Goal: Task Accomplishment & Management: Complete application form

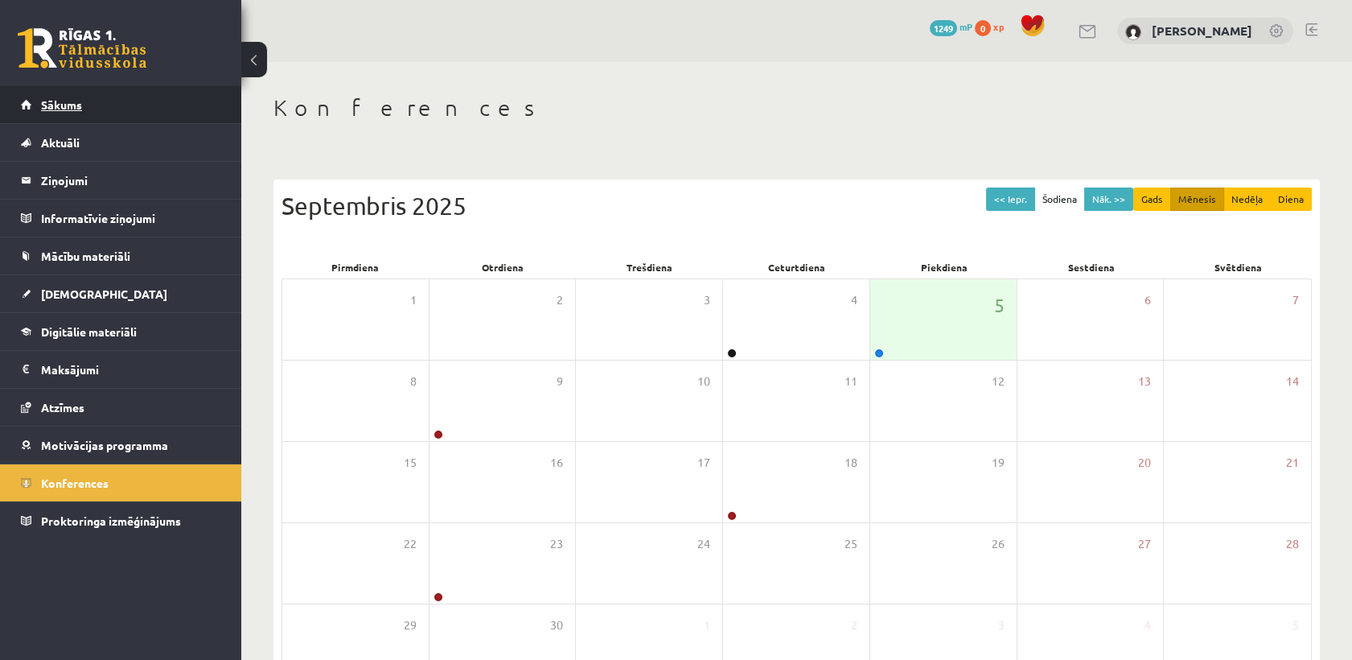
click at [93, 101] on link "Sākums" at bounding box center [121, 104] width 200 height 37
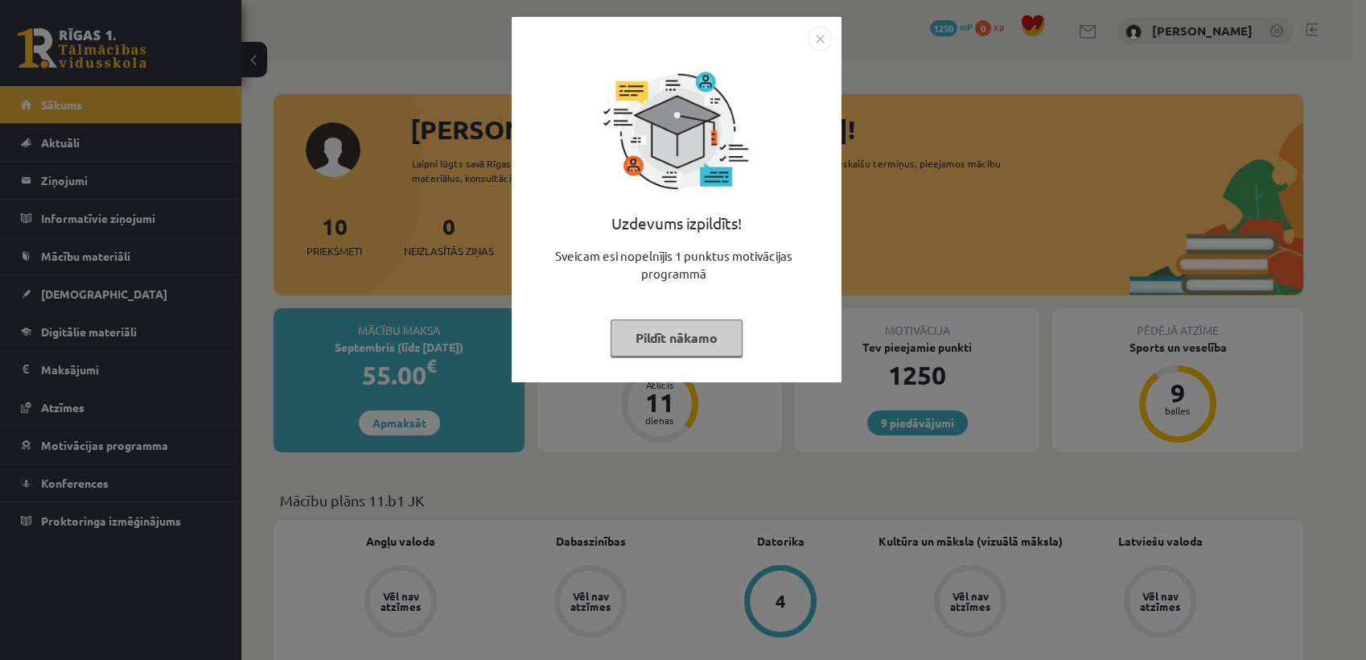
click at [721, 334] on button "Pildīt nākamo" at bounding box center [676, 337] width 132 height 37
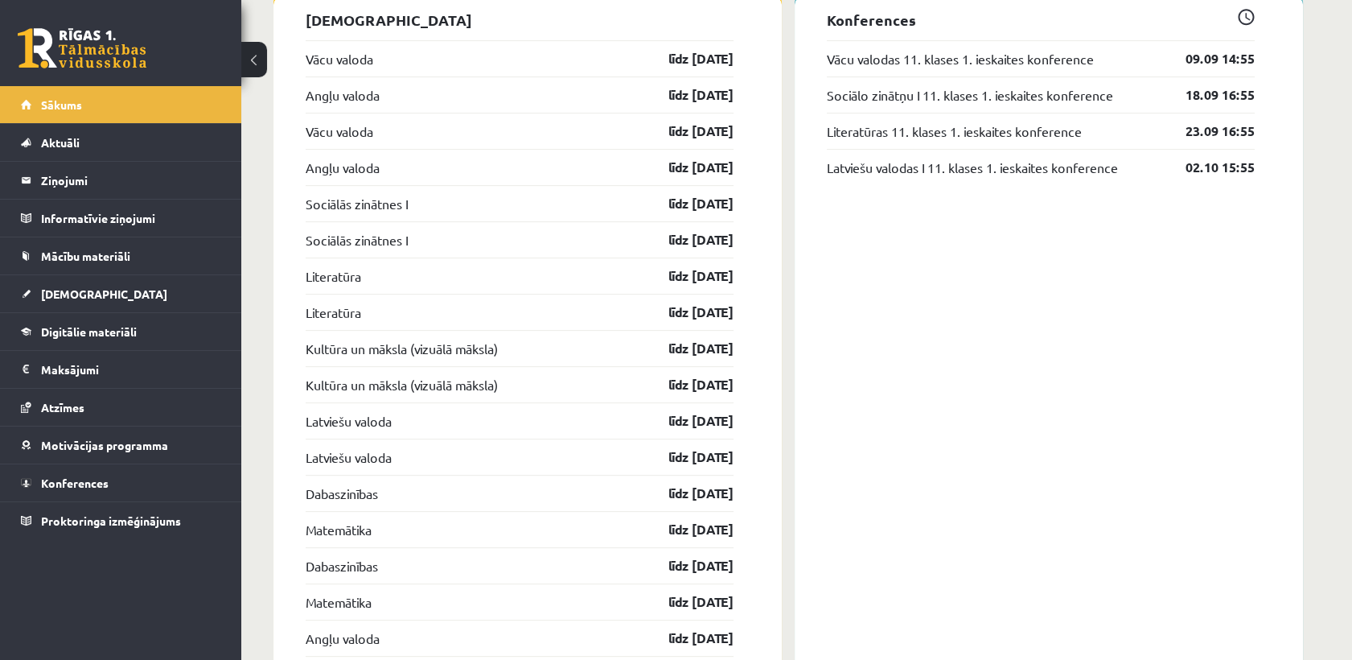
scroll to position [1338, 0]
click at [125, 301] on link "[DEMOGRAPHIC_DATA]" at bounding box center [121, 293] width 200 height 37
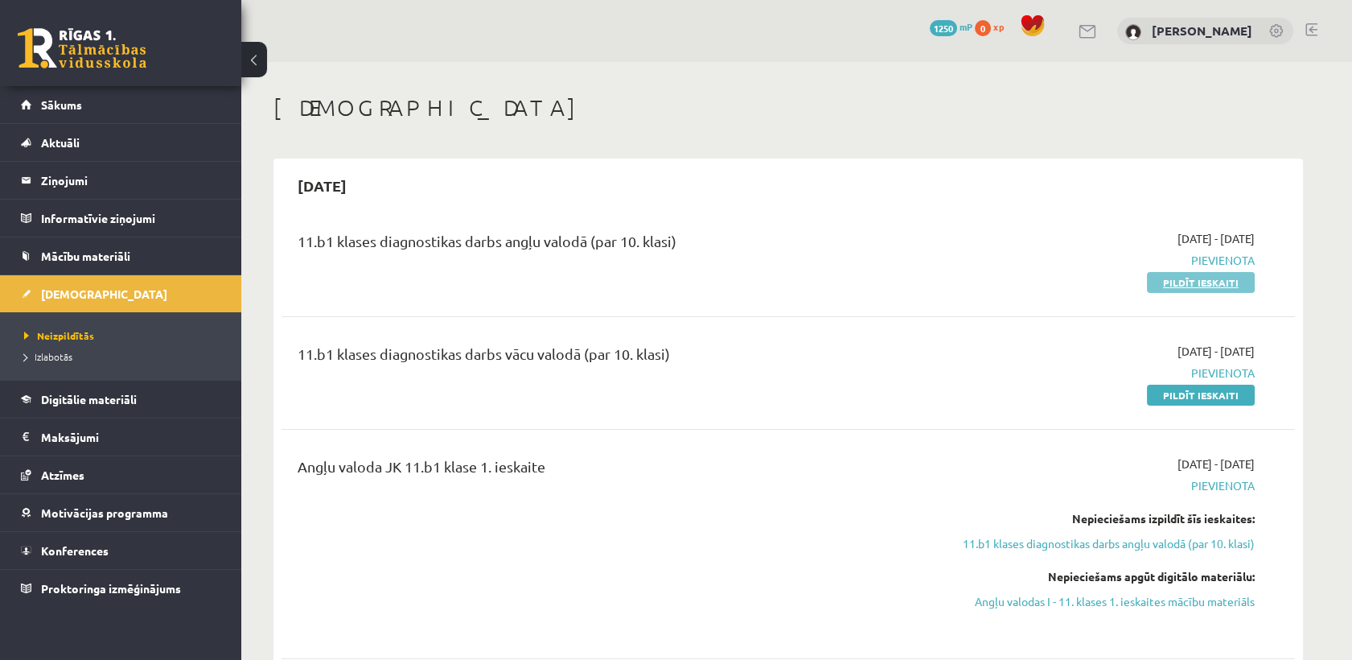
click at [1209, 288] on link "Pildīt ieskaiti" at bounding box center [1201, 282] width 108 height 21
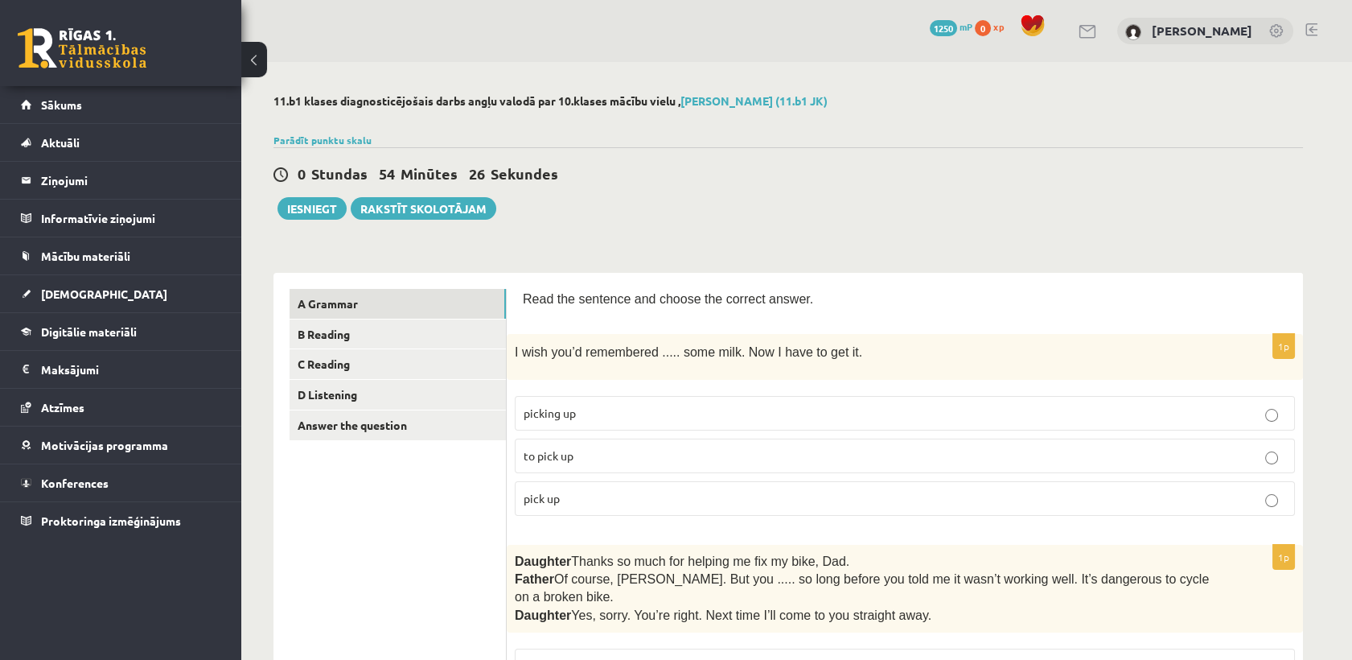
click at [528, 298] on span "Read the sentence and choose the correct answer." at bounding box center [668, 299] width 290 height 14
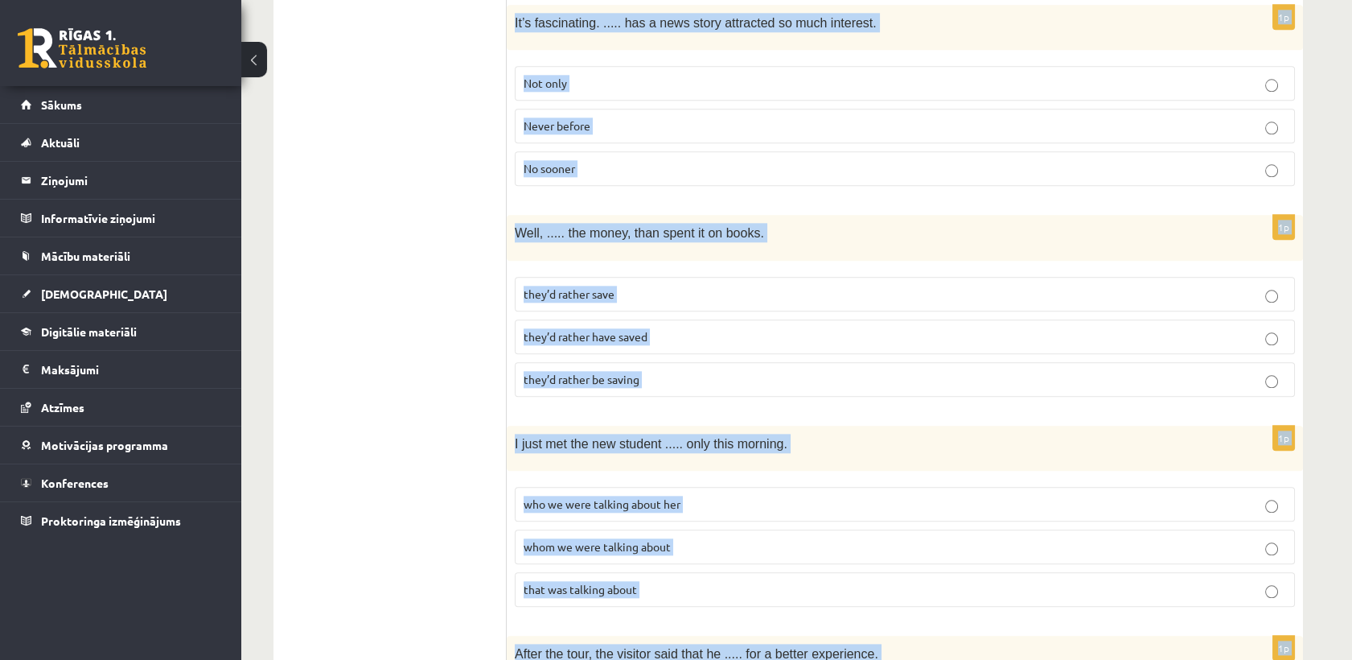
scroll to position [3940, 0]
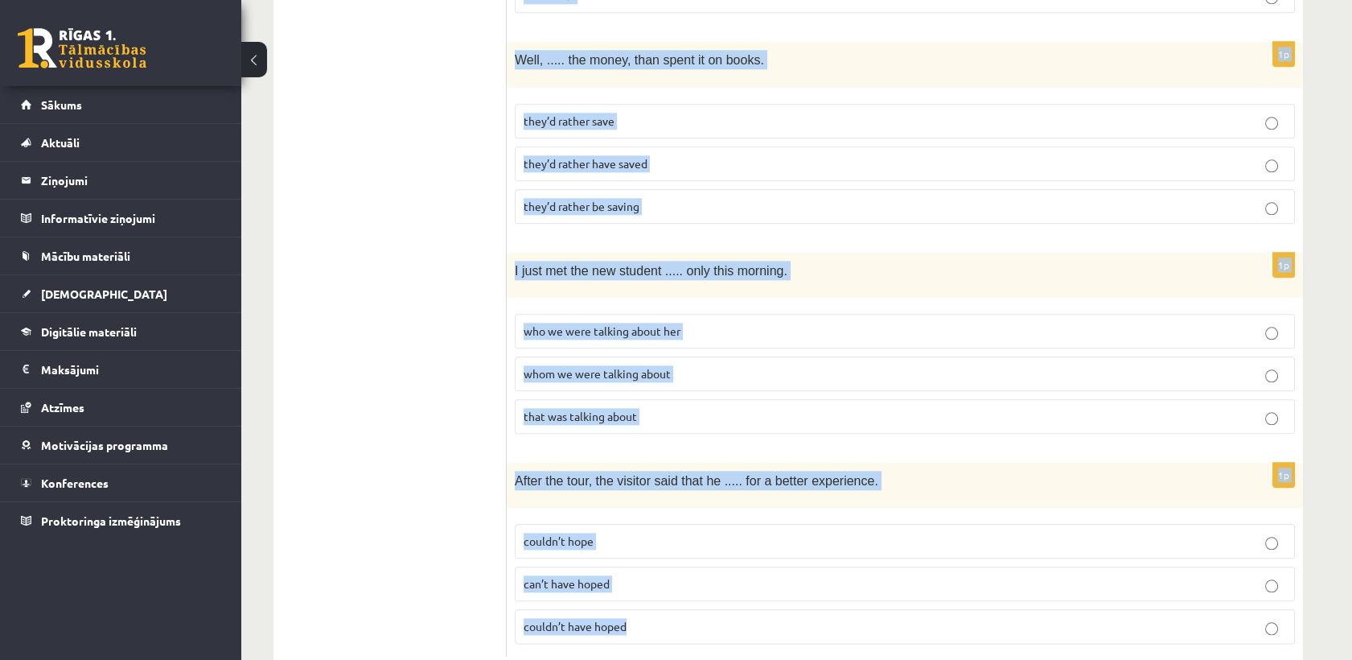
drag, startPoint x: 521, startPoint y: 299, endPoint x: 669, endPoint y: 589, distance: 325.2
copy form "Read the sentence and choose the correct answer. 1p I wish you’d remembered ...…"
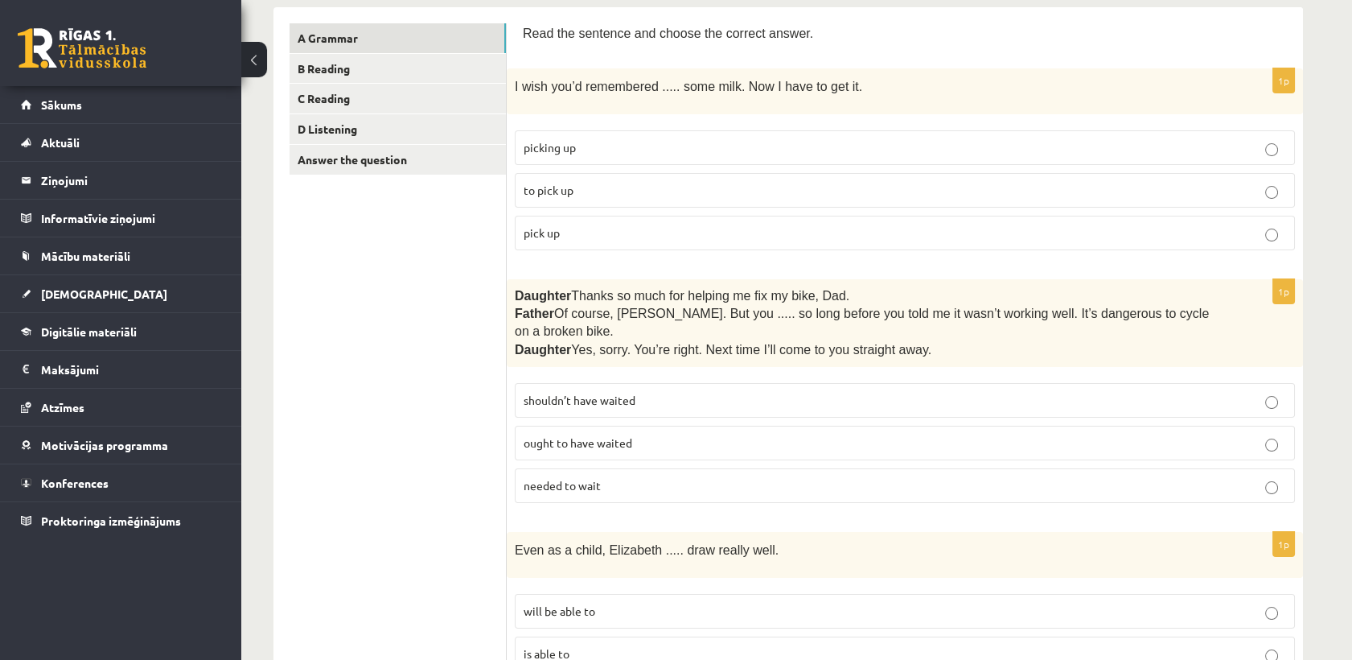
scroll to position [173, 0]
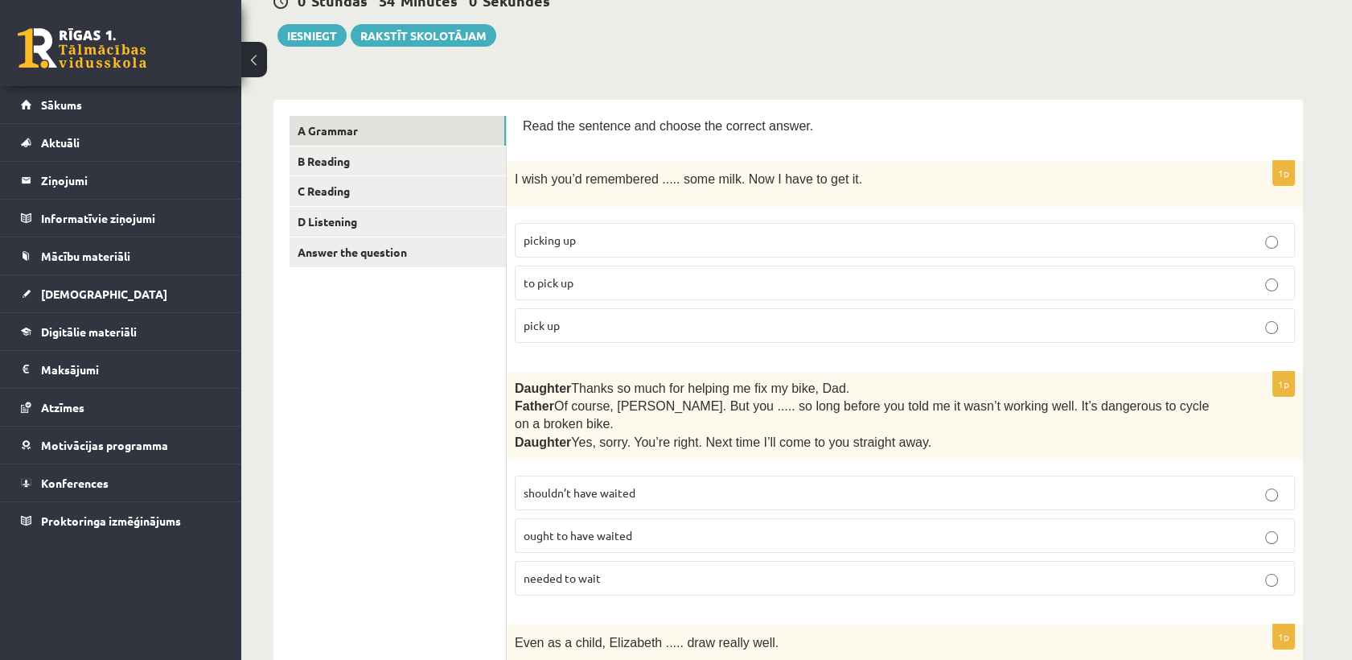
click at [646, 292] on label "to pick up" at bounding box center [905, 282] width 780 height 35
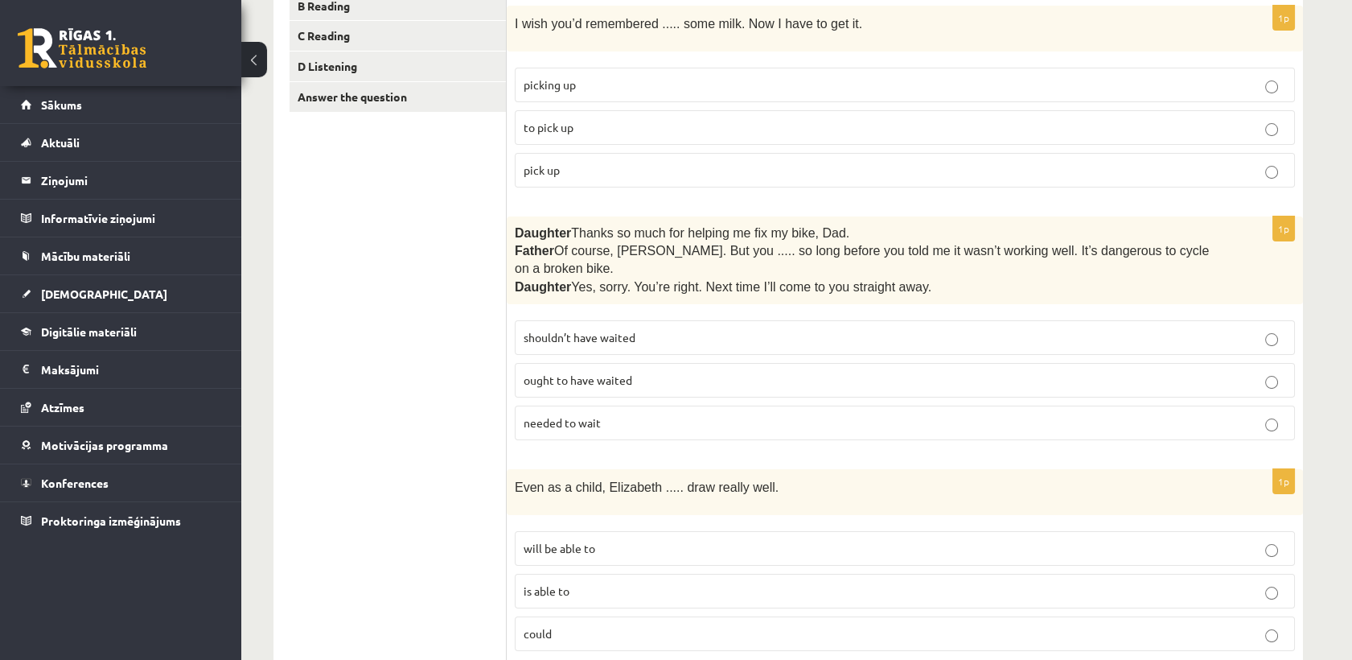
scroll to position [330, 0]
click at [577, 326] on label "shouldn’t have waited" at bounding box center [905, 335] width 780 height 35
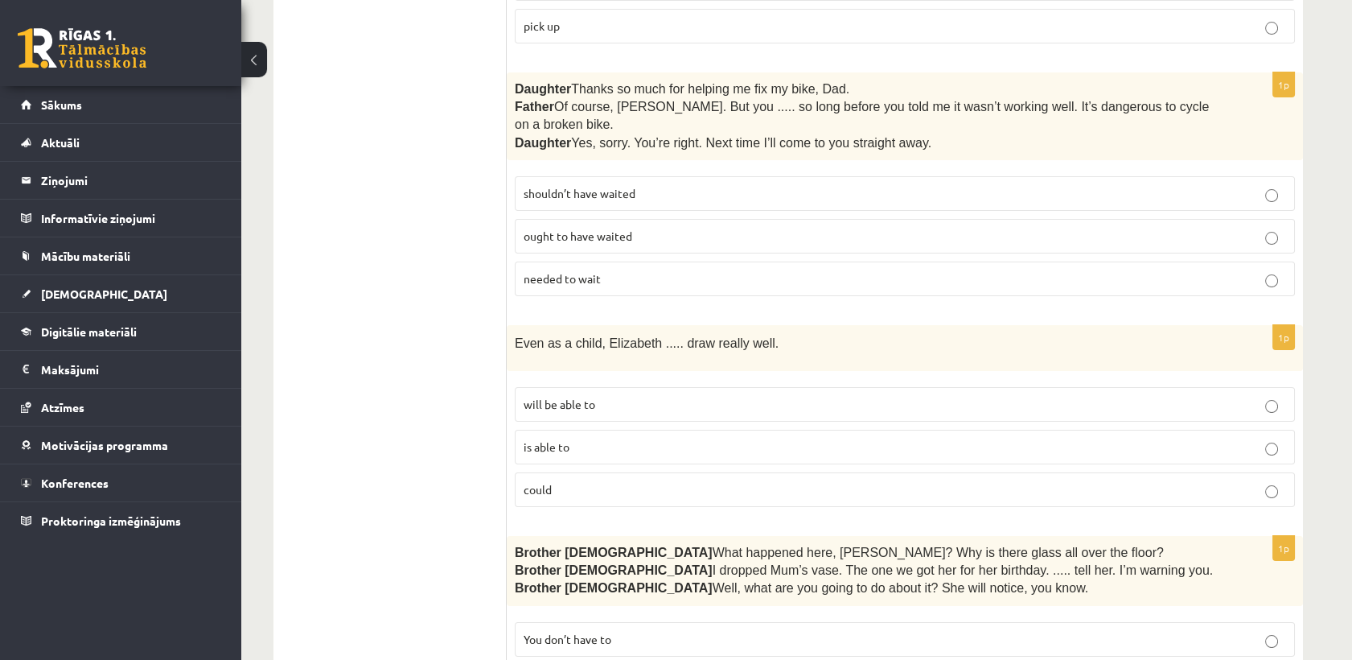
click at [592, 481] on p "could" at bounding box center [905, 489] width 762 height 17
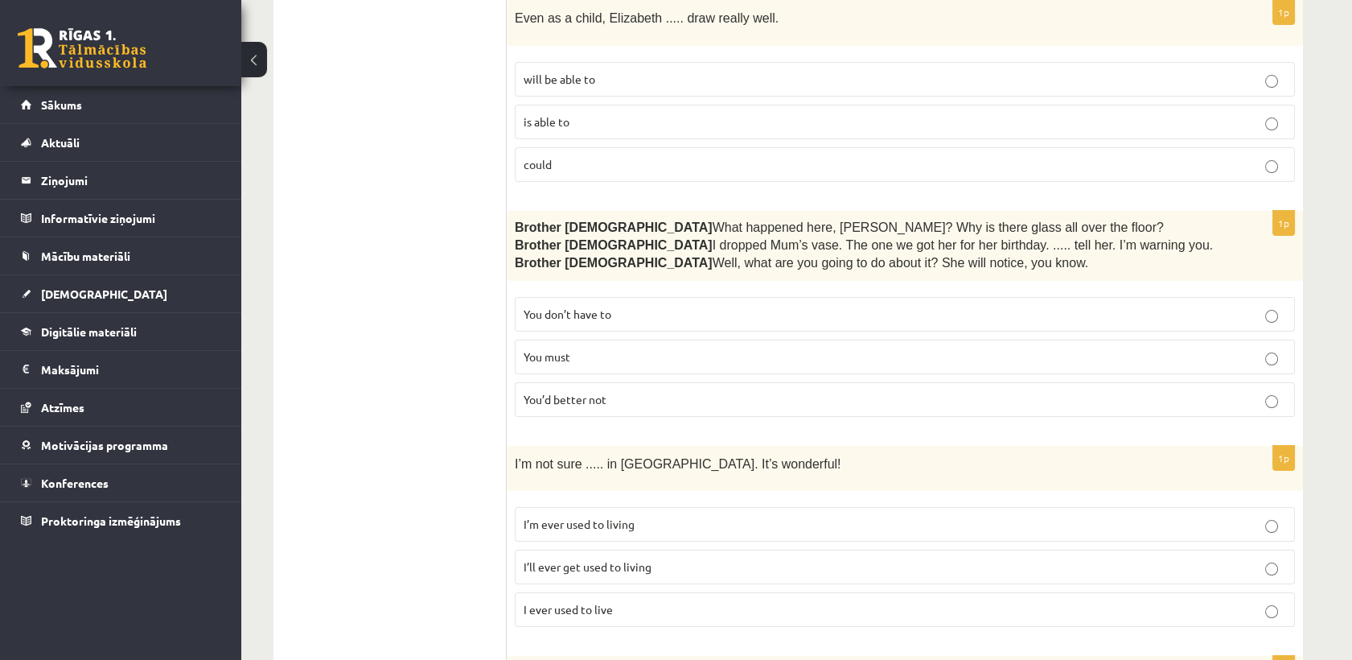
scroll to position [798, 0]
click at [586, 391] on span "You’d better not" at bounding box center [565, 398] width 83 height 14
click at [635, 558] on span "I’ll ever get used to living" at bounding box center [588, 565] width 128 height 14
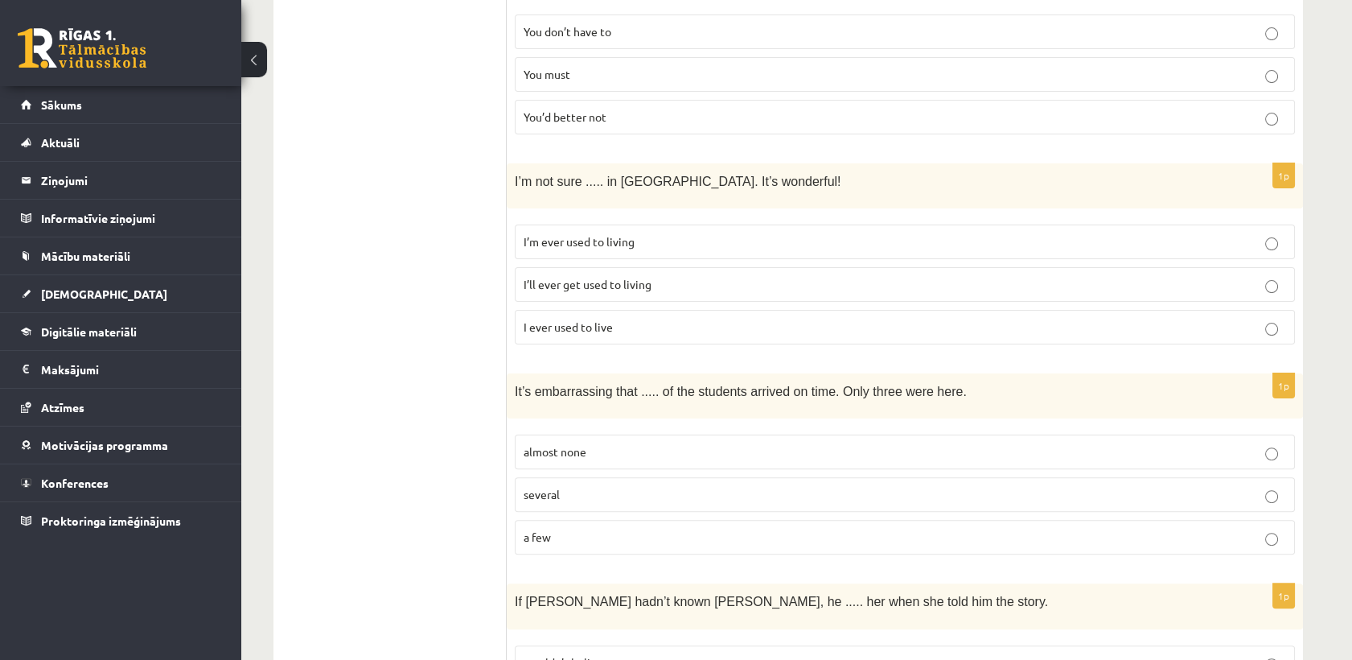
scroll to position [1081, 0]
click at [597, 438] on label "almost none" at bounding box center [905, 450] width 780 height 35
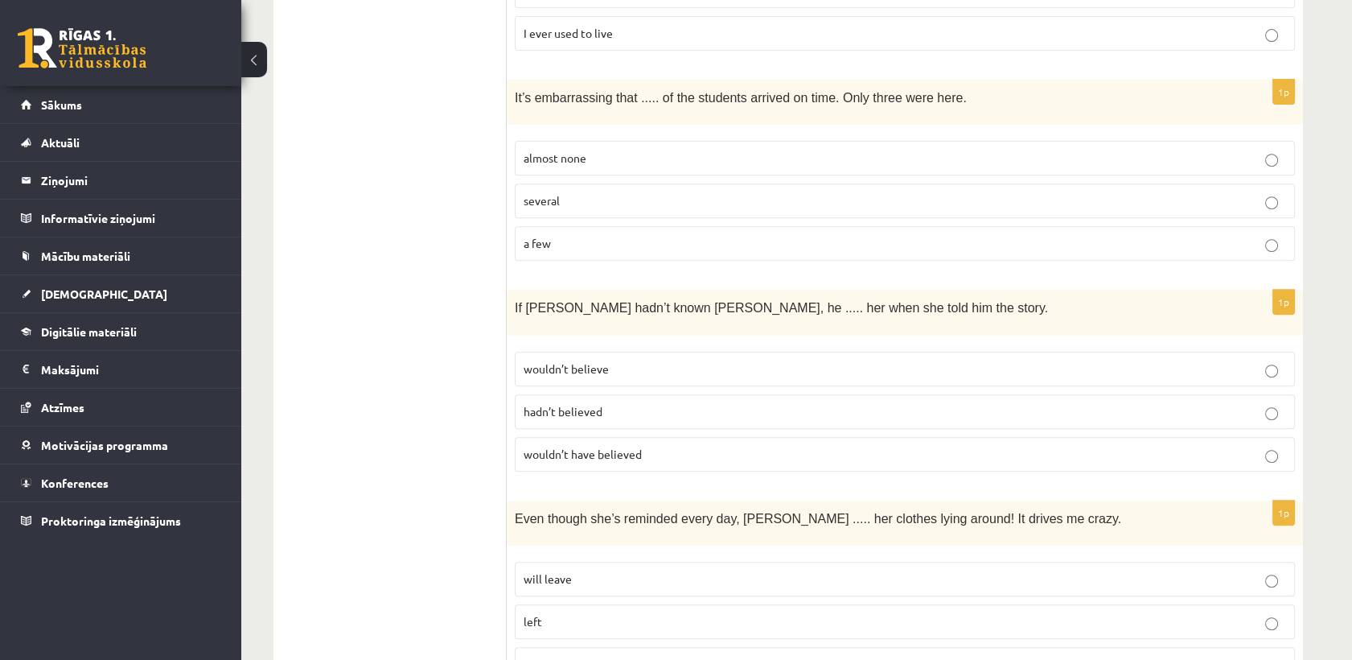
scroll to position [1374, 0]
click at [569, 446] on span "wouldn’t have believed" at bounding box center [583, 453] width 118 height 14
click at [571, 569] on p "will leave" at bounding box center [905, 577] width 762 height 17
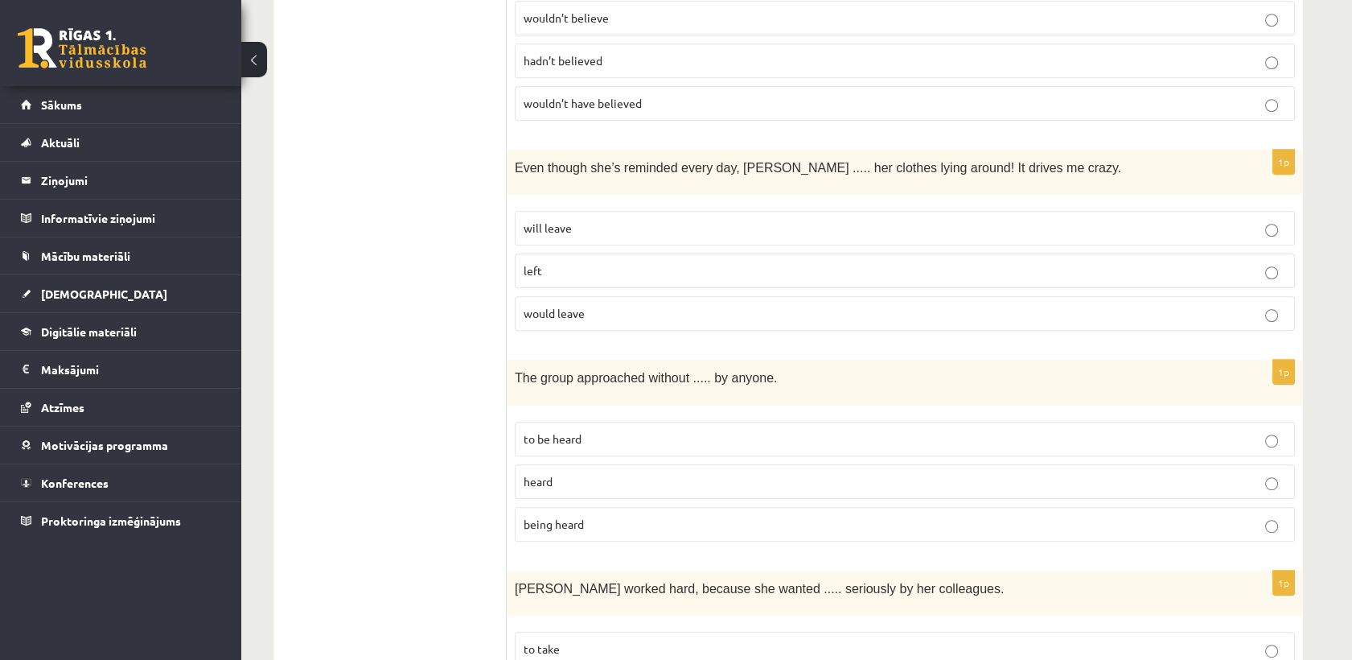
scroll to position [1727, 0]
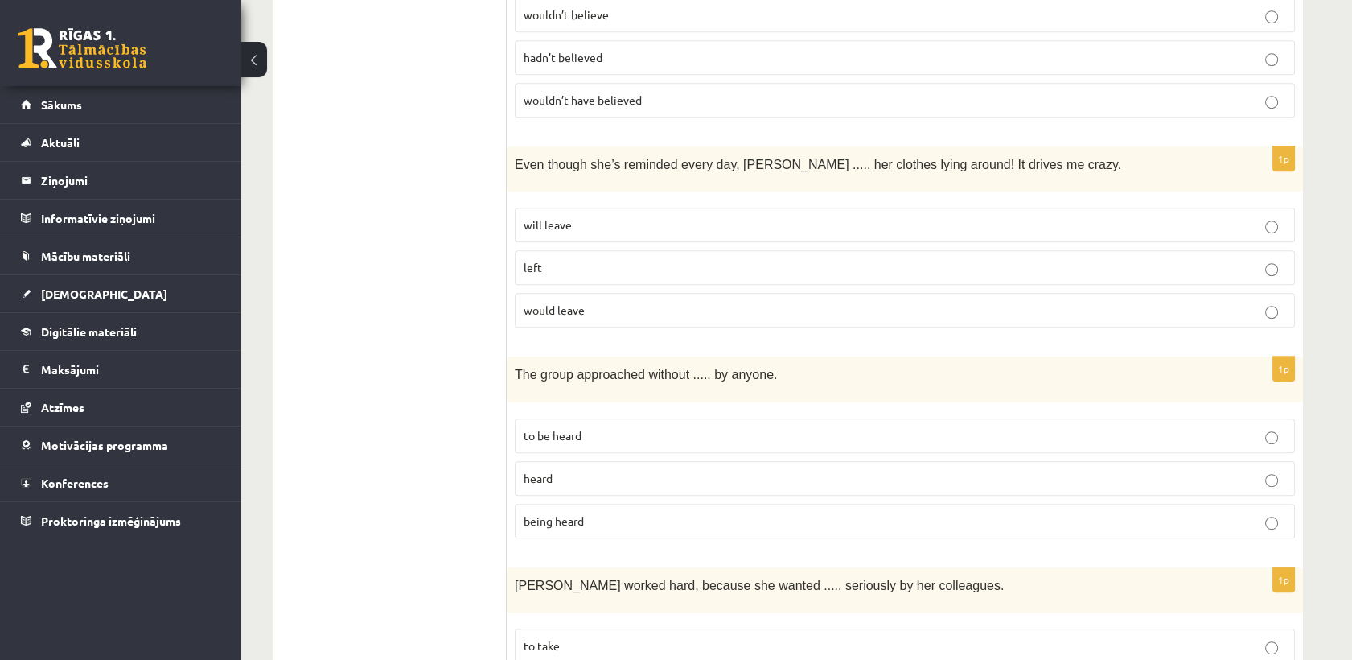
click at [619, 512] on p "being heard" at bounding box center [905, 520] width 762 height 17
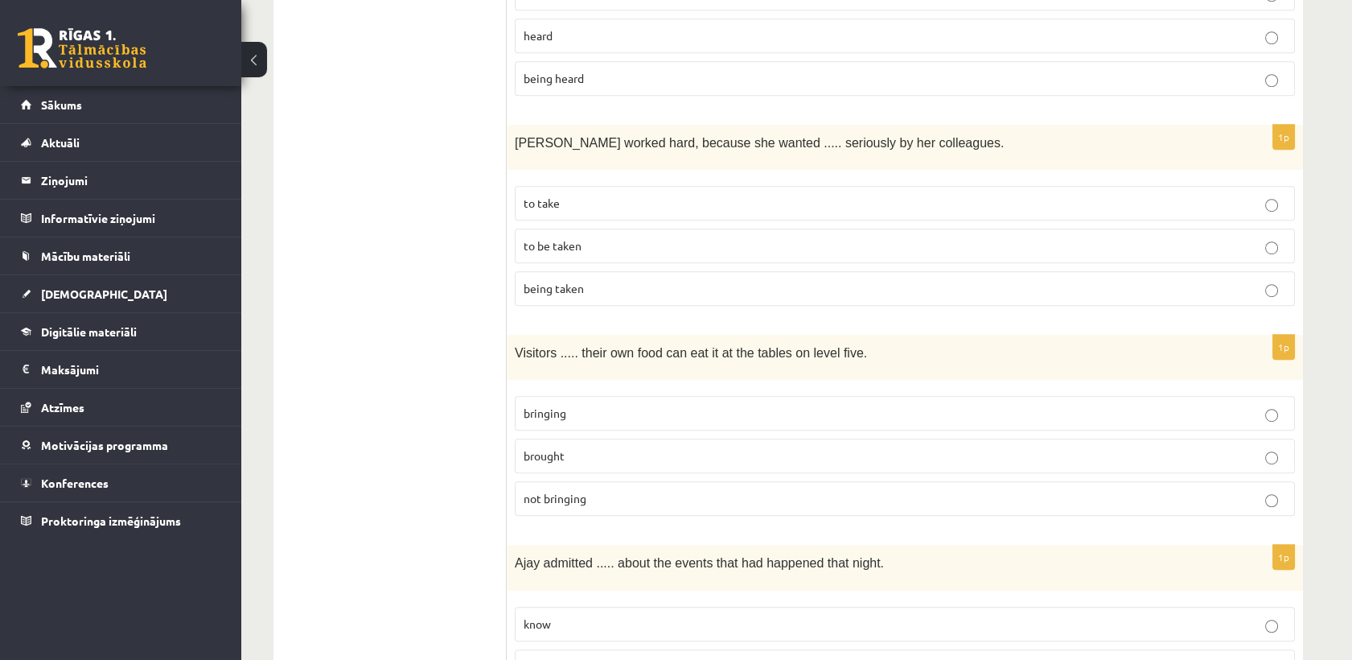
scroll to position [2170, 0]
click at [647, 236] on p "to be taken" at bounding box center [905, 244] width 762 height 17
click at [587, 404] on p "bringing" at bounding box center [905, 412] width 762 height 17
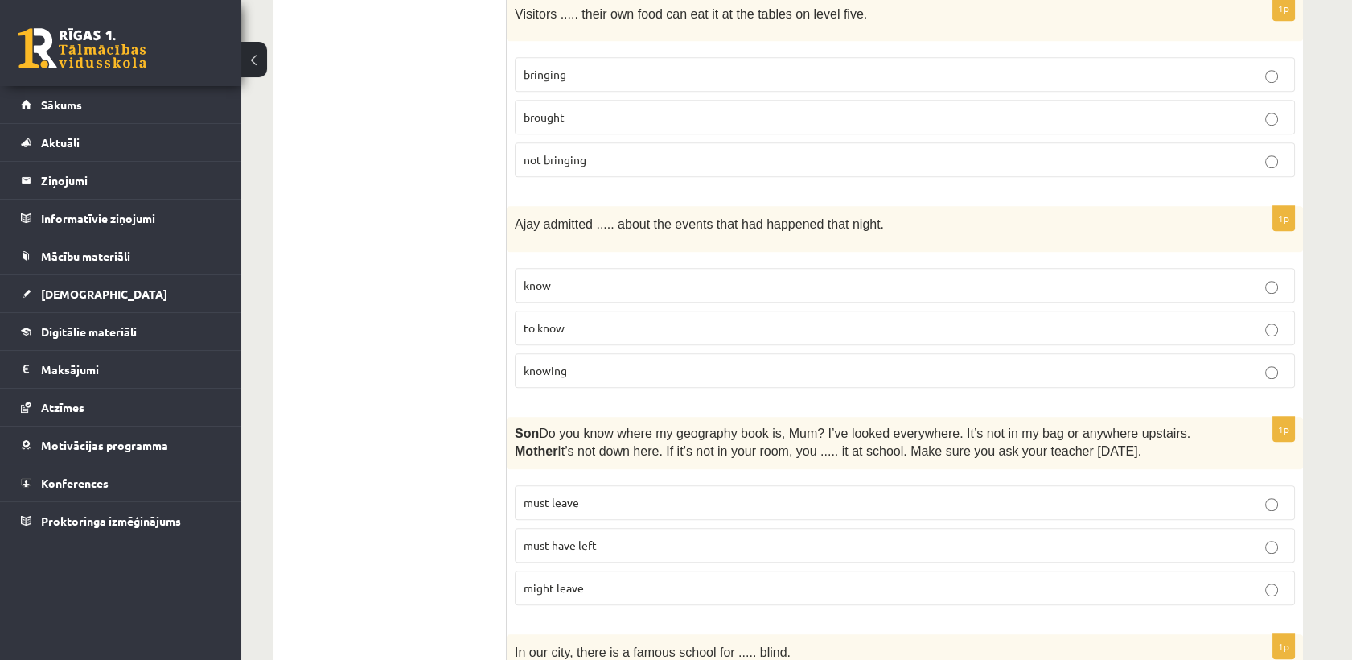
scroll to position [2578, 0]
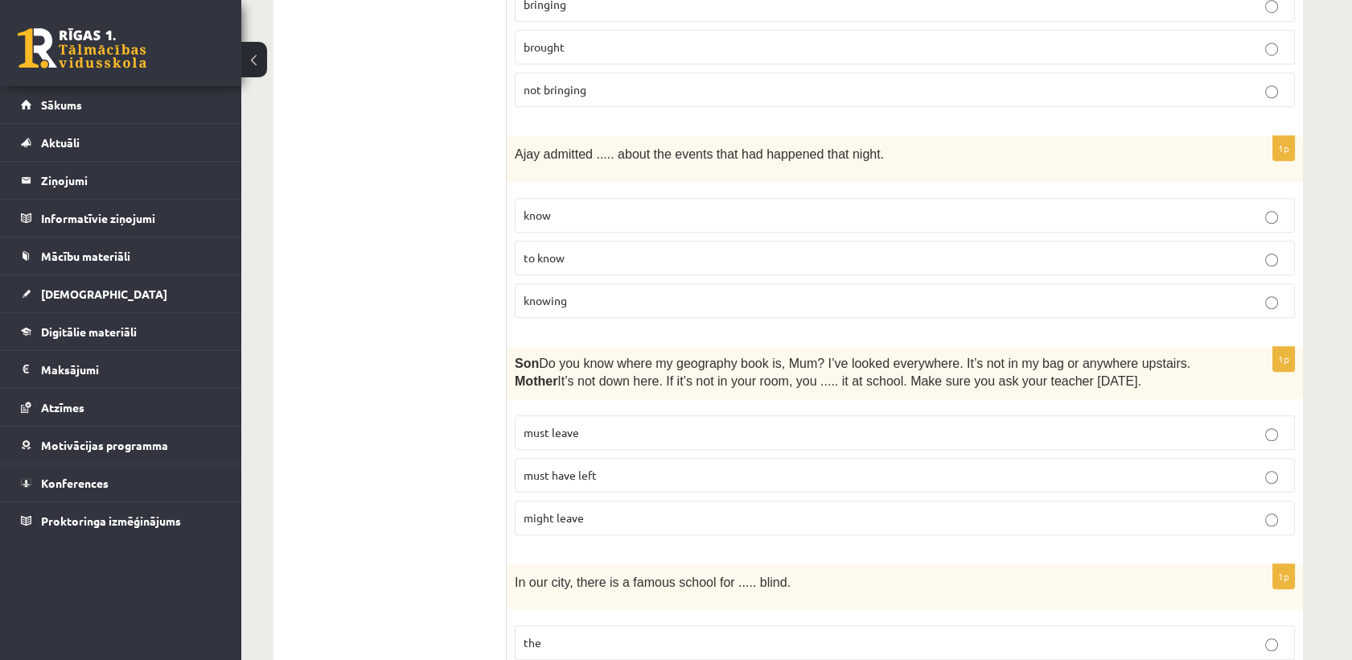
click at [624, 292] on p "knowing" at bounding box center [905, 300] width 762 height 17
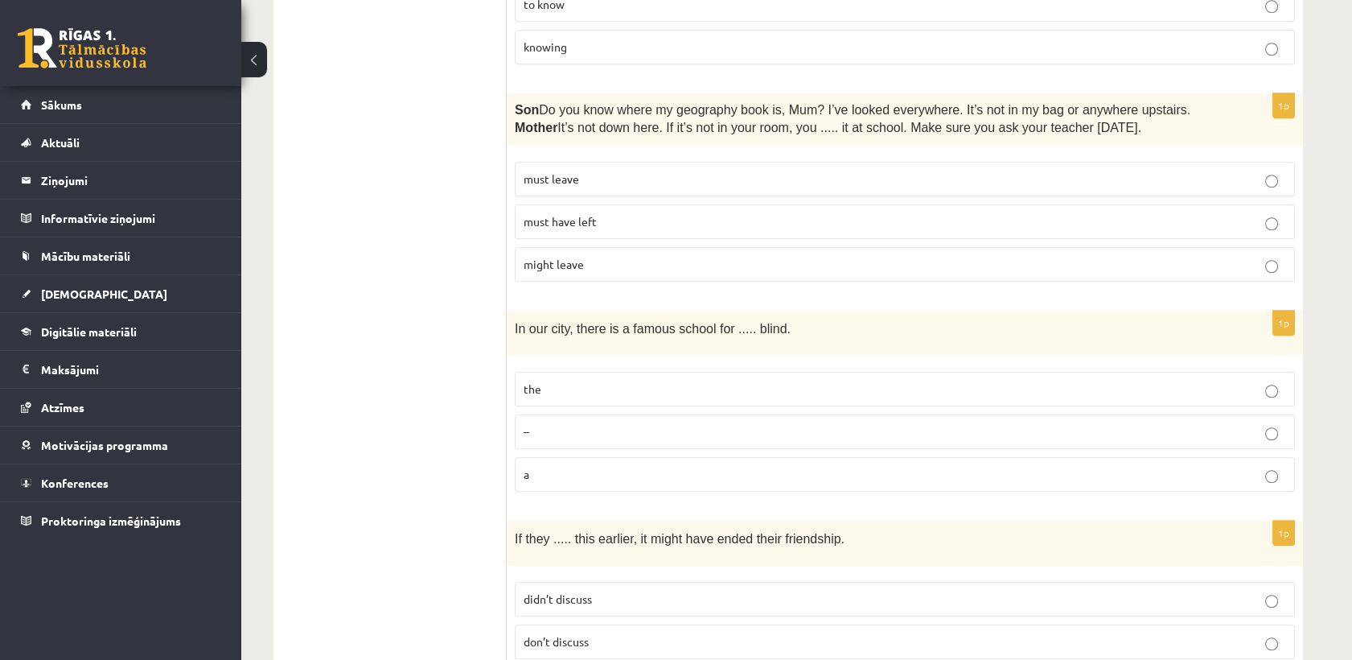
scroll to position [2858, 0]
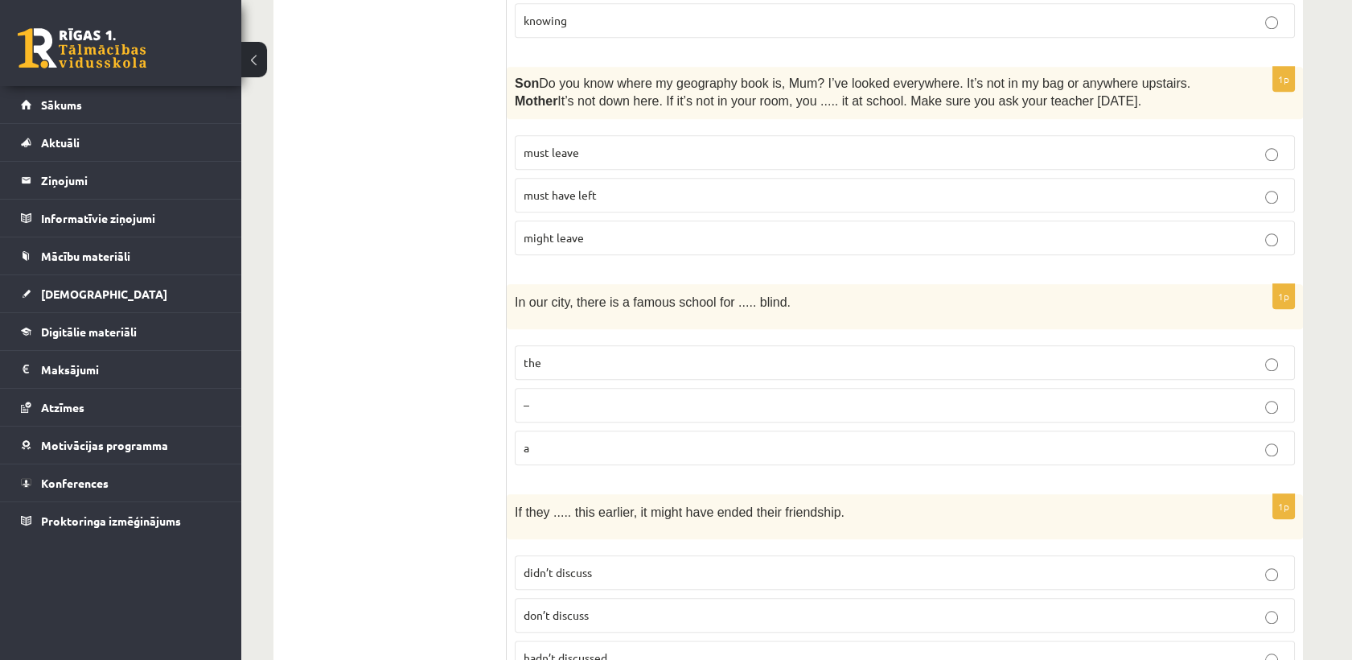
click at [643, 187] on p "must have left" at bounding box center [905, 195] width 762 height 17
click at [610, 345] on label "the" at bounding box center [905, 362] width 780 height 35
click at [590, 650] on span "hadn’t discussed" at bounding box center [566, 657] width 84 height 14
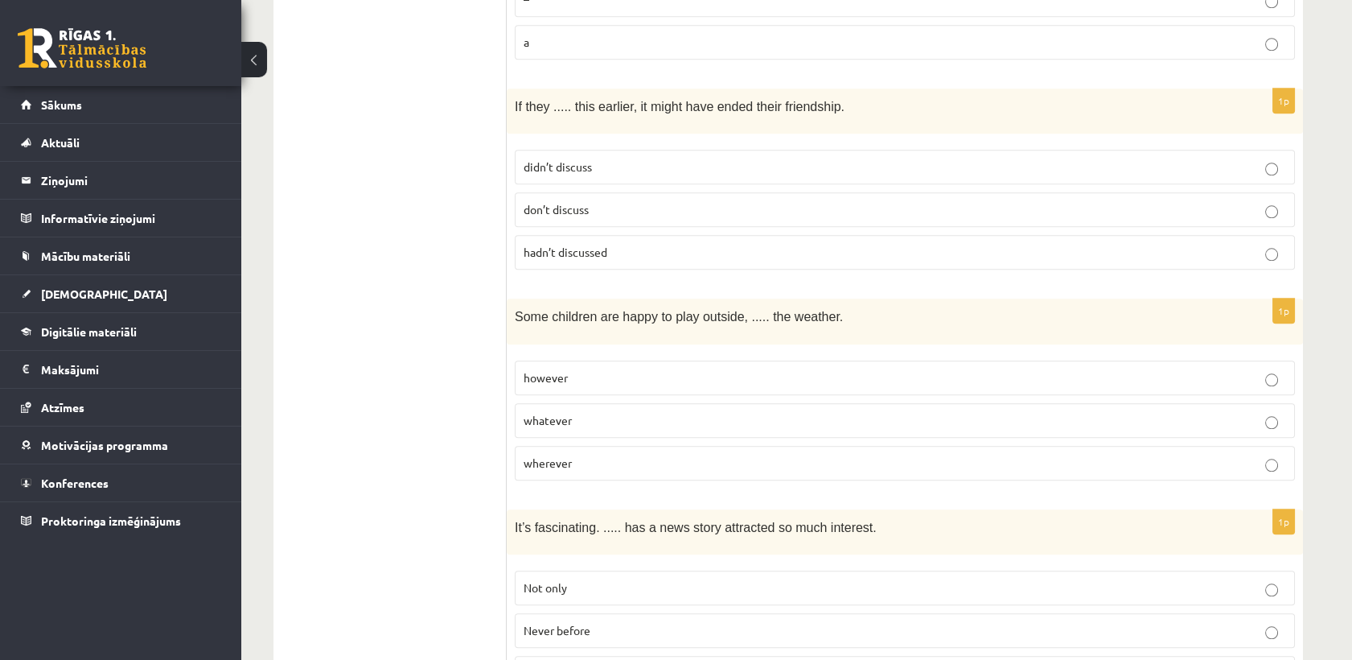
scroll to position [3264, 0]
click at [572, 411] on p "whatever" at bounding box center [905, 419] width 762 height 17
click at [592, 621] on p "Never before" at bounding box center [905, 629] width 762 height 17
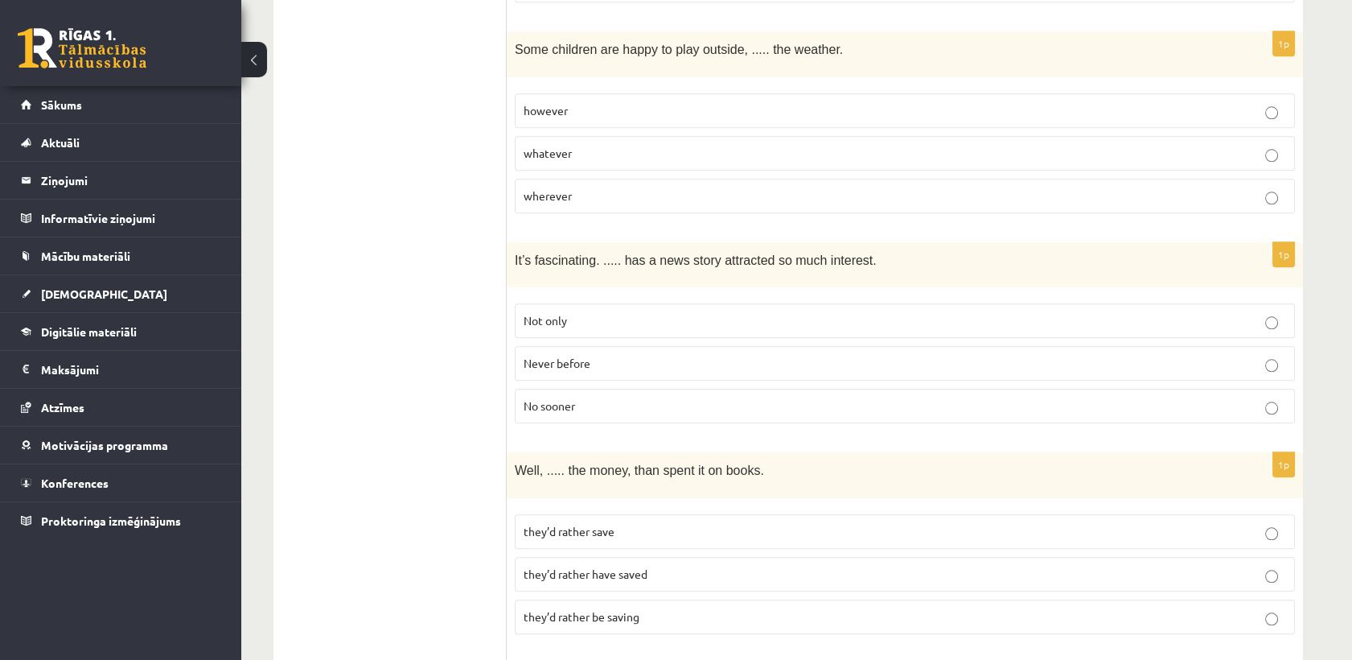
scroll to position [3678, 0]
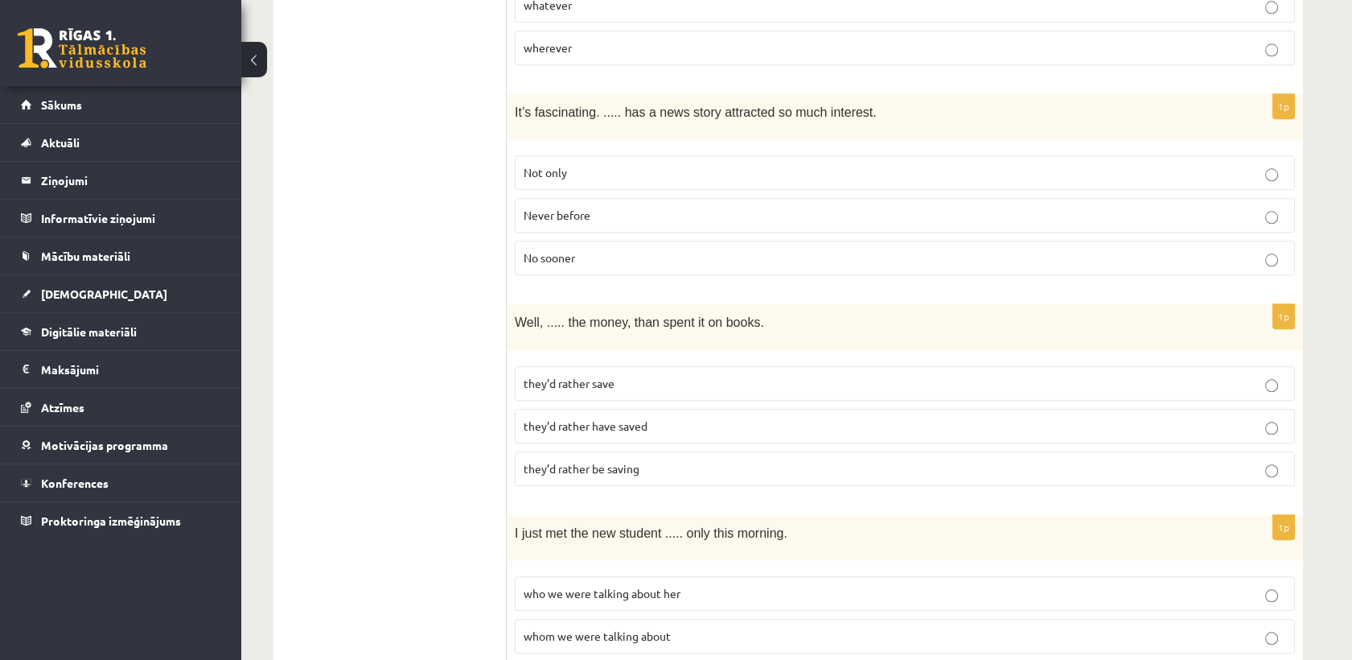
click at [589, 418] on span "they’d rather have saved" at bounding box center [586, 425] width 124 height 14
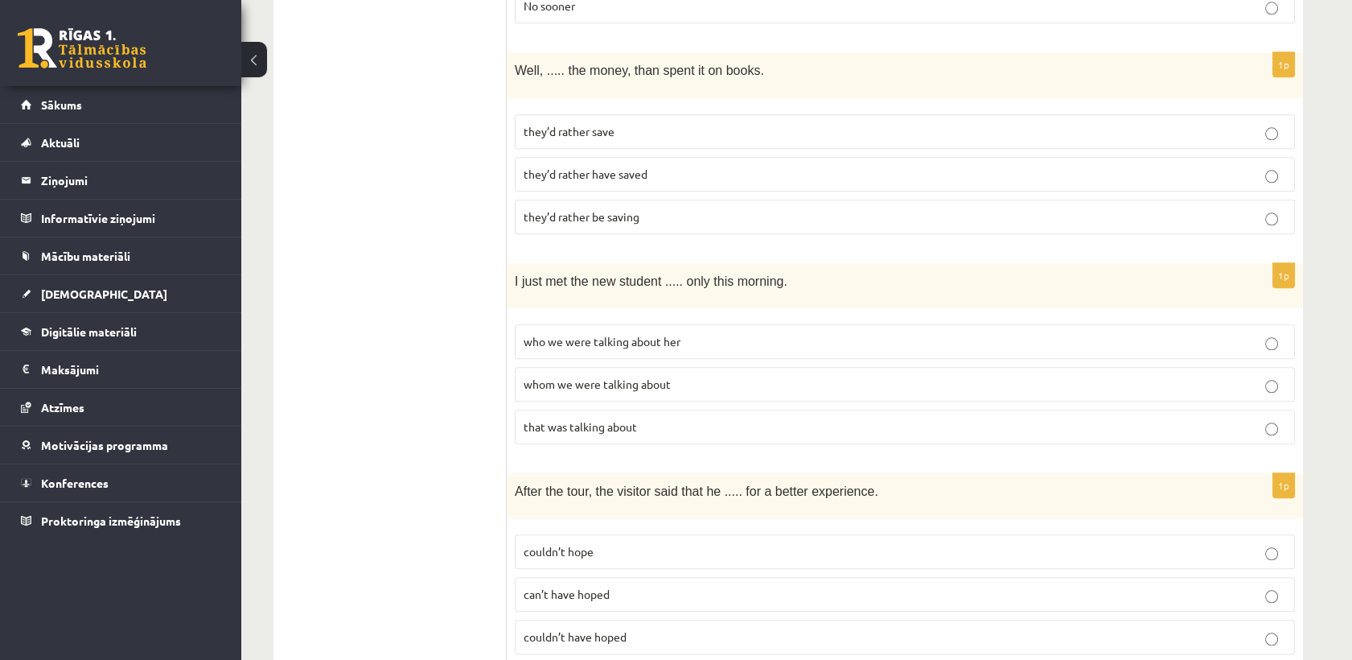
scroll to position [3940, 0]
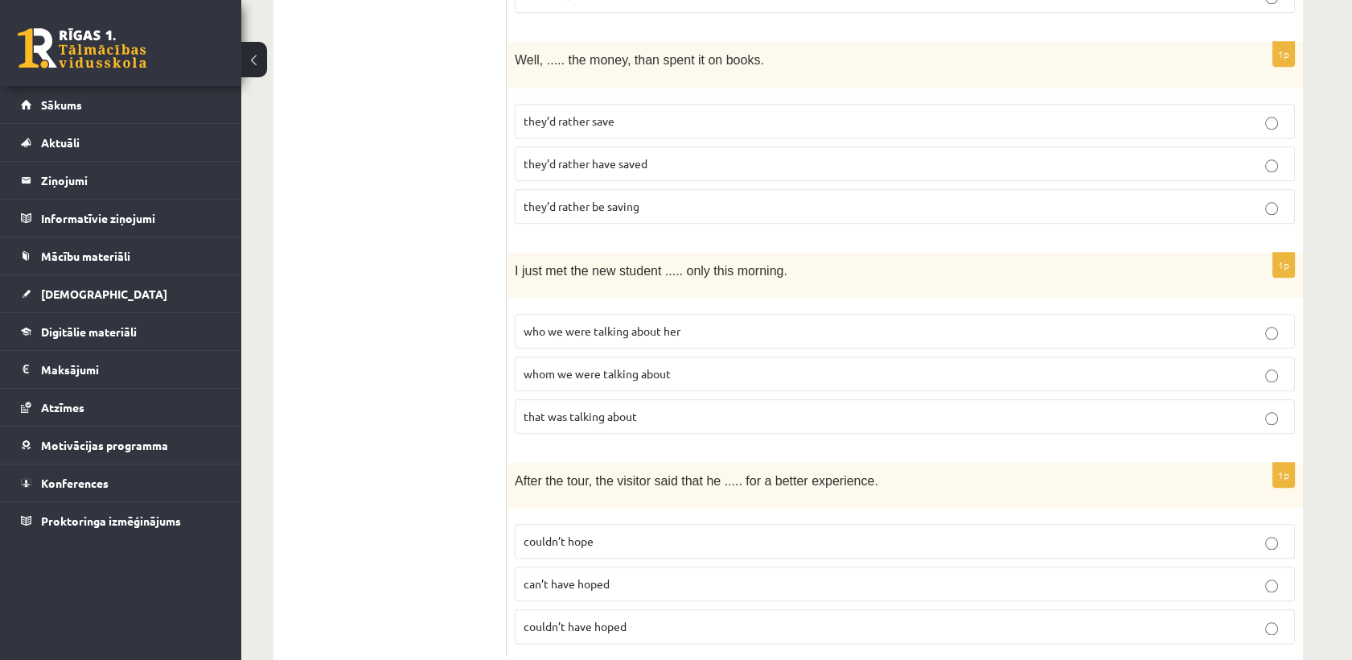
click at [605, 356] on label "whom we were talking about" at bounding box center [905, 373] width 780 height 35
click at [598, 609] on label "couldn’t have hoped" at bounding box center [905, 626] width 780 height 35
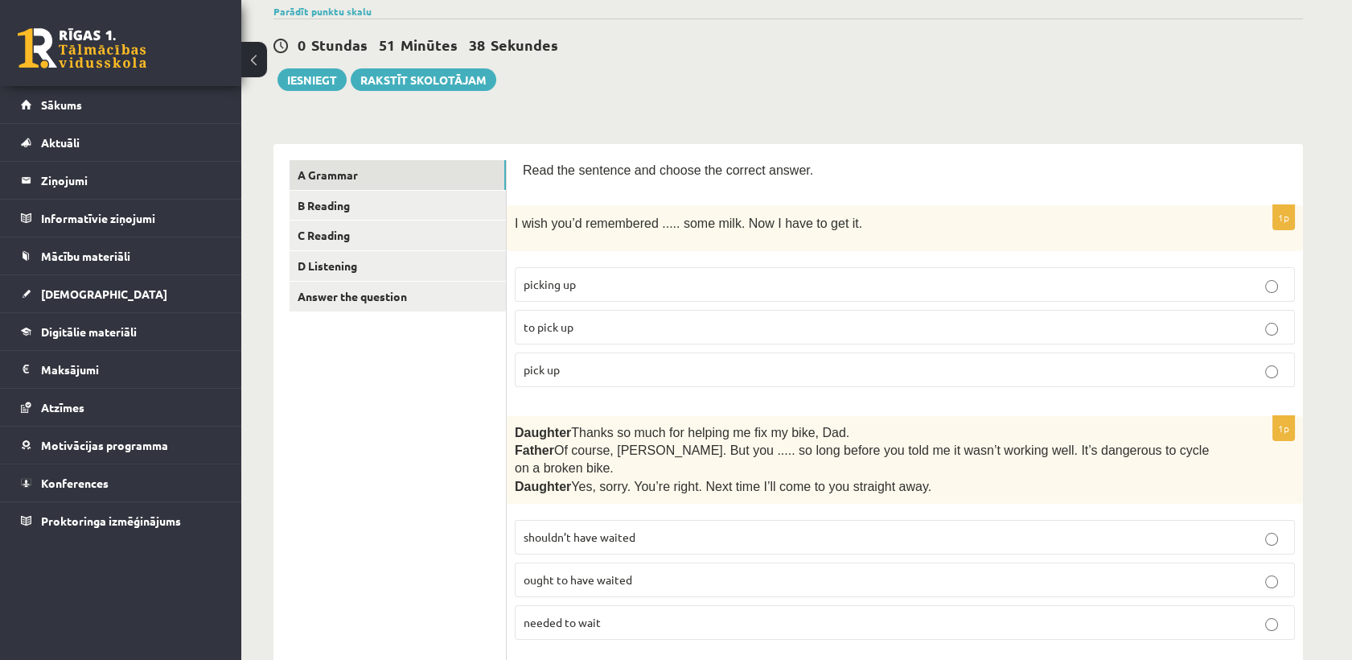
scroll to position [117, 0]
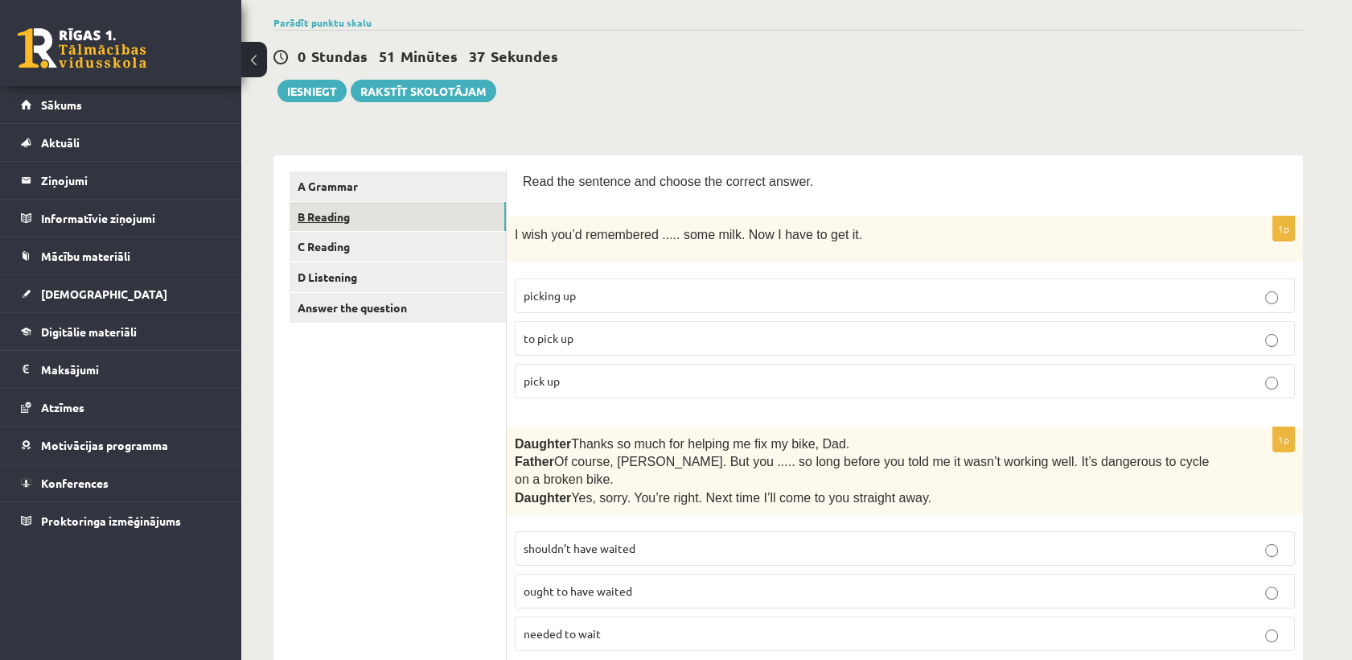
click at [392, 210] on link "B Reading" at bounding box center [398, 217] width 216 height 30
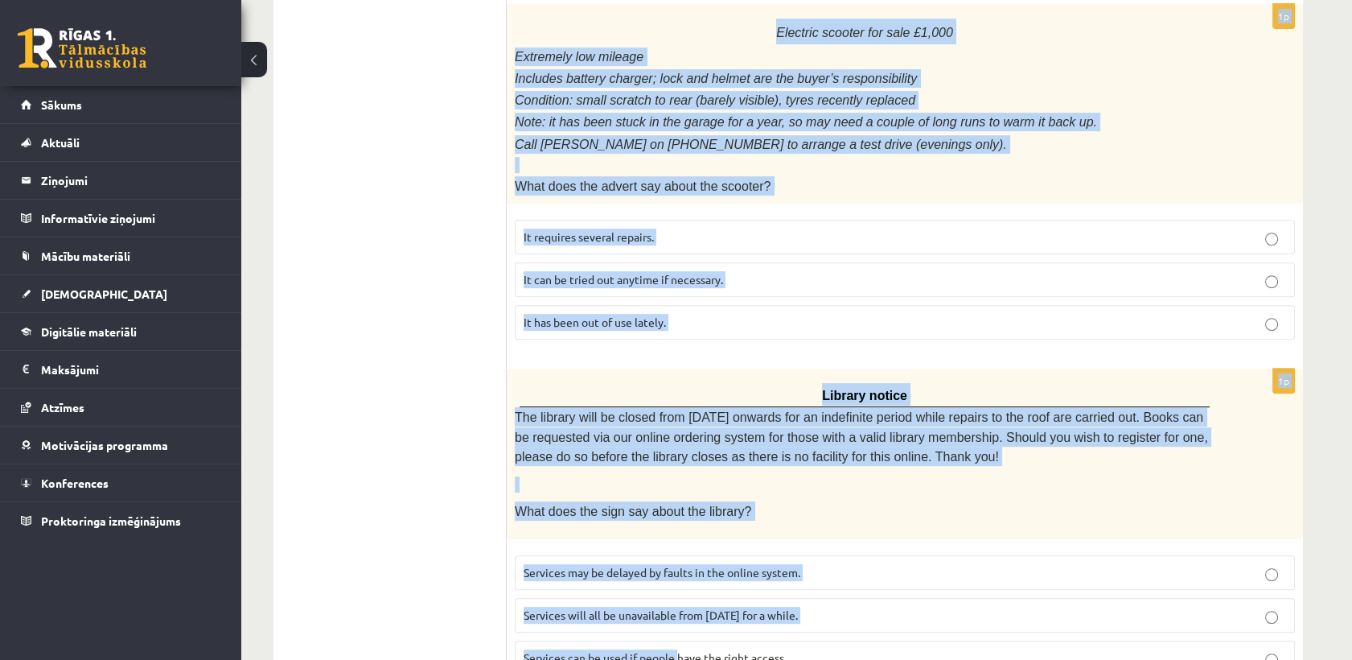
scroll to position [1790, 0]
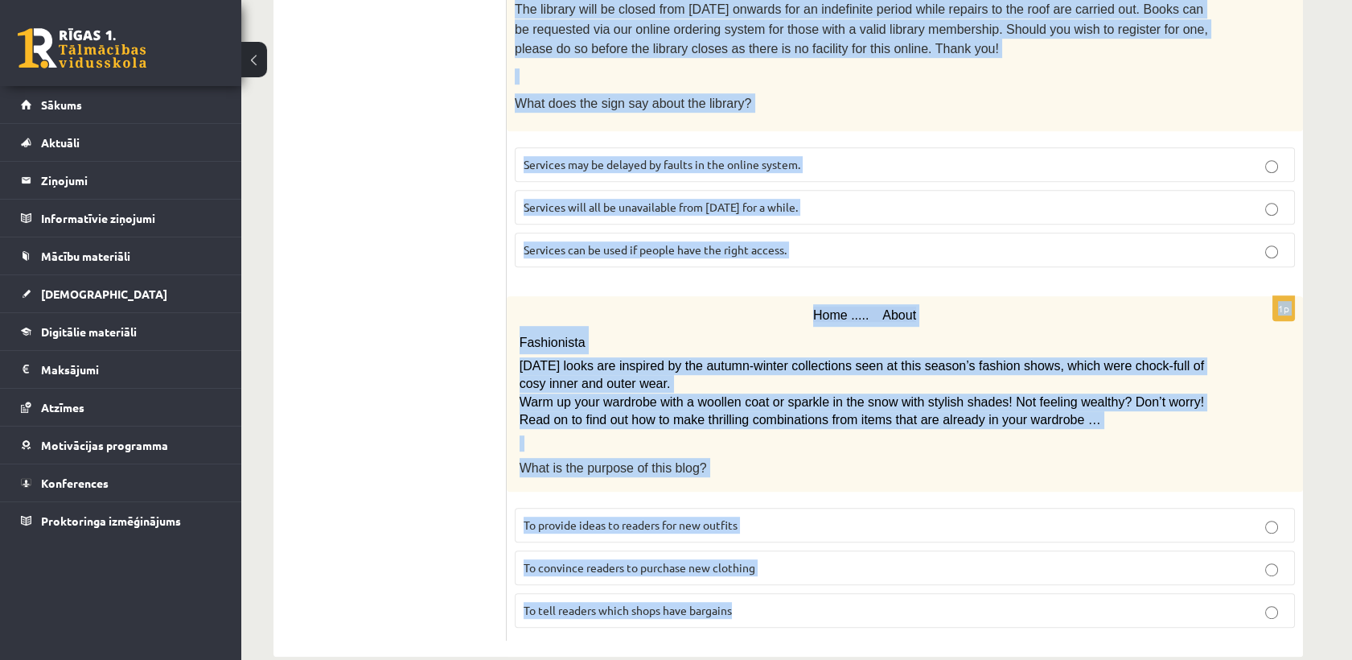
drag, startPoint x: 522, startPoint y: 48, endPoint x: 791, endPoint y: 587, distance: 602.1
copy form "Read the text and choose the correct answer. 1p Flicks series review: The Overl…"
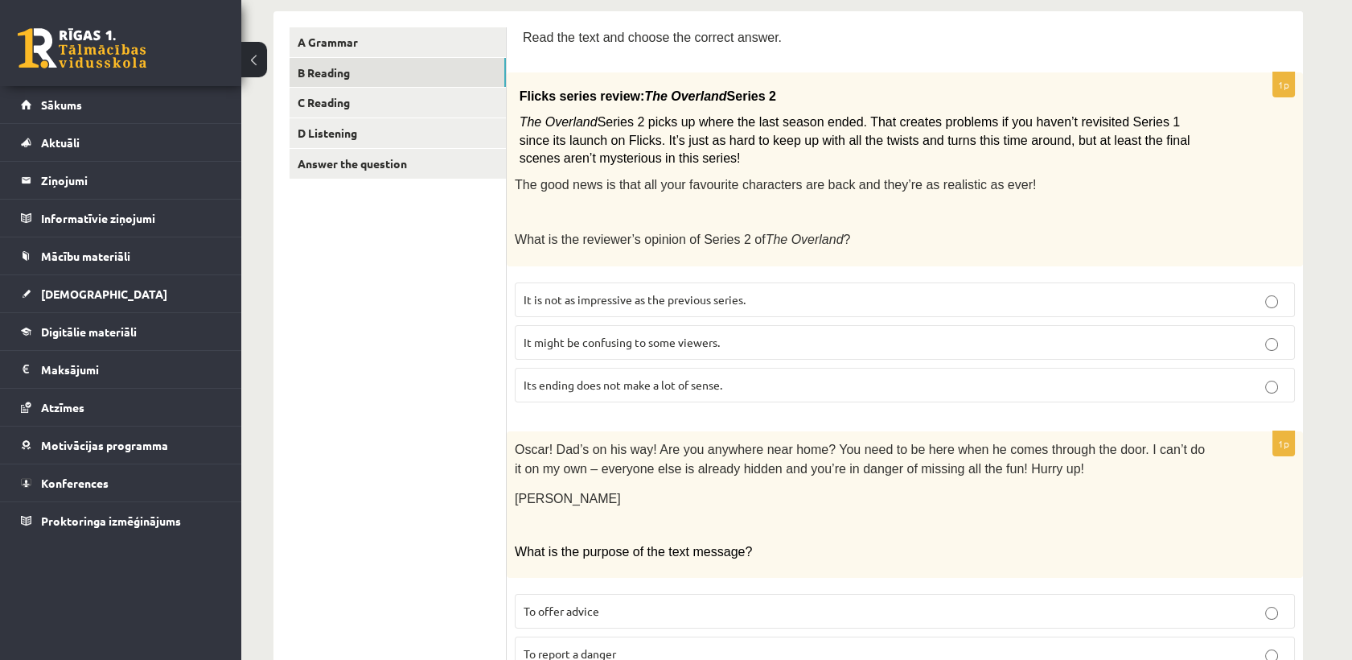
scroll to position [277, 0]
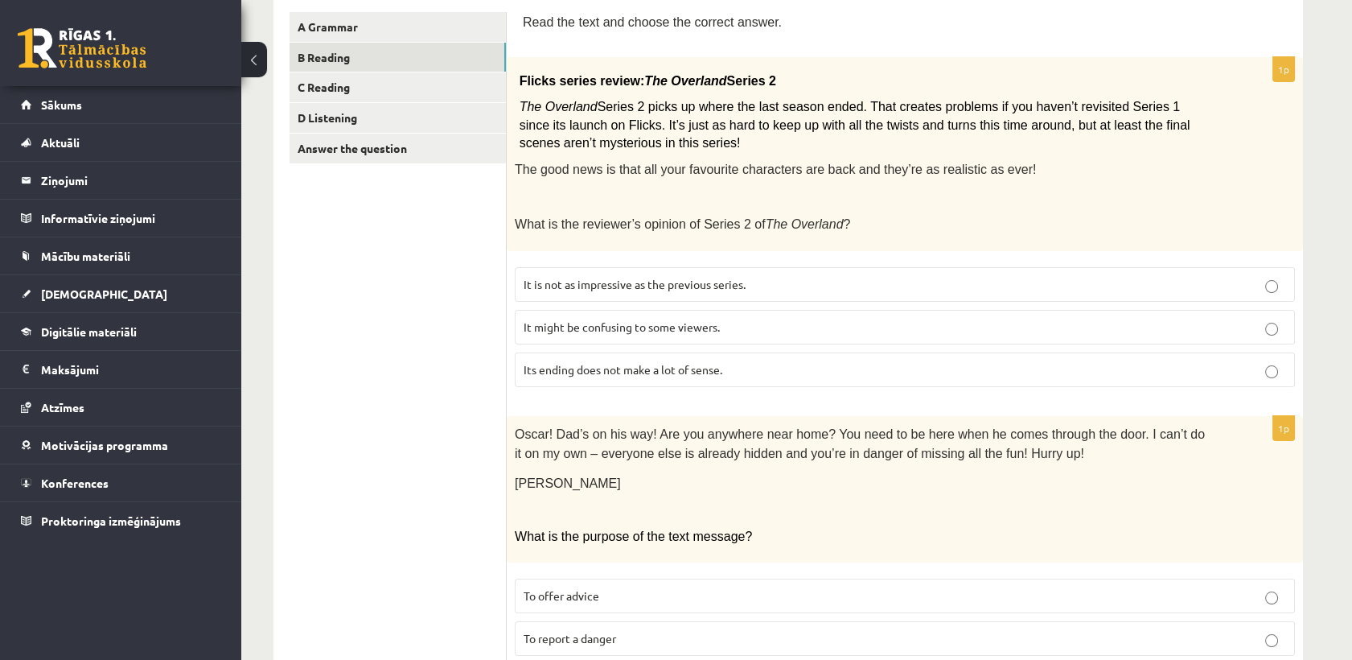
click at [612, 324] on span "It might be confusing to some viewers." at bounding box center [622, 326] width 196 height 14
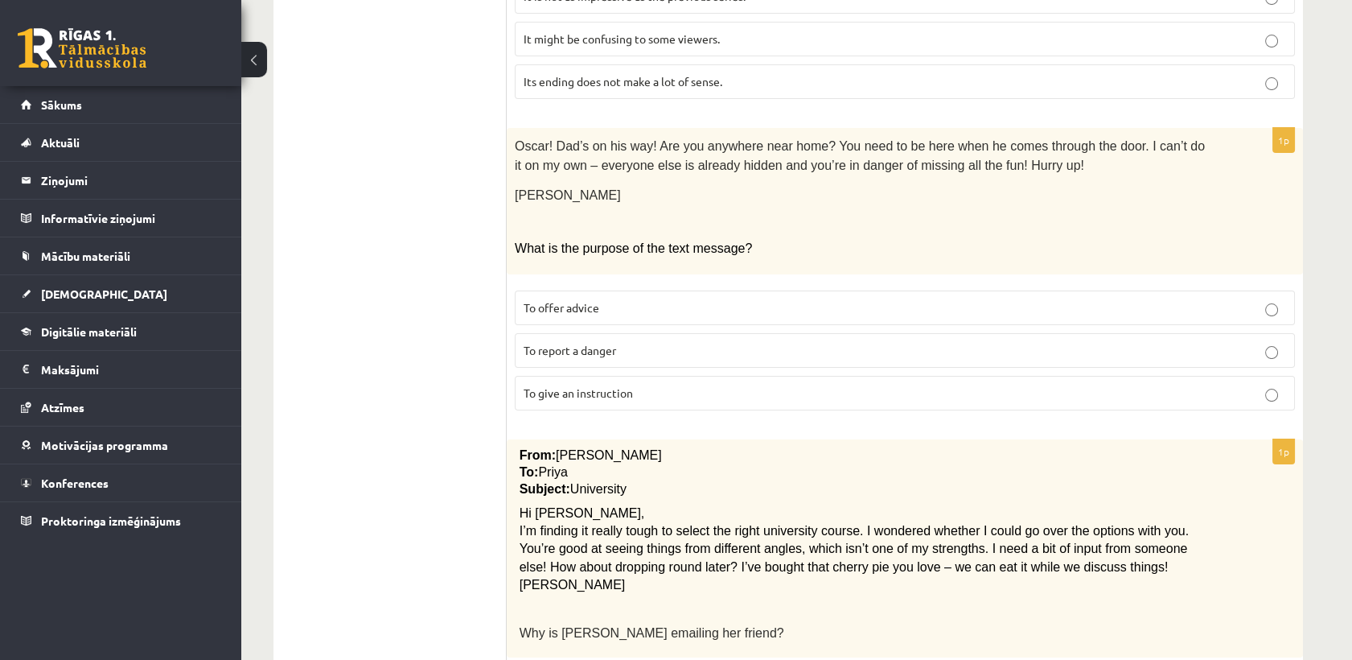
scroll to position [574, 0]
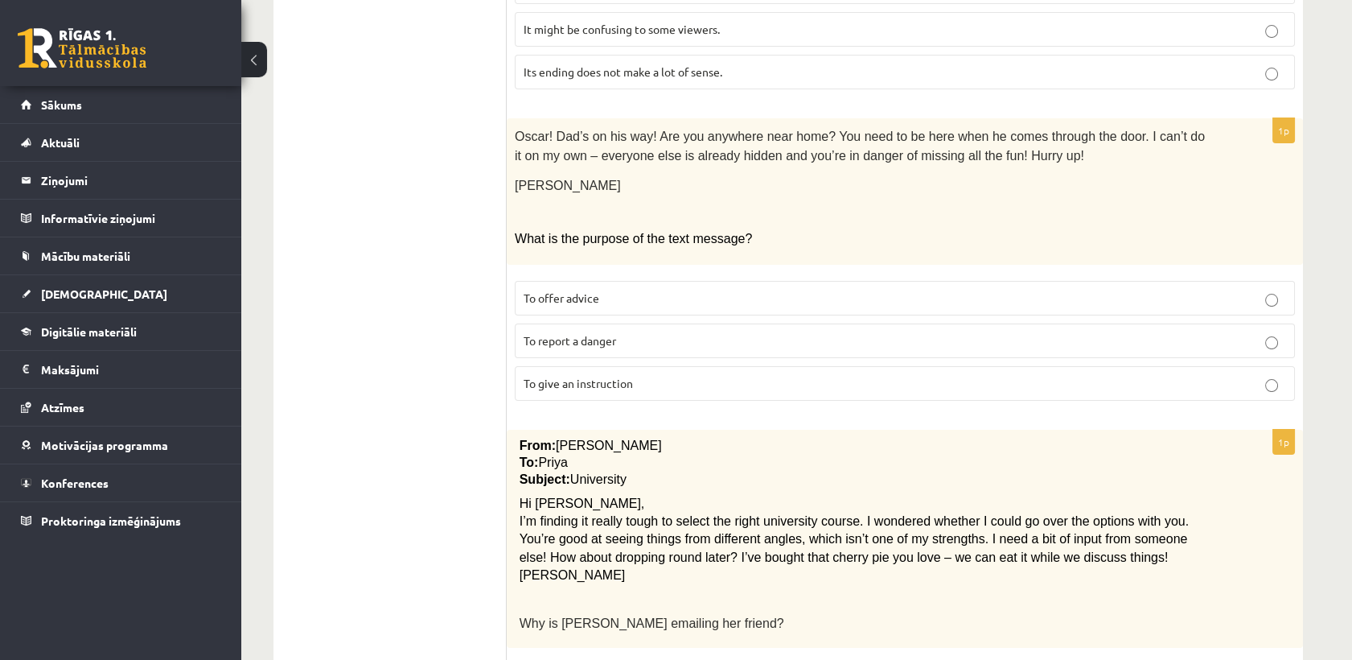
click at [573, 376] on span "To give an instruction" at bounding box center [578, 383] width 109 height 14
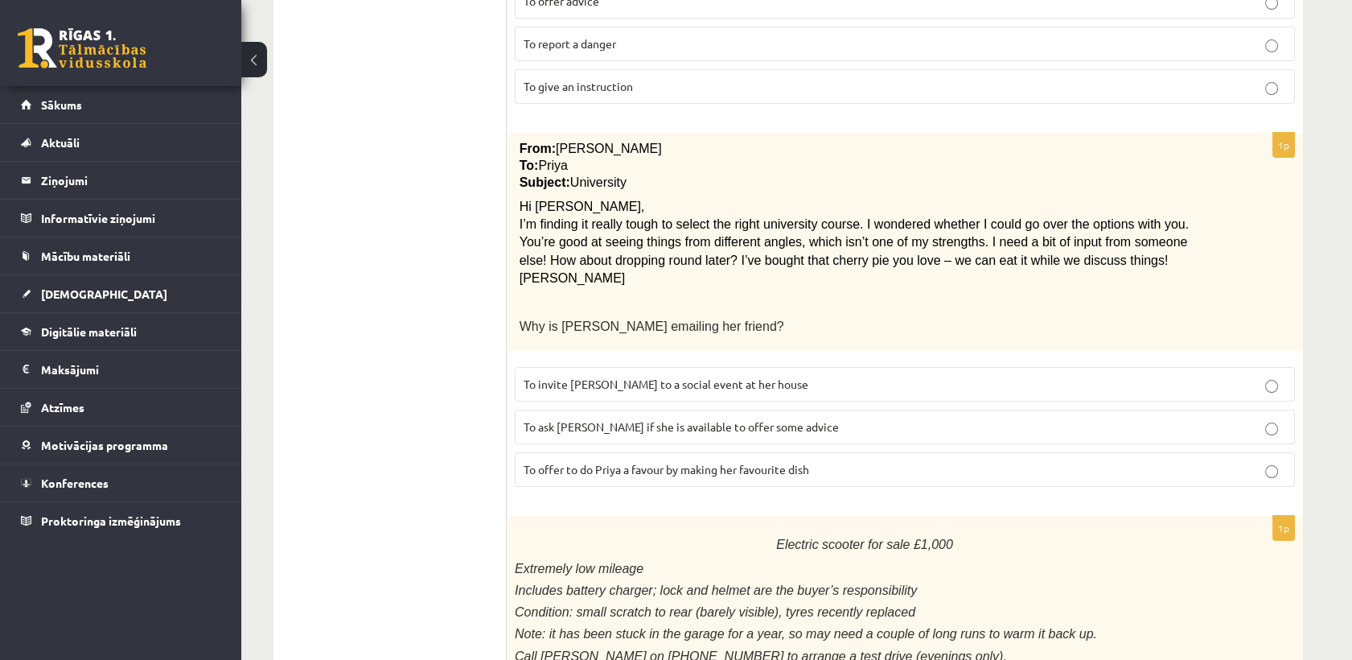
scroll to position [919, 0]
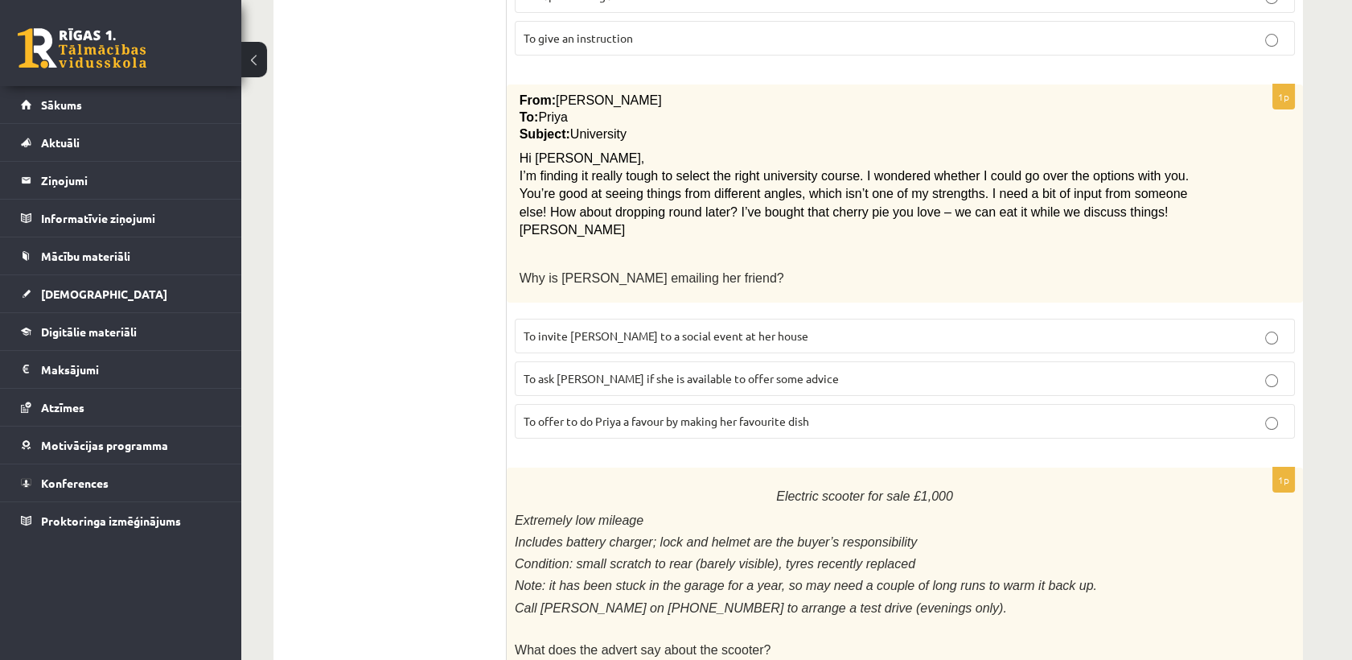
click at [667, 341] on label "To invite Priya to a social event at her house" at bounding box center [905, 335] width 780 height 35
click at [670, 371] on span "To ask Priya if she is available to offer some advice" at bounding box center [681, 378] width 315 height 14
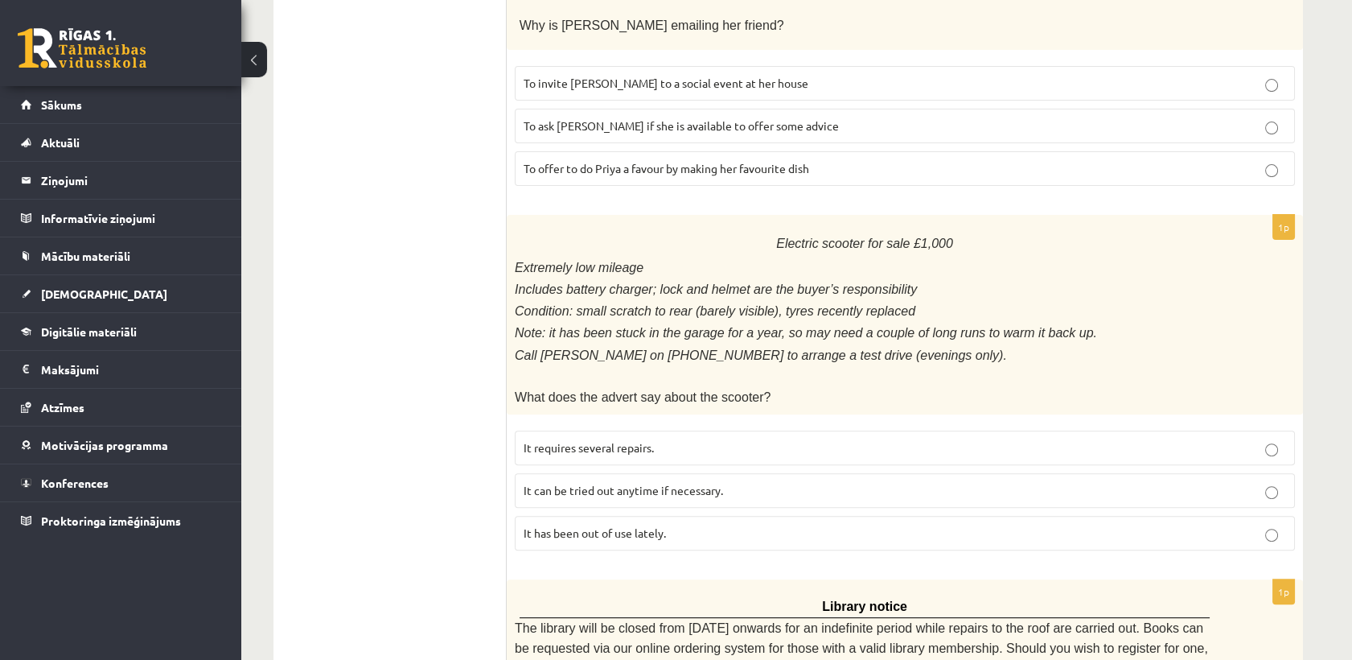
scroll to position [1257, 0]
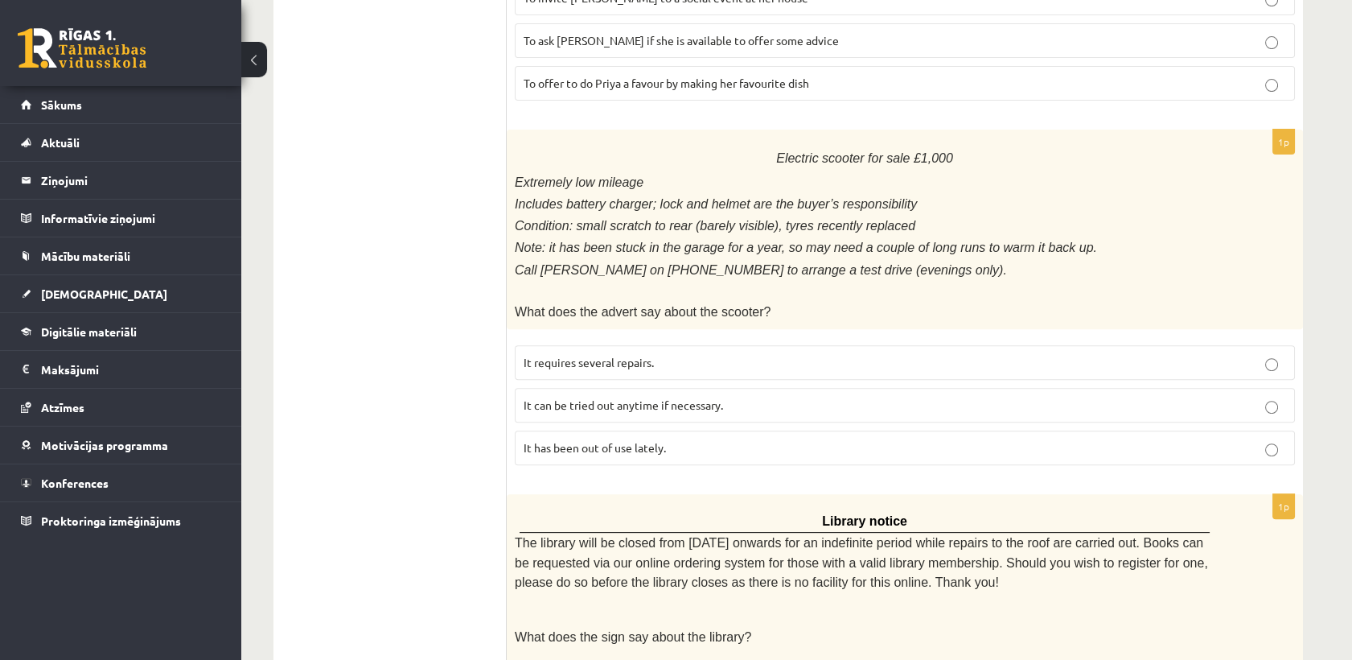
click at [623, 440] on span "It has been out of use lately." at bounding box center [595, 447] width 142 height 14
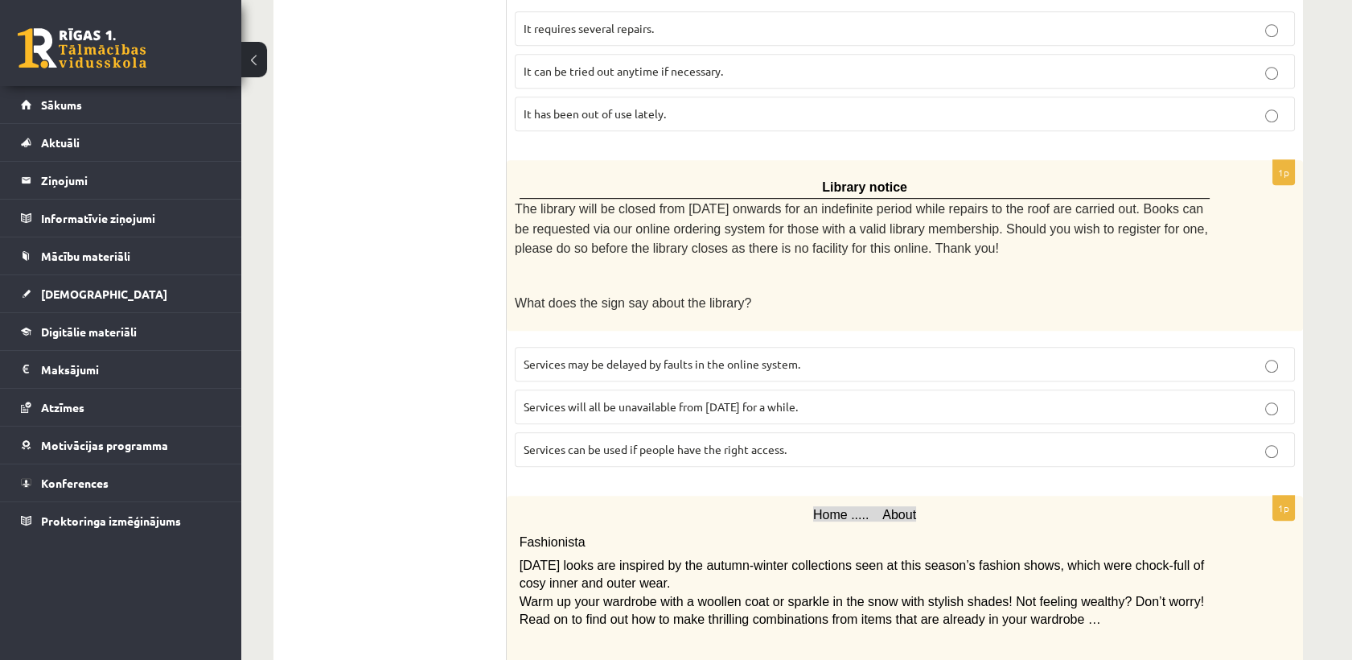
scroll to position [1594, 0]
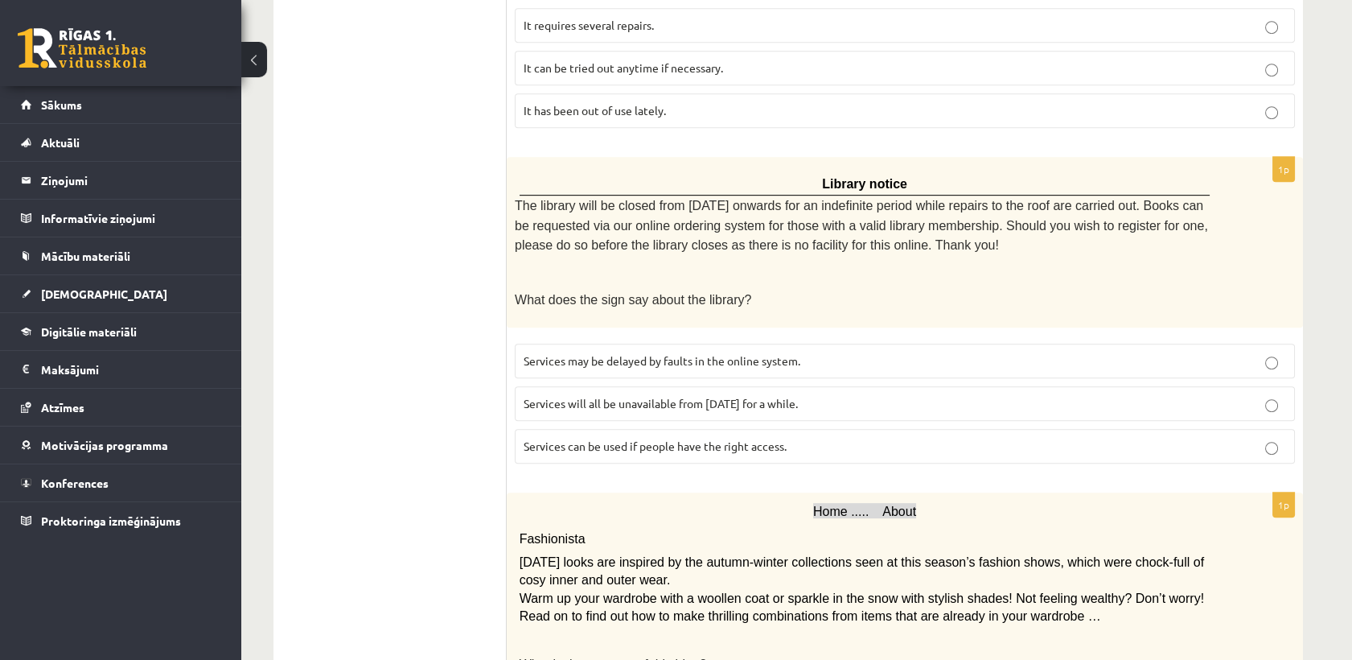
click at [593, 353] on span "Services may be delayed by faults in the online system." at bounding box center [662, 360] width 277 height 14
click at [561, 438] on p "Services can be used if people have the right access." at bounding box center [905, 446] width 762 height 17
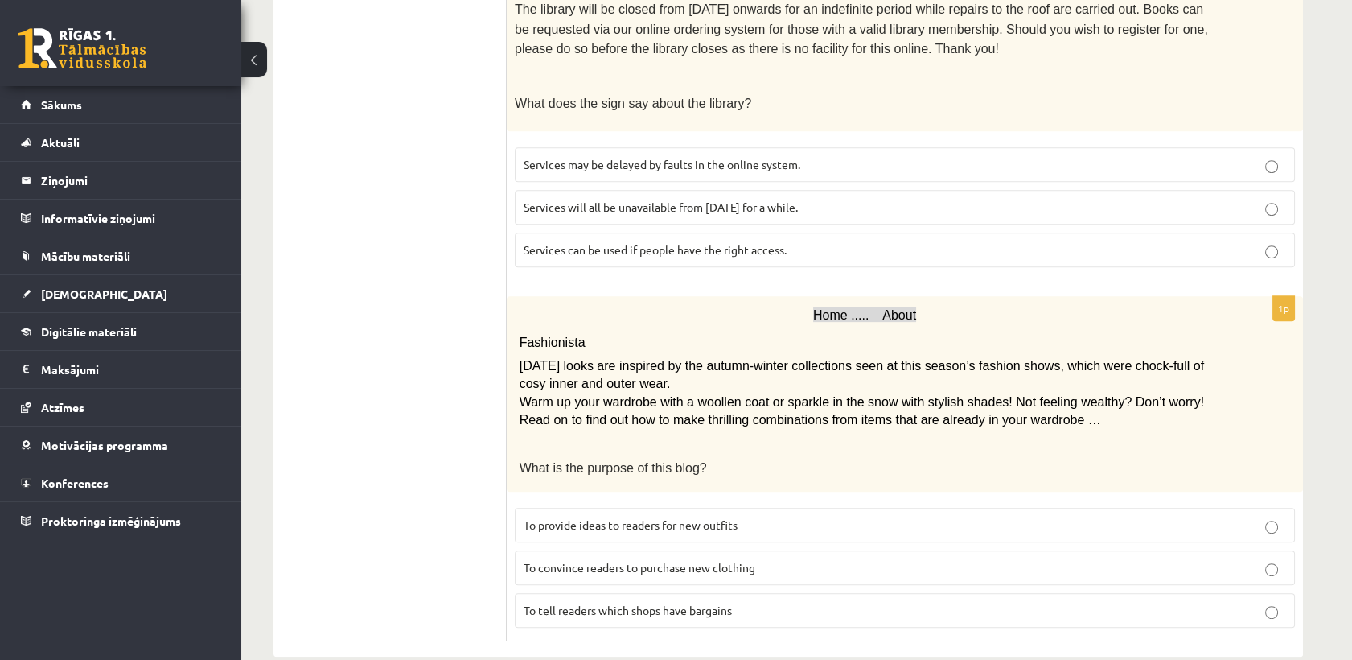
click at [664, 602] on span "To tell readers which shops have bargains" at bounding box center [628, 609] width 208 height 14
click at [652, 559] on p "To convince readers to purchase new clothing" at bounding box center [905, 567] width 762 height 17
click at [631, 517] on span "To provide ideas to readers for new outfits" at bounding box center [631, 524] width 214 height 14
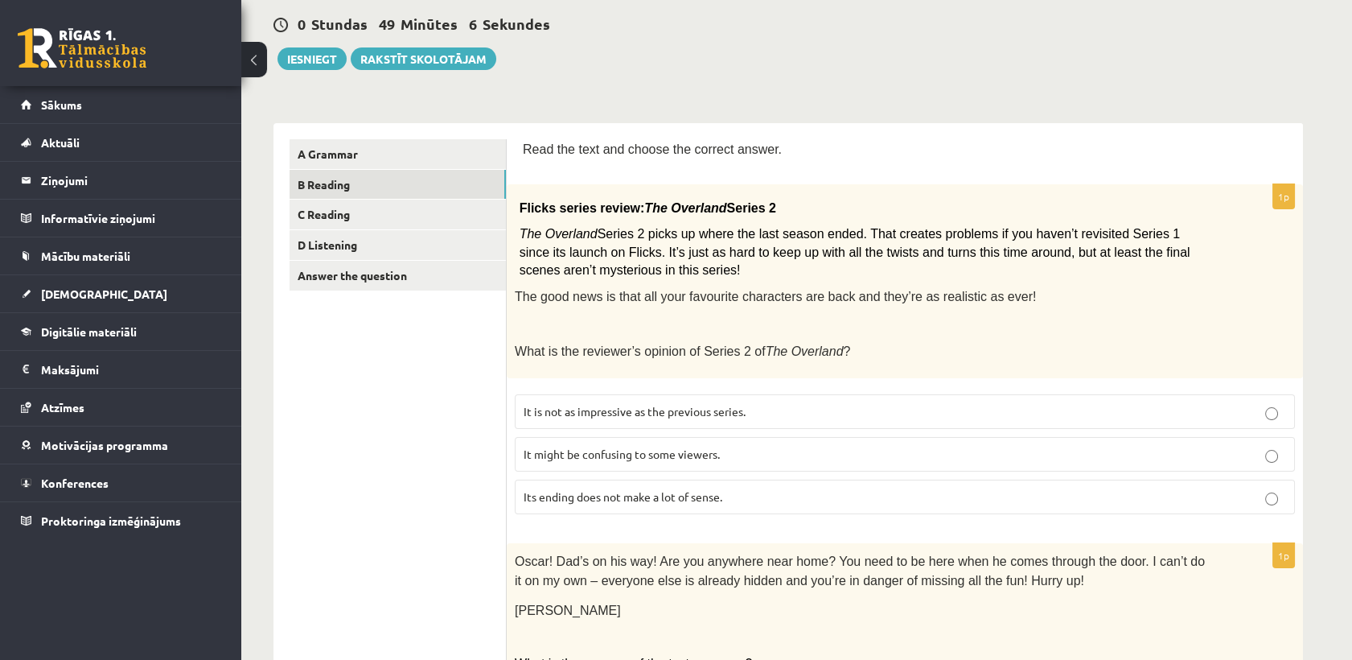
scroll to position [0, 0]
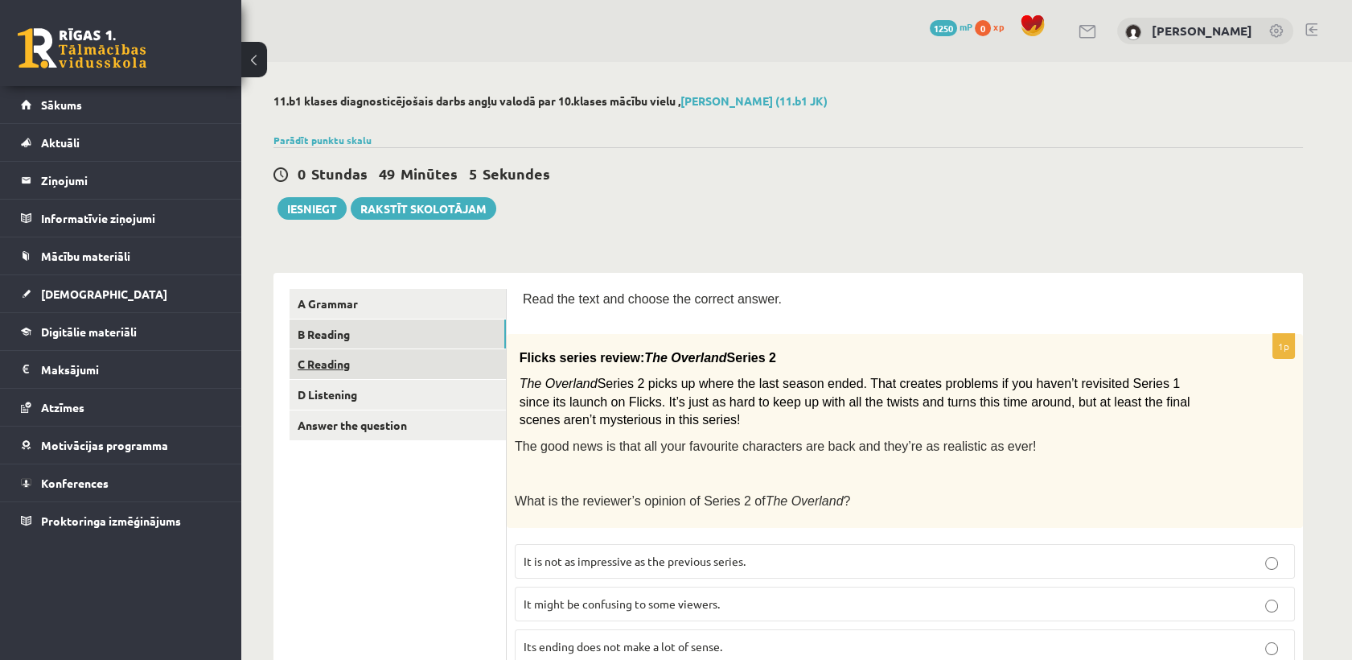
click at [377, 355] on link "C Reading" at bounding box center [398, 364] width 216 height 30
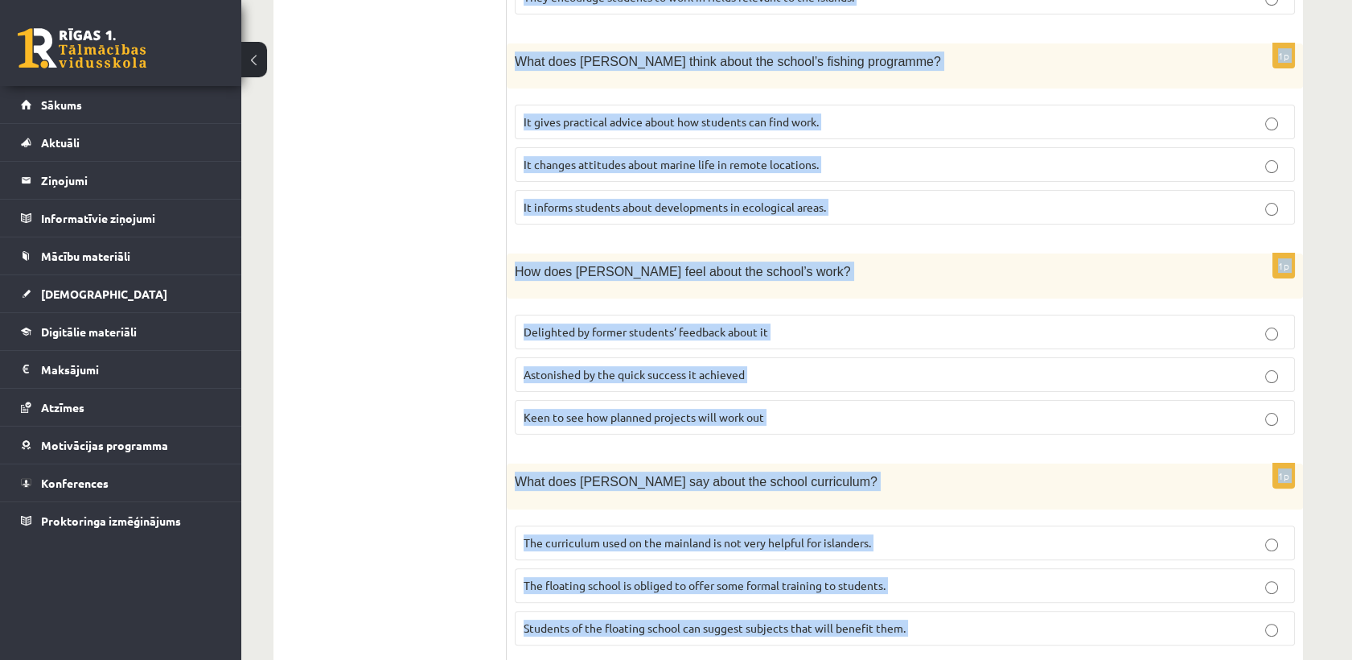
scroll to position [1440, 0]
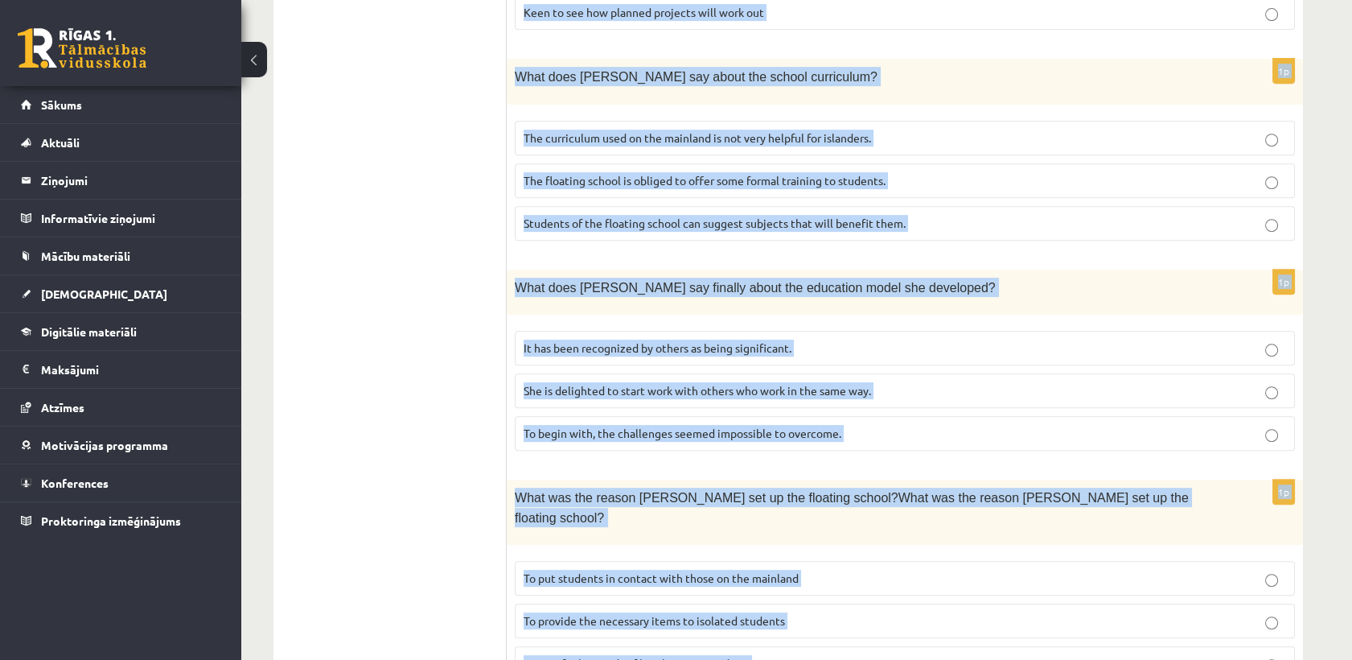
drag, startPoint x: 522, startPoint y: 295, endPoint x: 831, endPoint y: 620, distance: 448.3
copy form "Read the article about an unusual school and choose the correct answer for each…"
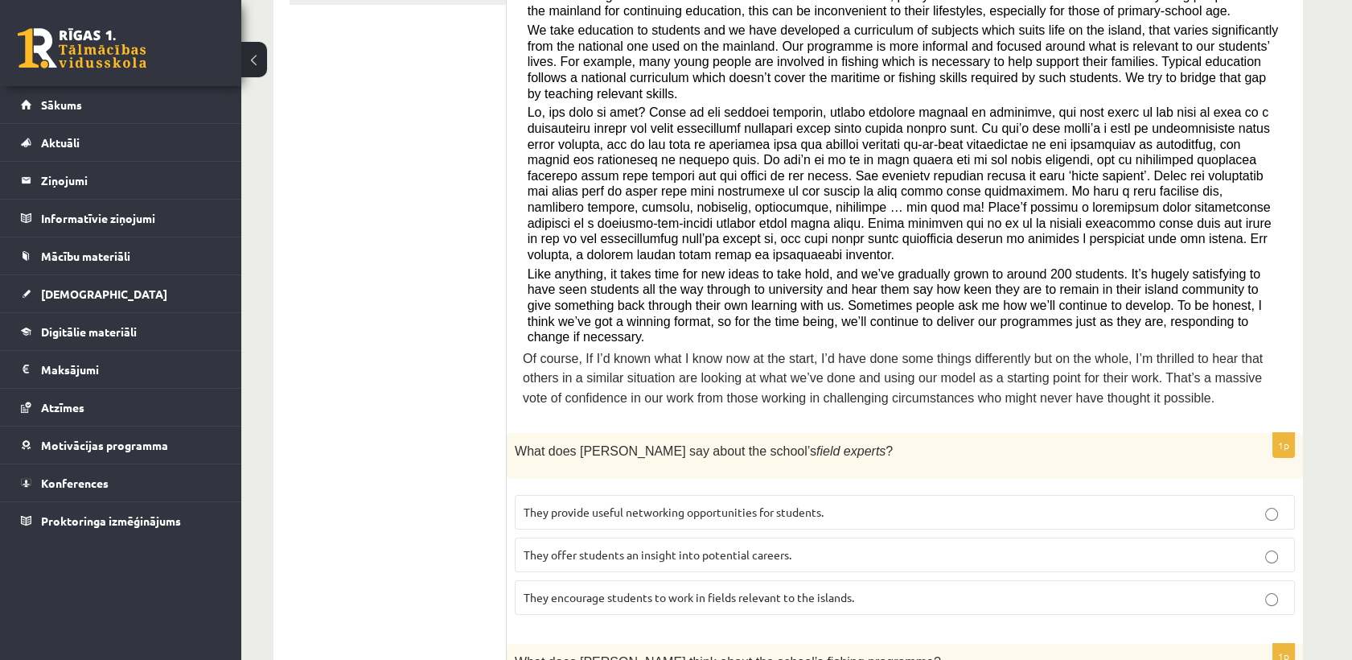
scroll to position [727, 0]
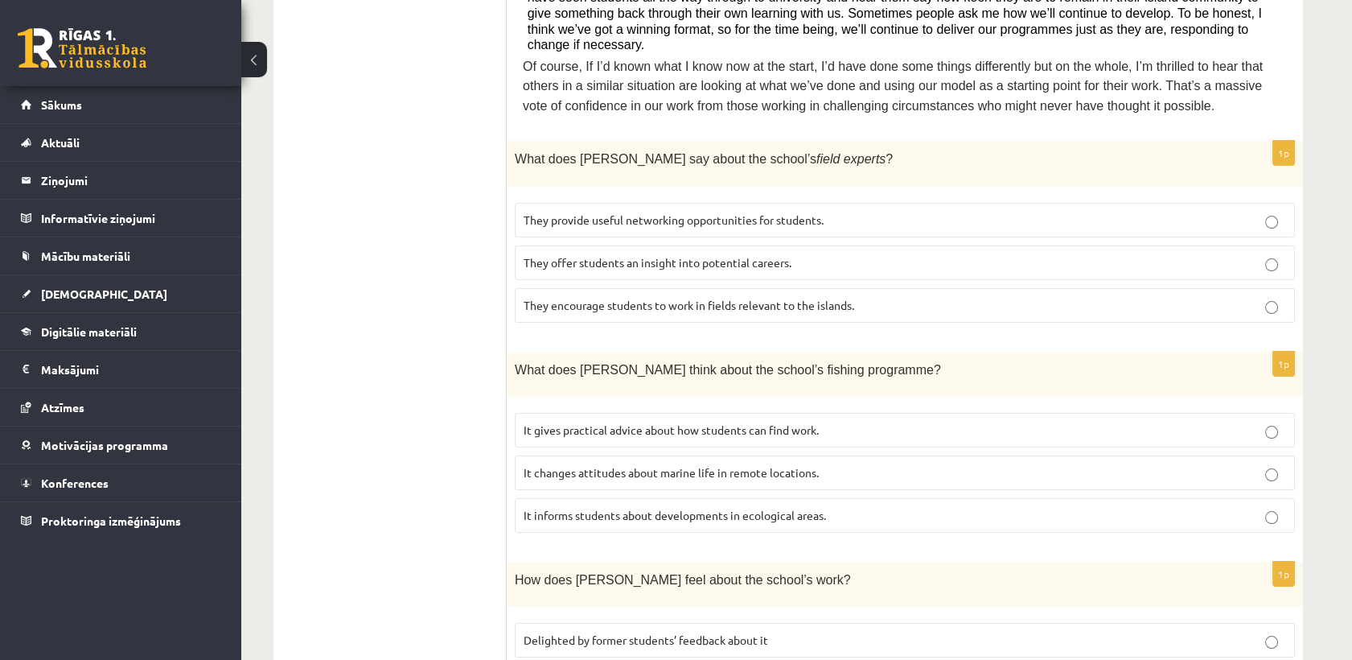
click at [635, 255] on span "They offer students an insight into potential careers." at bounding box center [658, 262] width 268 height 14
click at [568, 507] on span "It informs students about developments in ecological areas." at bounding box center [675, 514] width 302 height 14
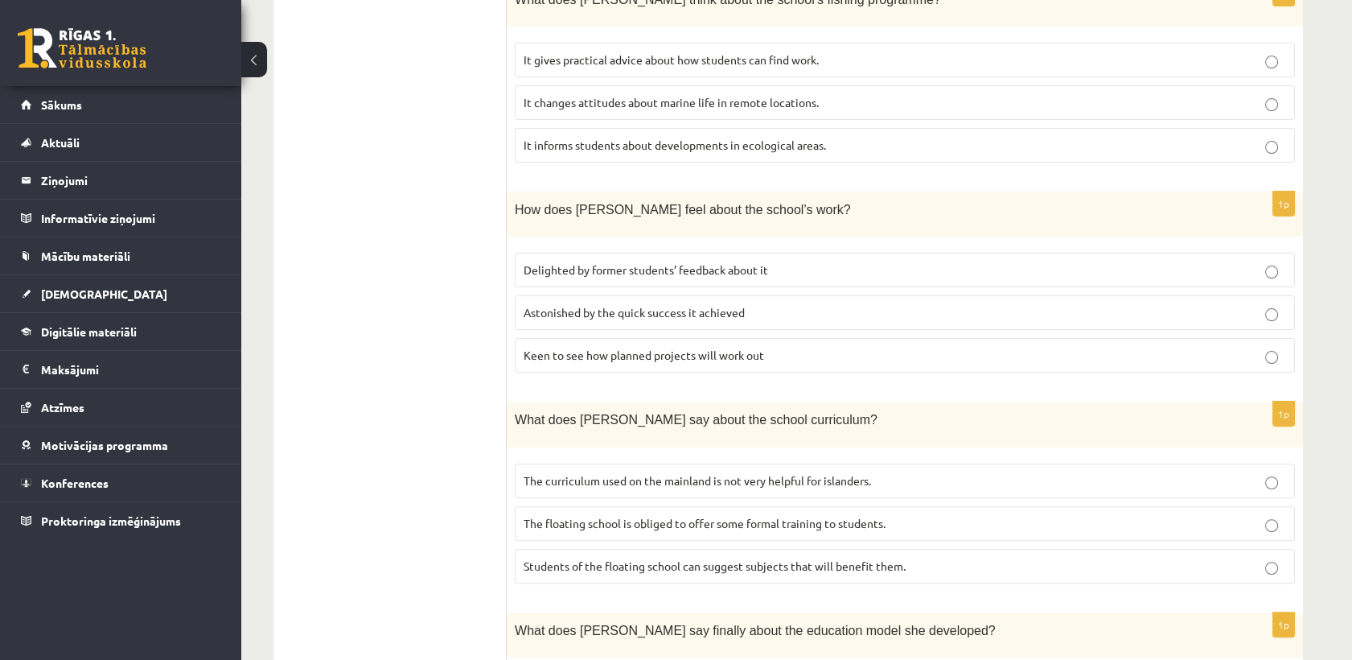
scroll to position [1099, 0]
click at [653, 251] on label "Delighted by former students’ feedback about it" at bounding box center [905, 268] width 780 height 35
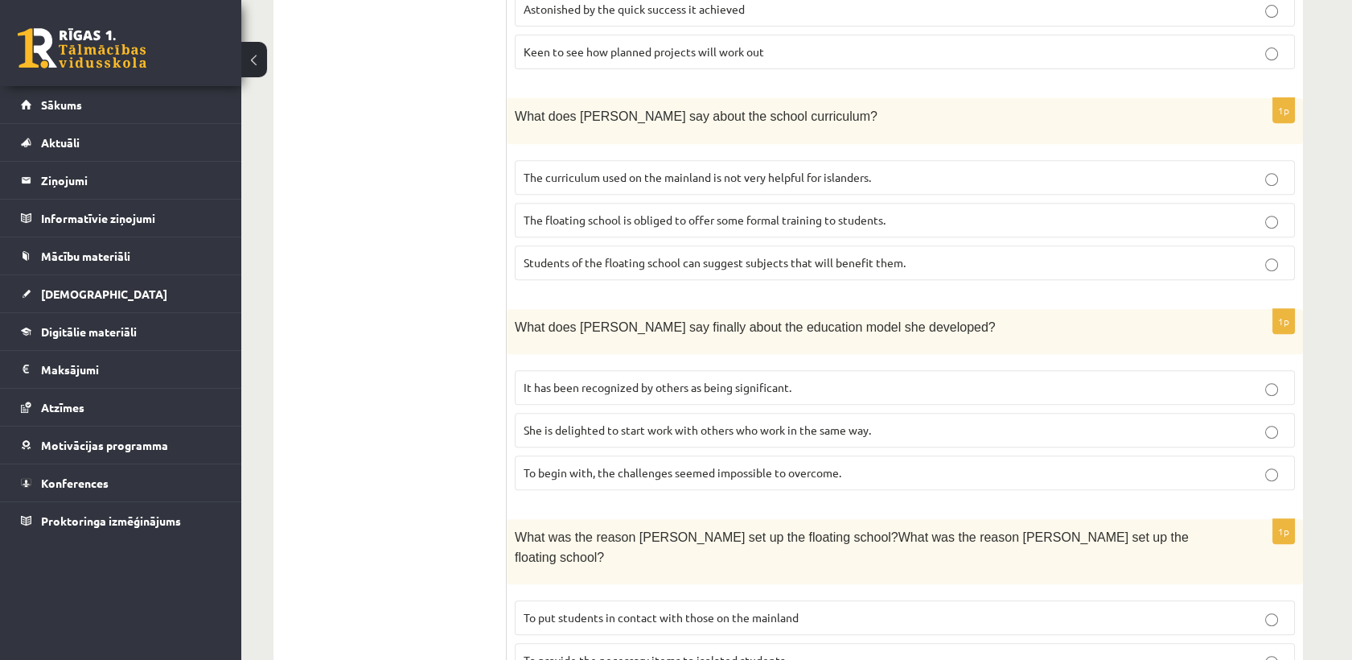
scroll to position [1403, 0]
click at [600, 166] on p "The curriculum used on the mainland is not very helpful for islanders." at bounding box center [905, 174] width 762 height 17
click at [691, 368] on label "It has been recognized by others as being significant." at bounding box center [905, 385] width 780 height 35
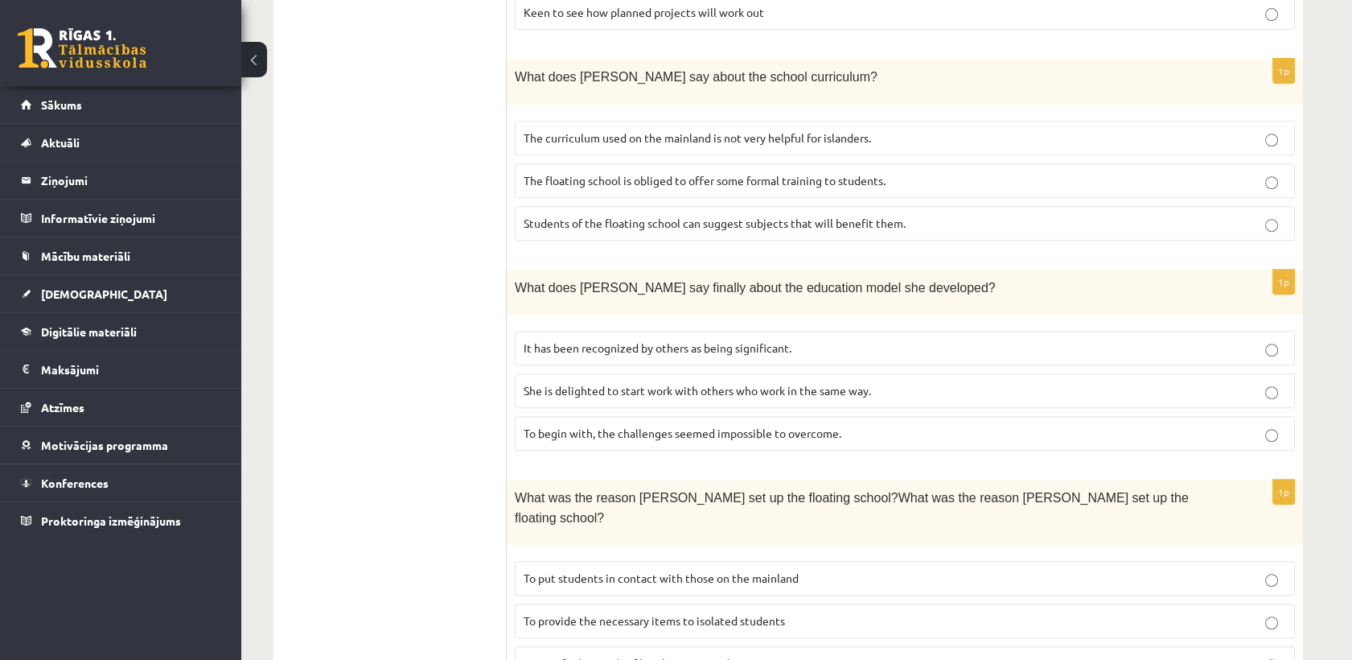
click at [632, 613] on span "To provide the necessary items to isolated students" at bounding box center [654, 620] width 261 height 14
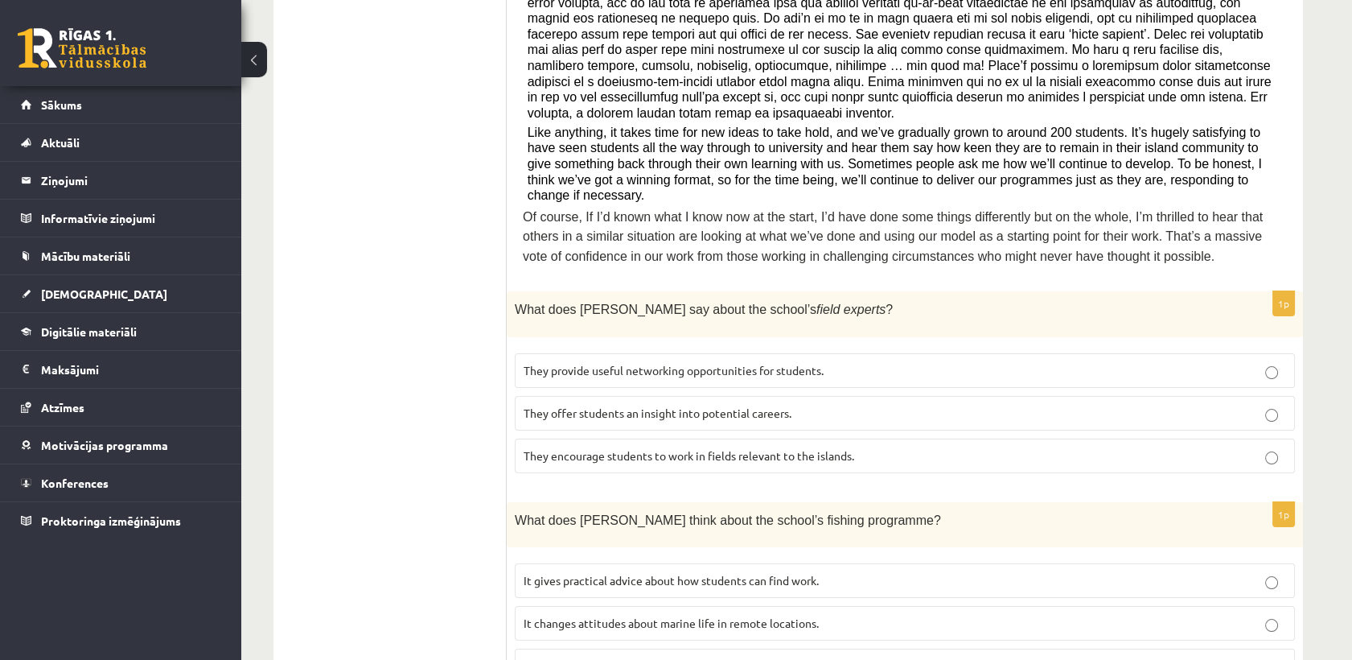
scroll to position [0, 0]
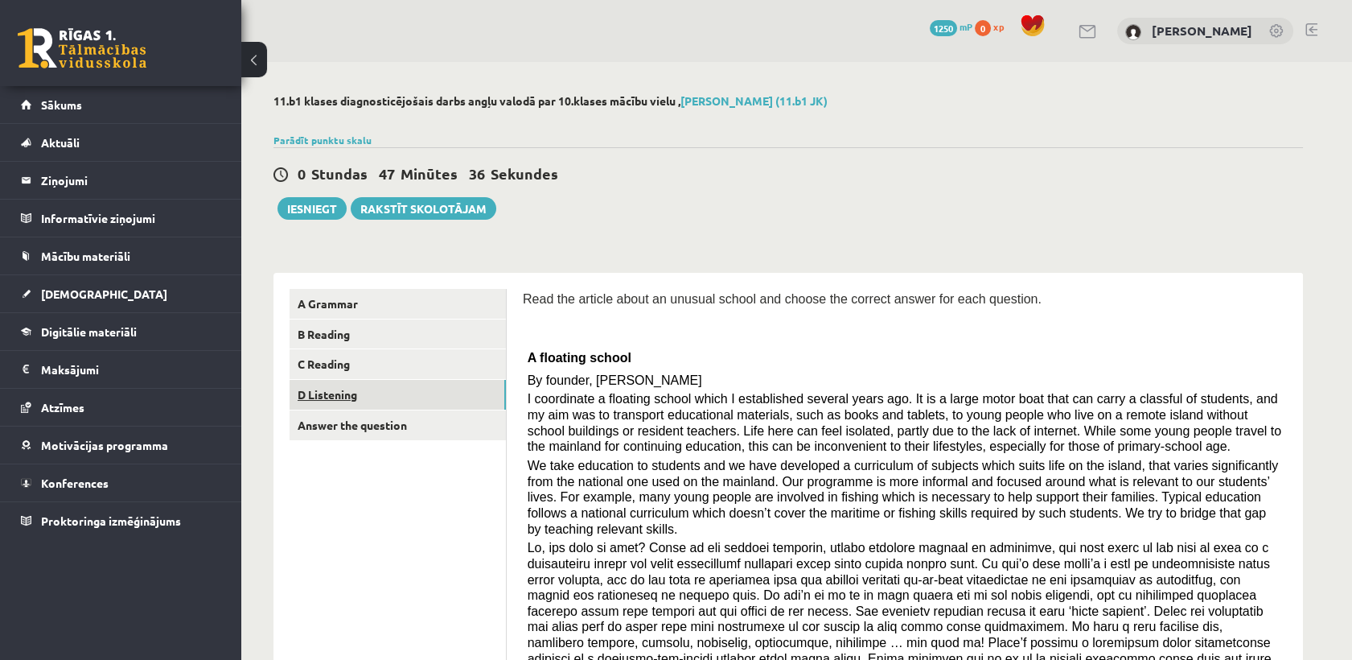
click at [408, 409] on link "D Listening" at bounding box center [398, 395] width 216 height 30
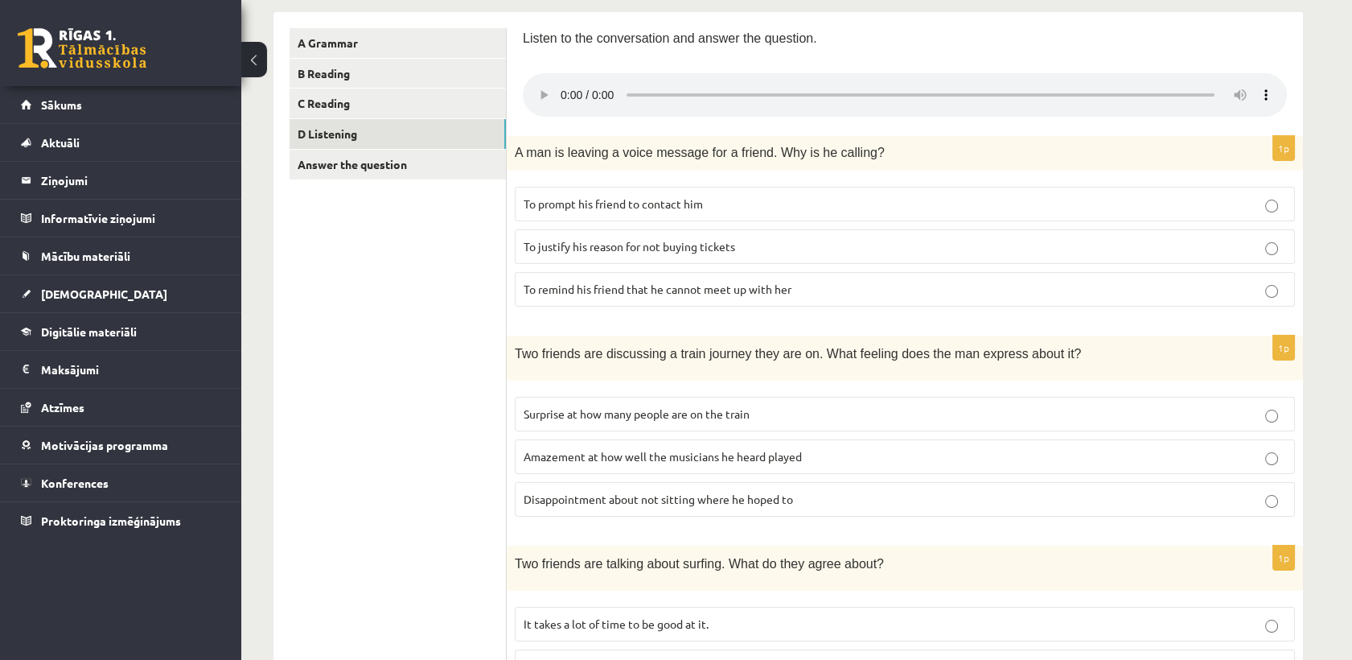
scroll to position [261, 0]
click at [459, 158] on link "Answer the question" at bounding box center [398, 164] width 216 height 30
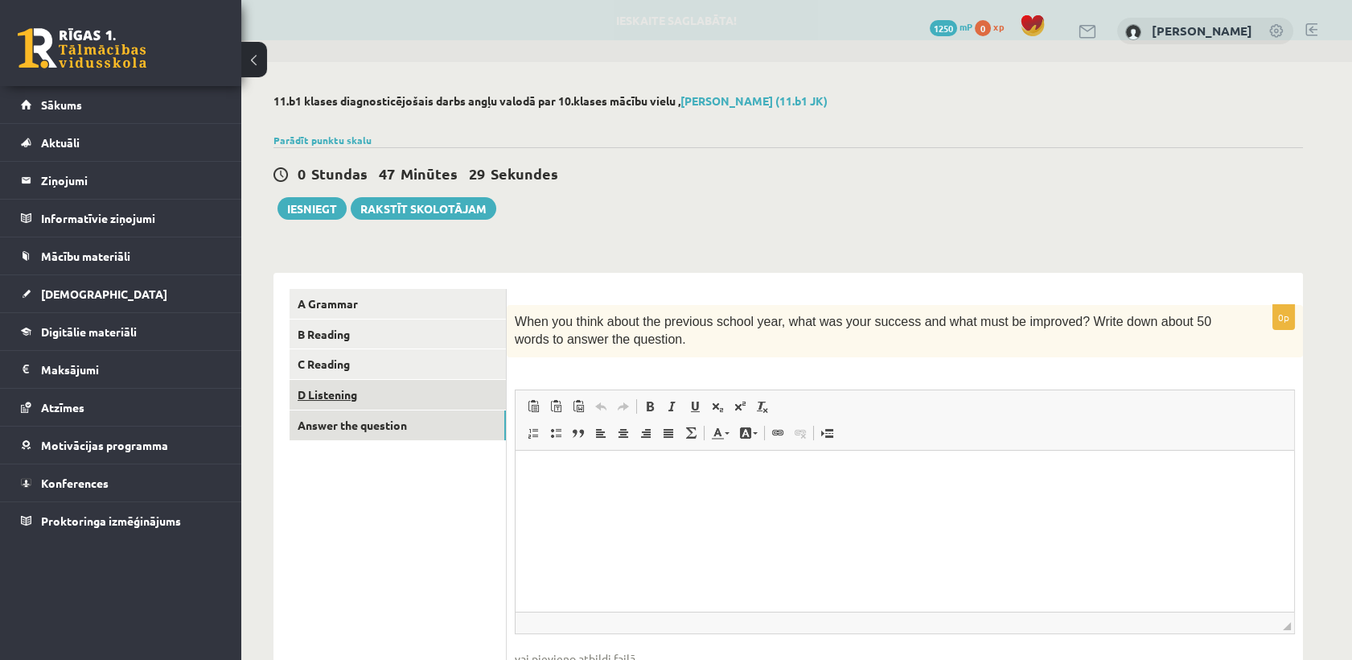
scroll to position [0, 0]
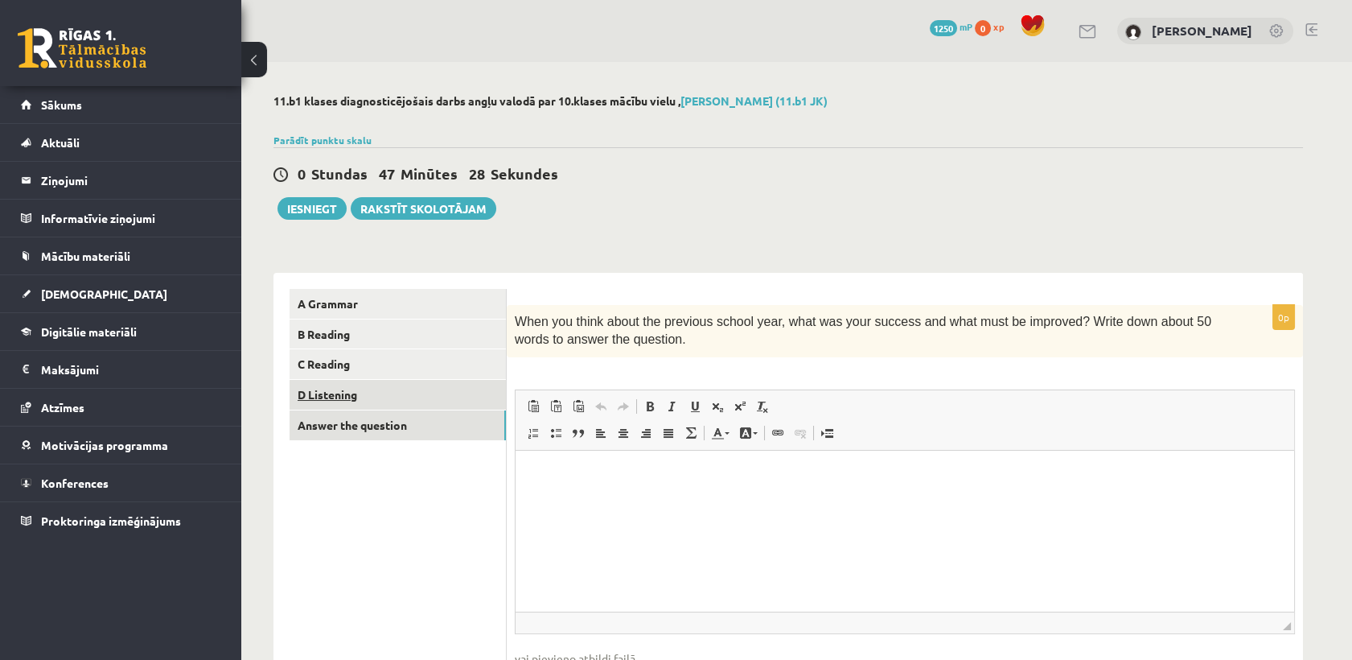
click at [399, 408] on link "D Listening" at bounding box center [398, 395] width 216 height 30
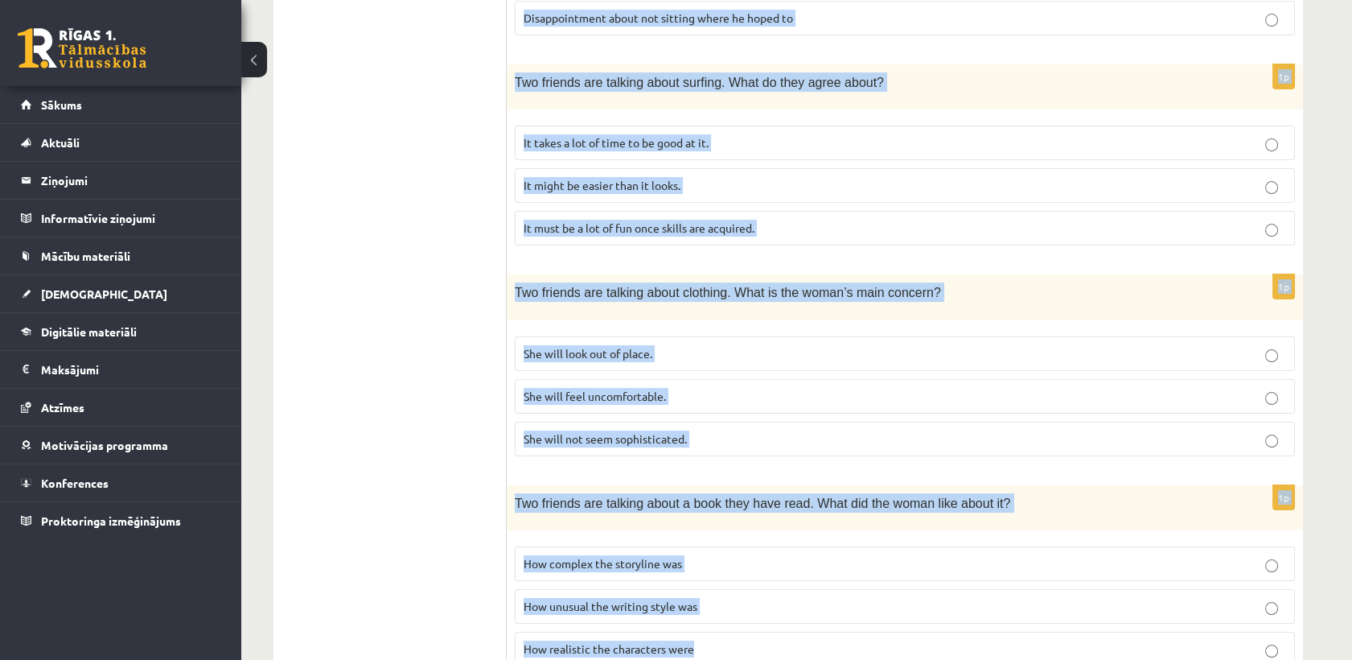
scroll to position [1001, 0]
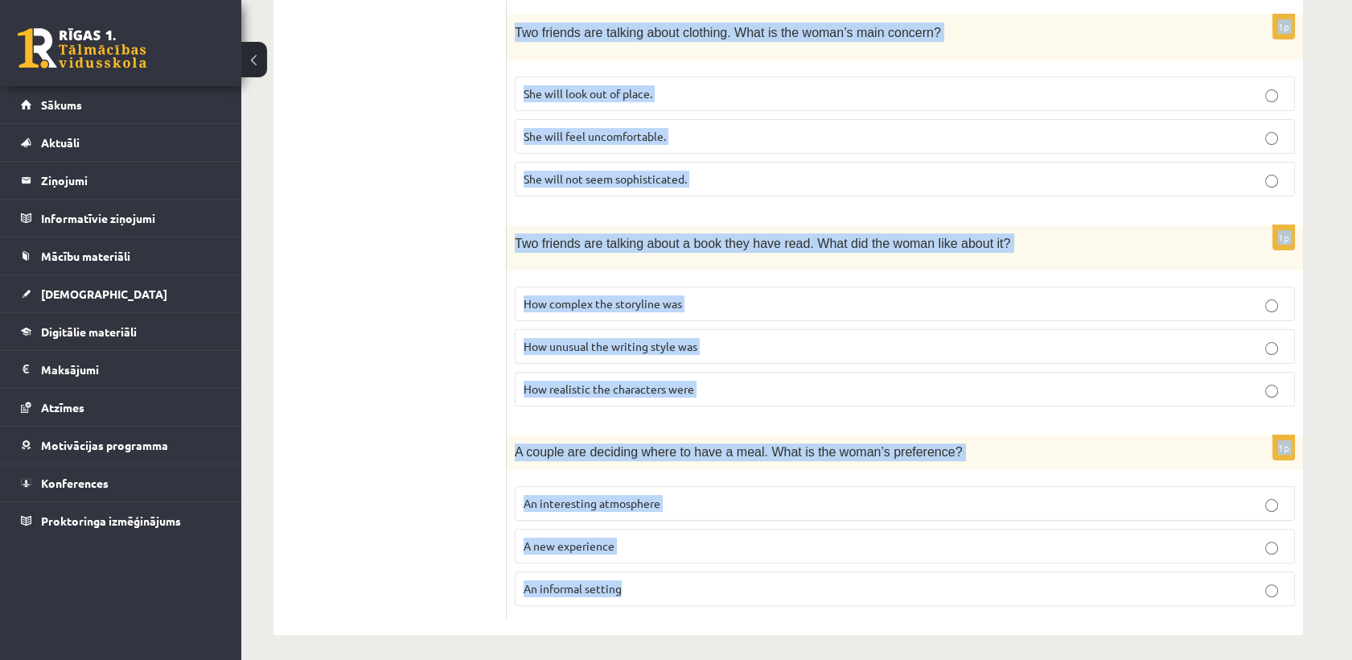
drag, startPoint x: 517, startPoint y: 299, endPoint x: 740, endPoint y: 567, distance: 348.4
copy form "Listen to the conversation and answer the question. 1p A man is leaving a voice…"
click at [618, 582] on span "An informal setting" at bounding box center [573, 588] width 98 height 14
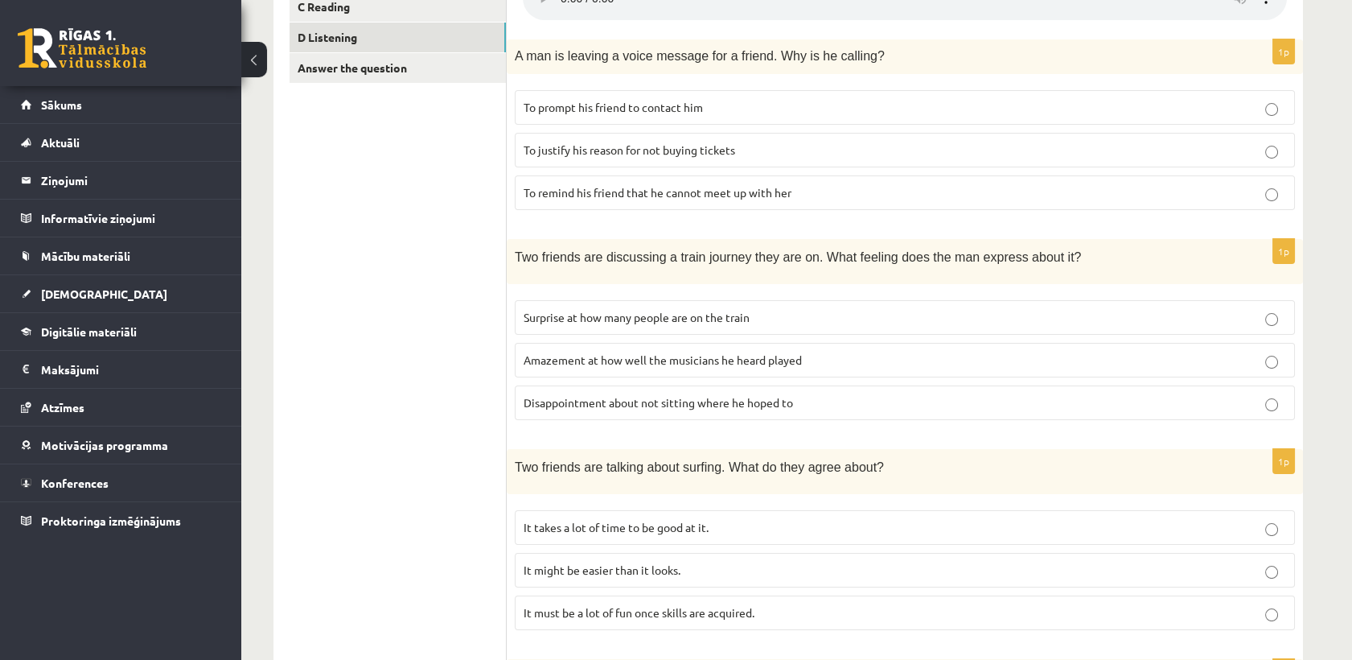
scroll to position [355, 0]
click at [618, 194] on span "To remind his friend that he cannot meet up with her" at bounding box center [658, 194] width 268 height 14
click at [643, 356] on span "Amazement at how well the musicians he heard played" at bounding box center [663, 361] width 278 height 14
click at [654, 533] on p "It takes a lot of time to be good at it." at bounding box center [905, 528] width 762 height 17
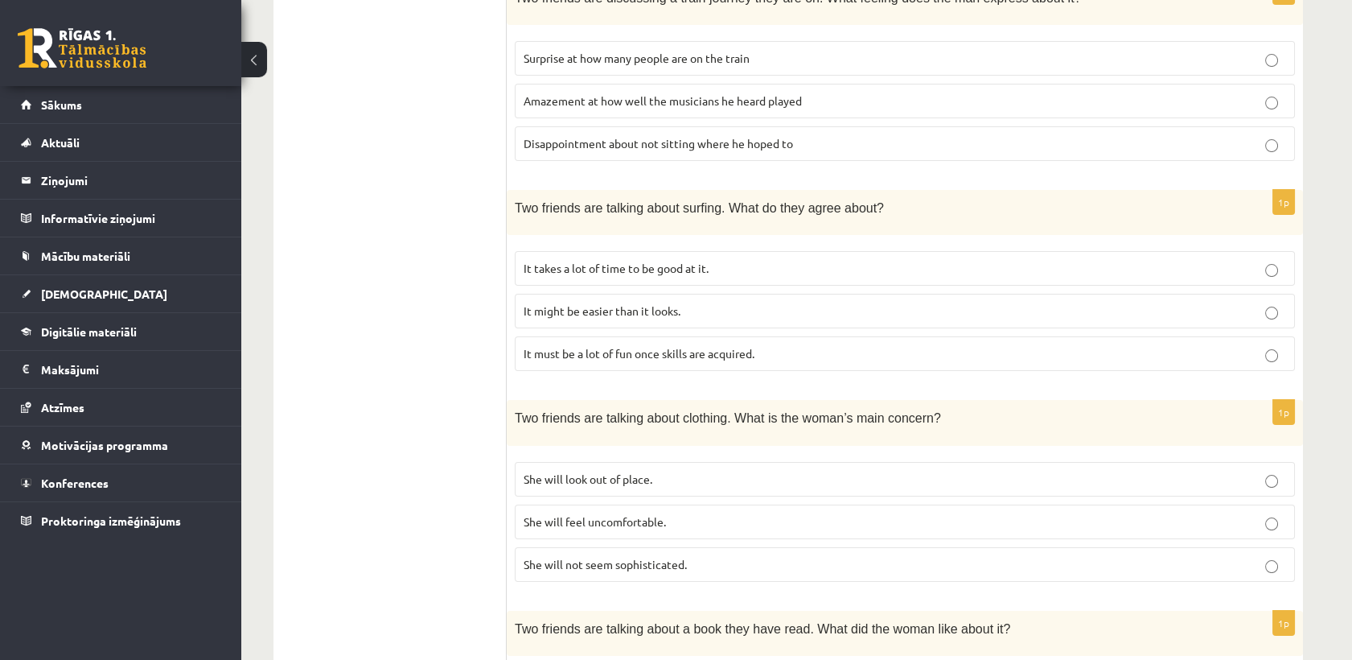
scroll to position [624, 0]
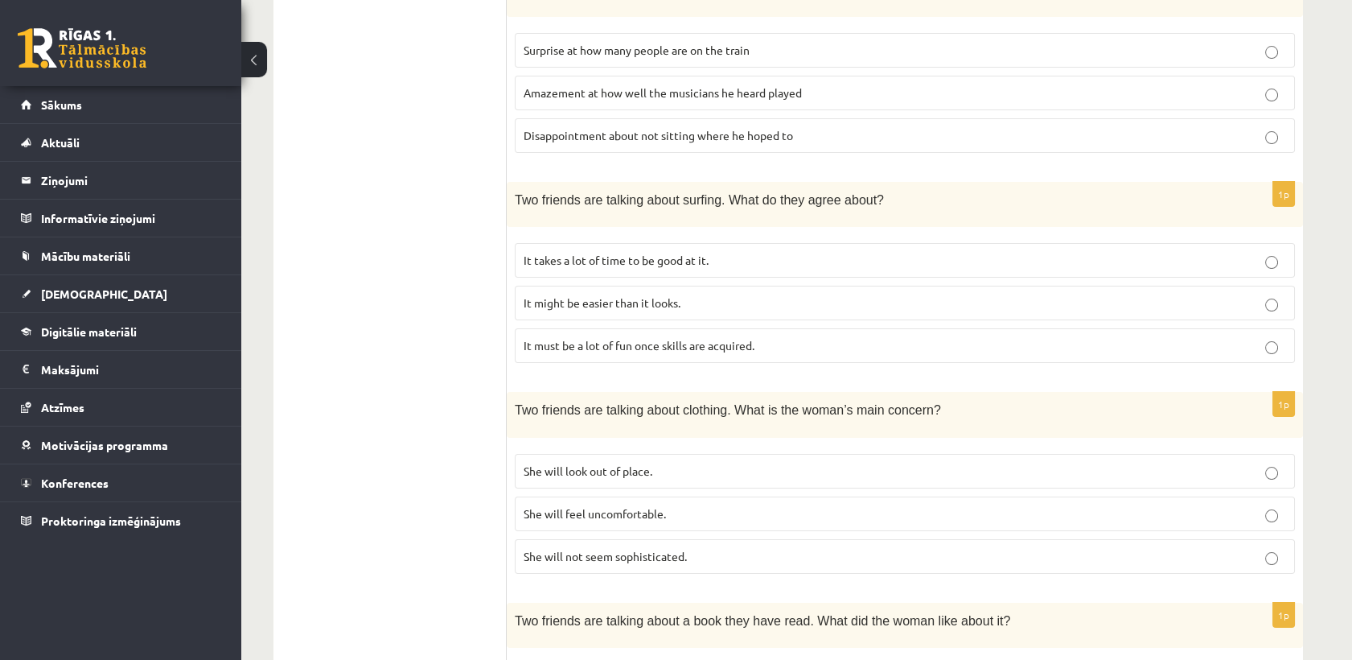
click at [654, 539] on label "She will not seem sophisticated." at bounding box center [905, 556] width 780 height 35
click at [650, 509] on span "She will feel uncomfortable." at bounding box center [595, 513] width 142 height 14
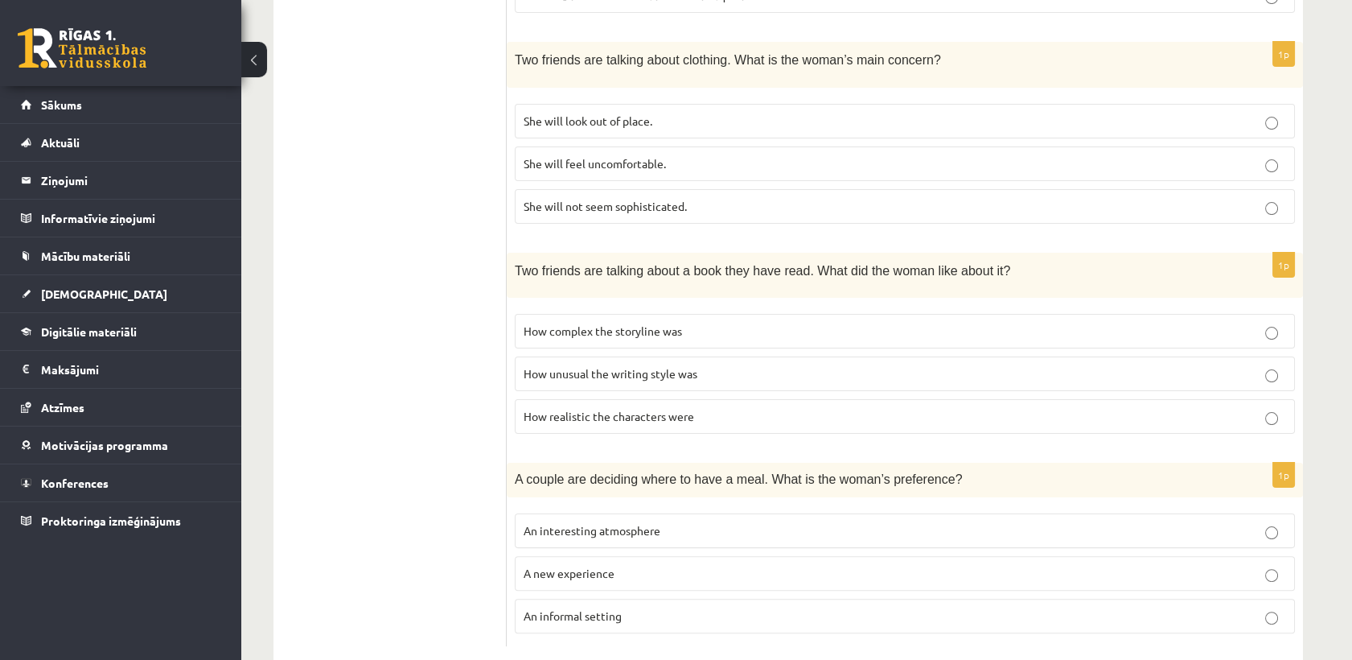
scroll to position [1001, 0]
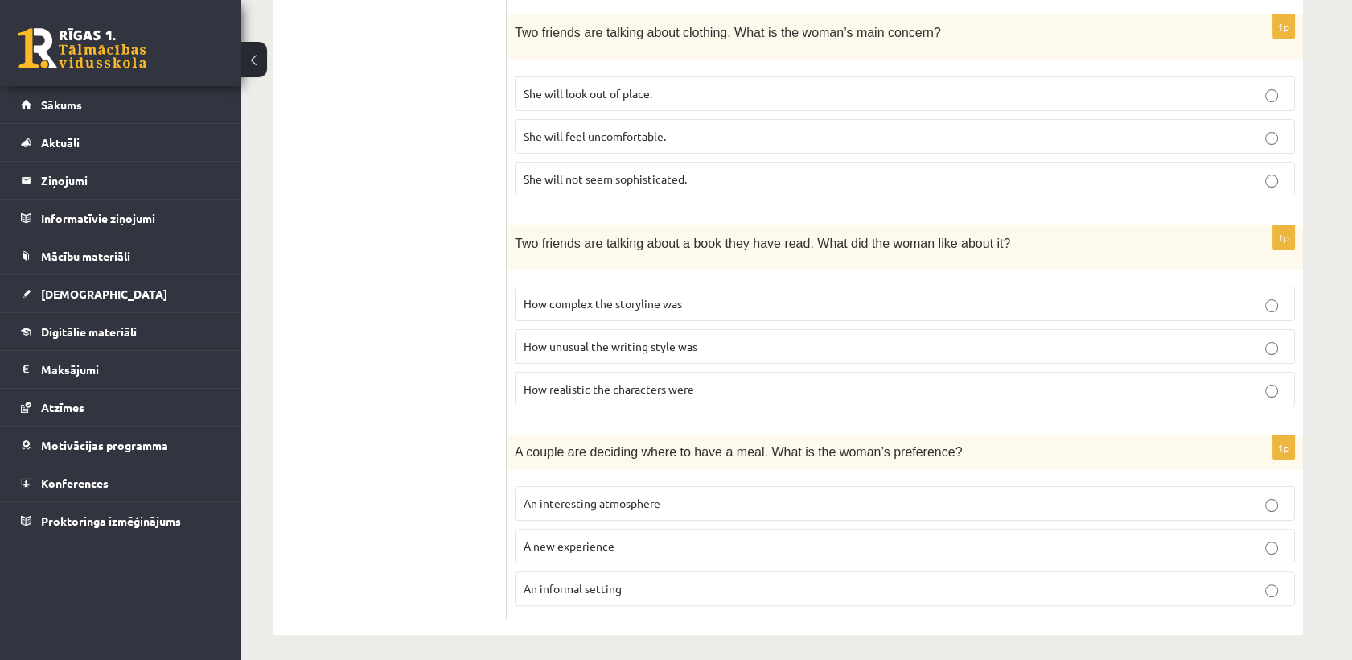
click at [602, 301] on span "How complex the storyline was" at bounding box center [603, 303] width 158 height 14
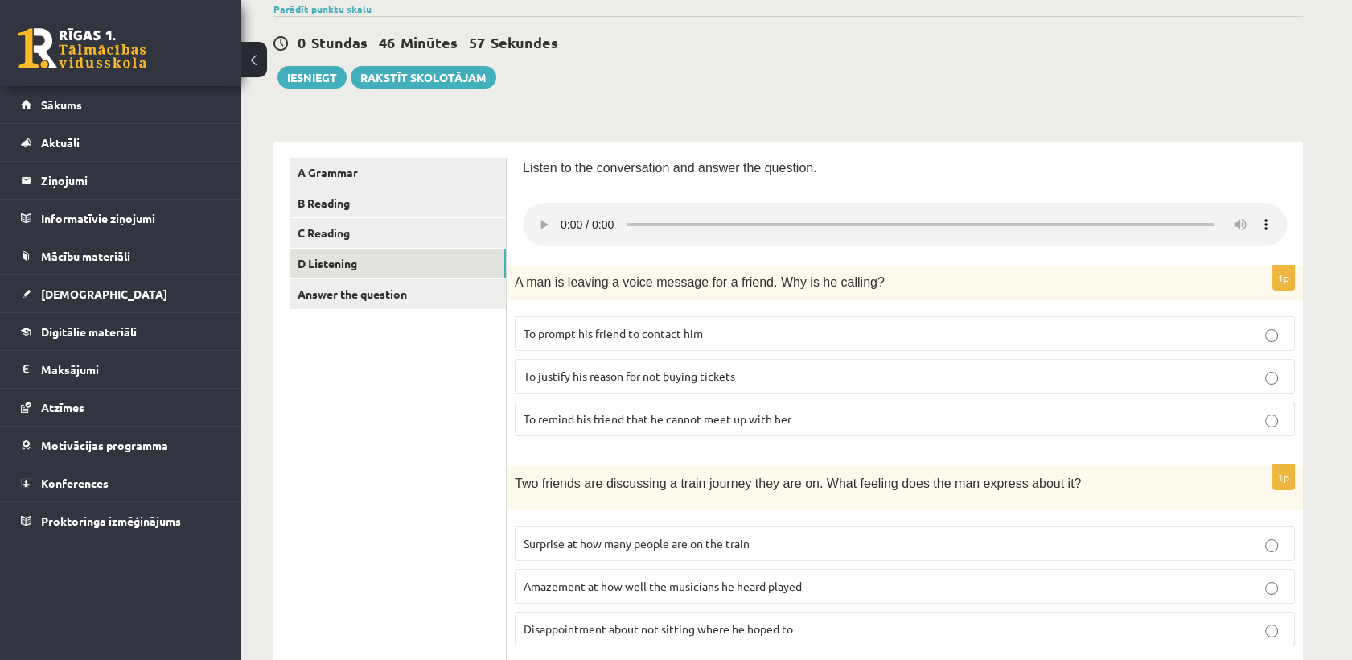
scroll to position [0, 0]
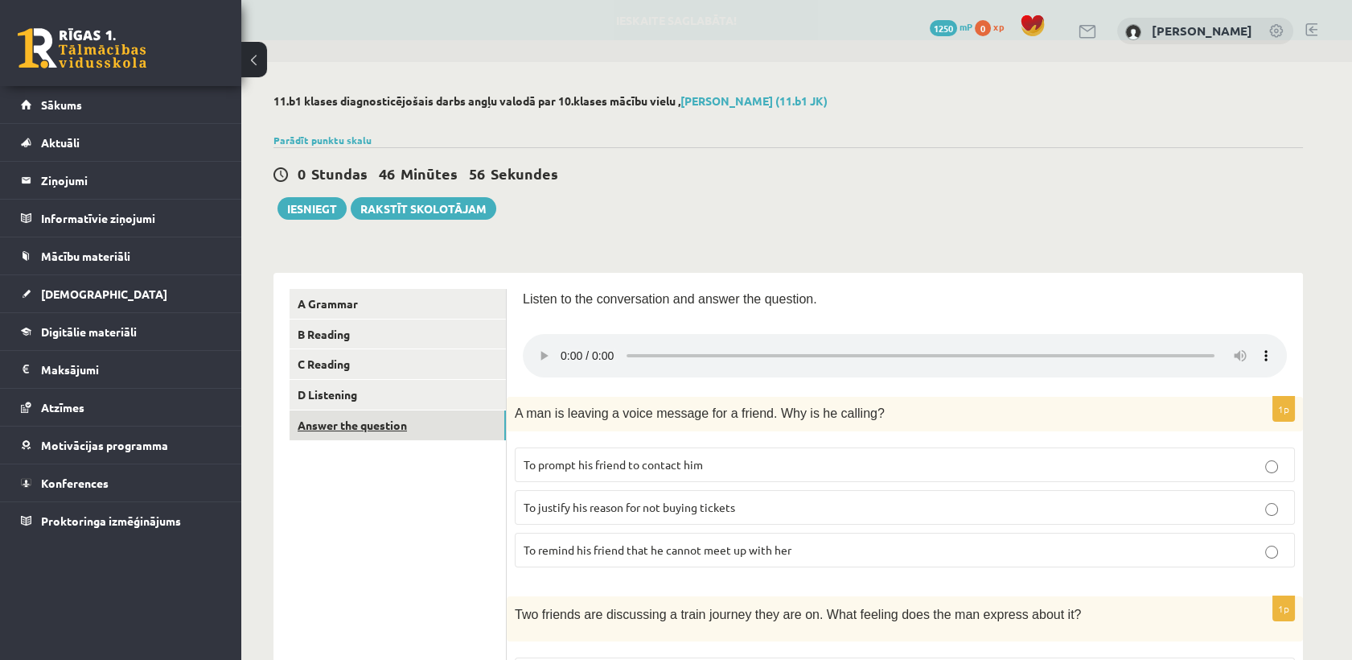
click at [462, 425] on link "Answer the question" at bounding box center [398, 425] width 216 height 30
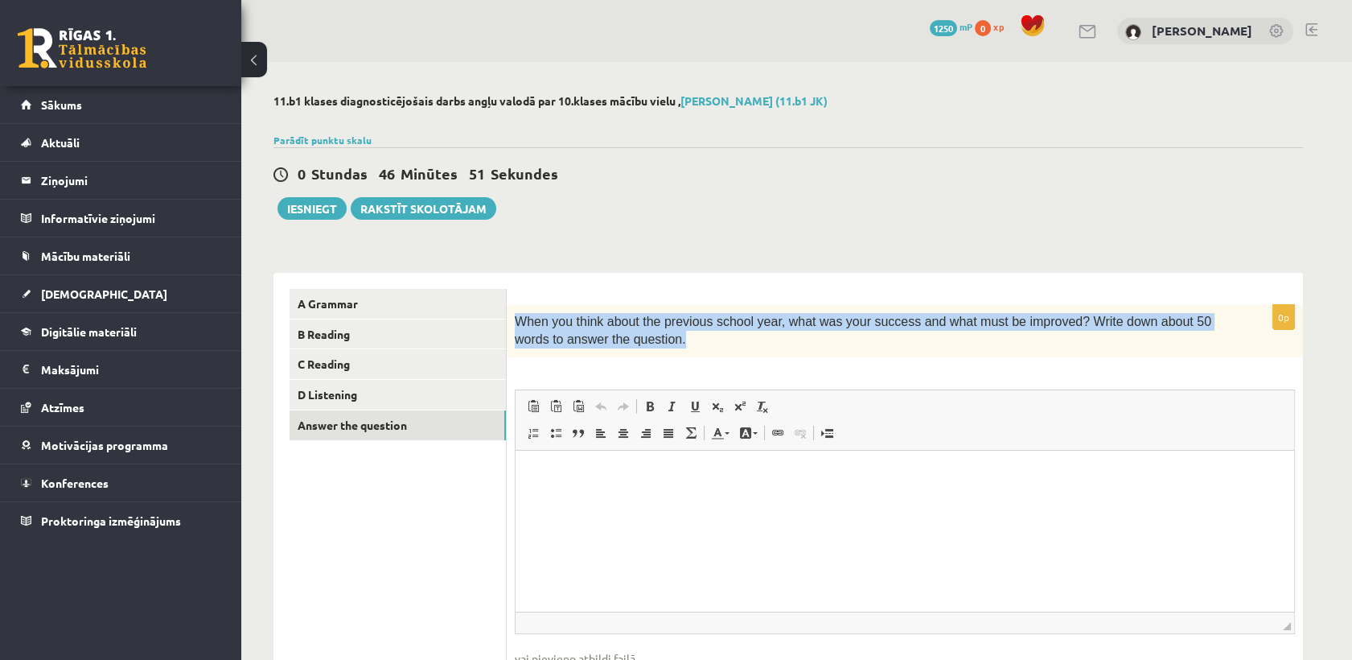
drag, startPoint x: 514, startPoint y: 325, endPoint x: 637, endPoint y: 353, distance: 126.2
click at [637, 353] on div "When you think about the previous school year, what was your success and what m…" at bounding box center [905, 331] width 796 height 52
copy span "When you think about the previous school year, what was your success and what m…"
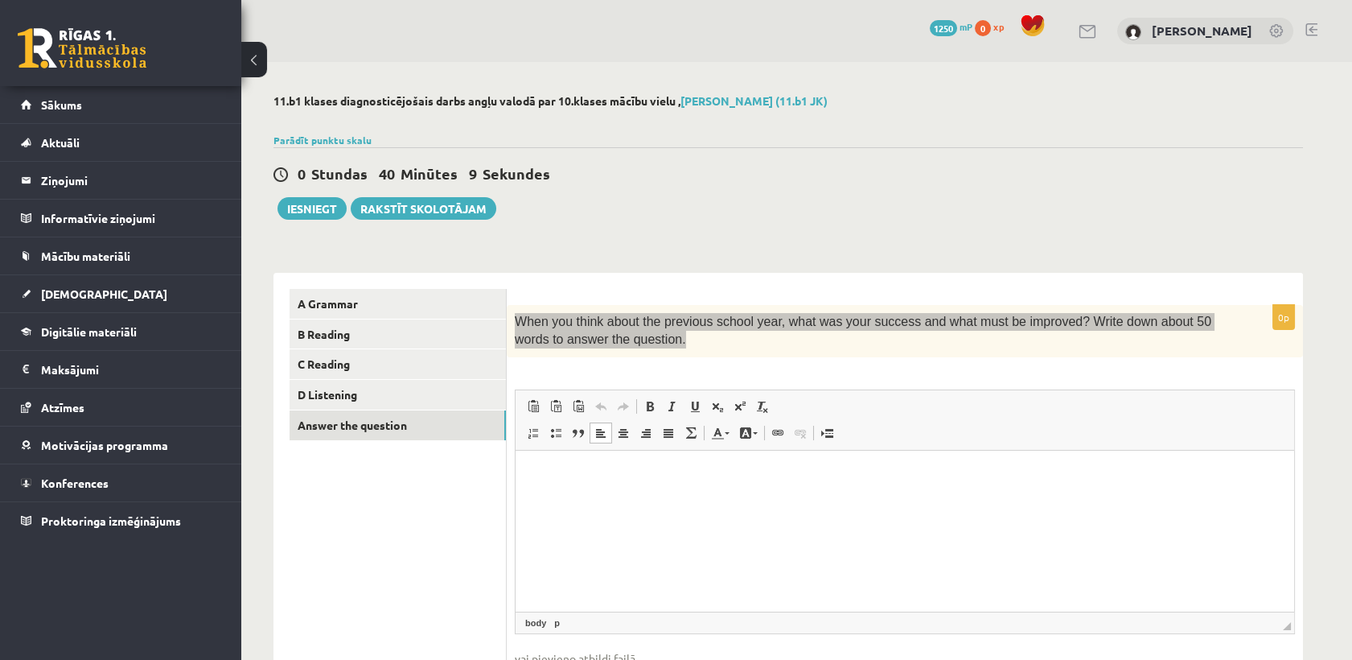
click at [578, 459] on html at bounding box center [905, 474] width 779 height 49
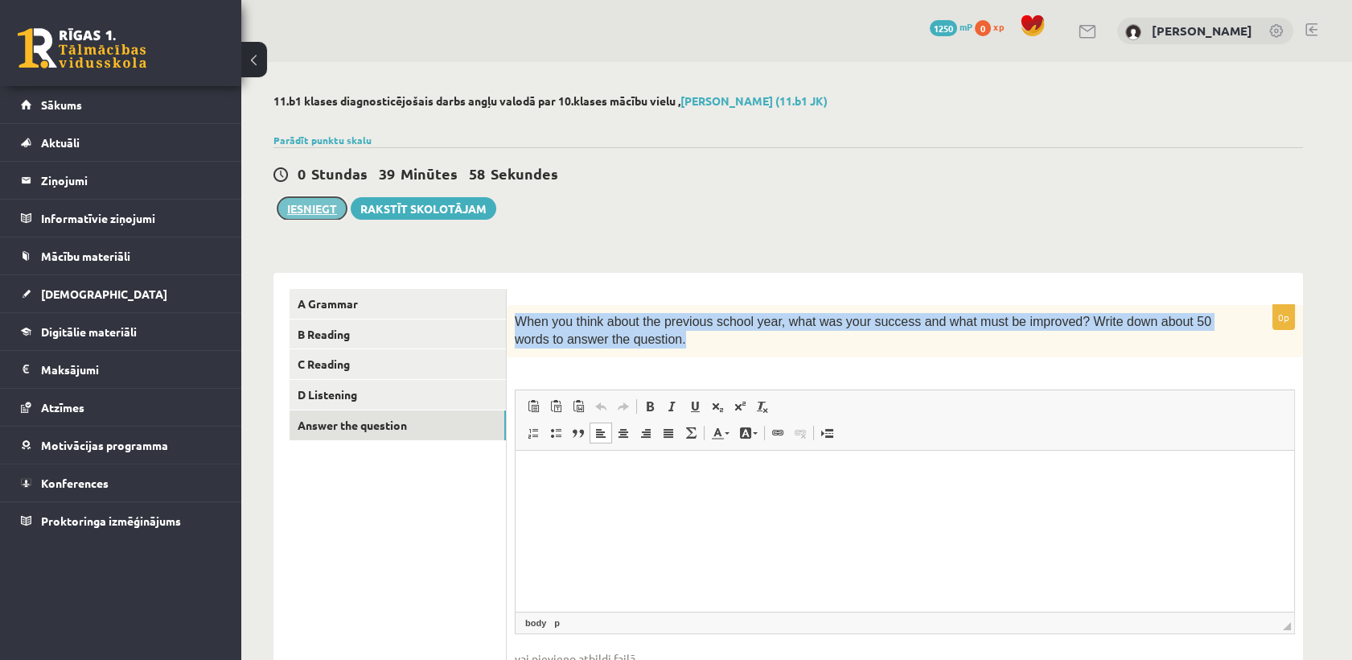
click at [323, 212] on button "Iesniegt" at bounding box center [311, 208] width 69 height 23
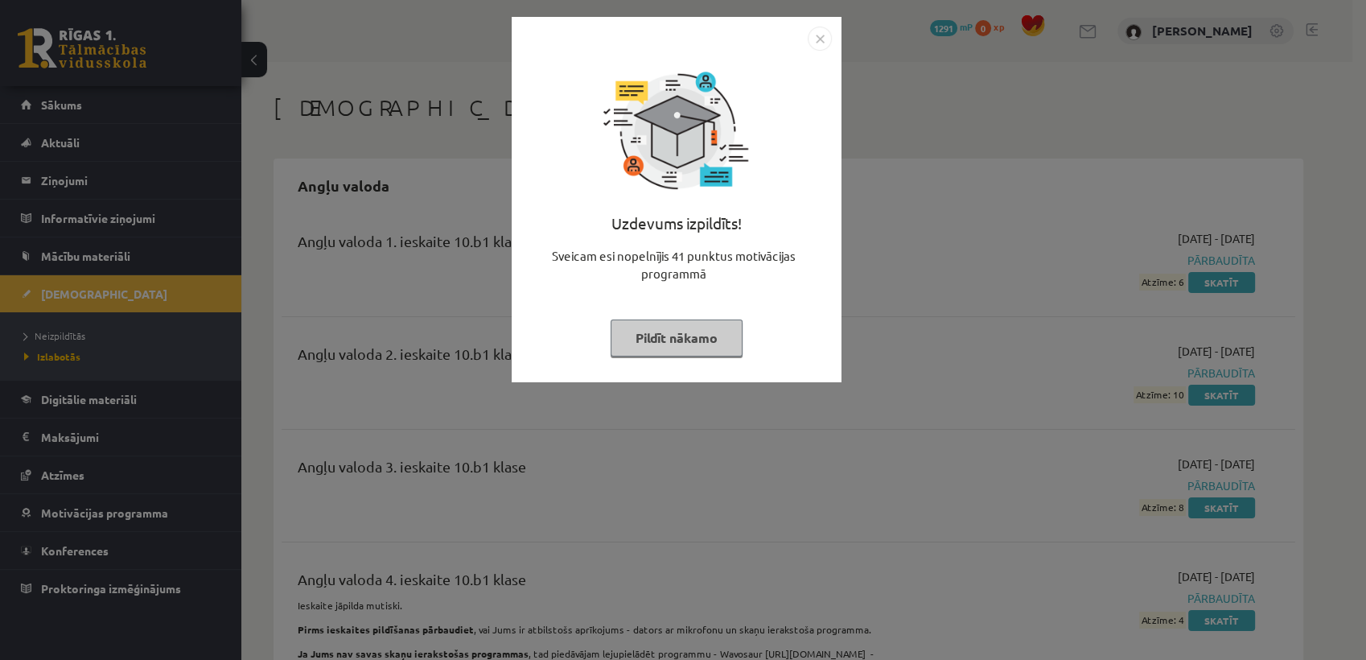
click at [657, 326] on button "Pildīt nākamo" at bounding box center [676, 337] width 132 height 37
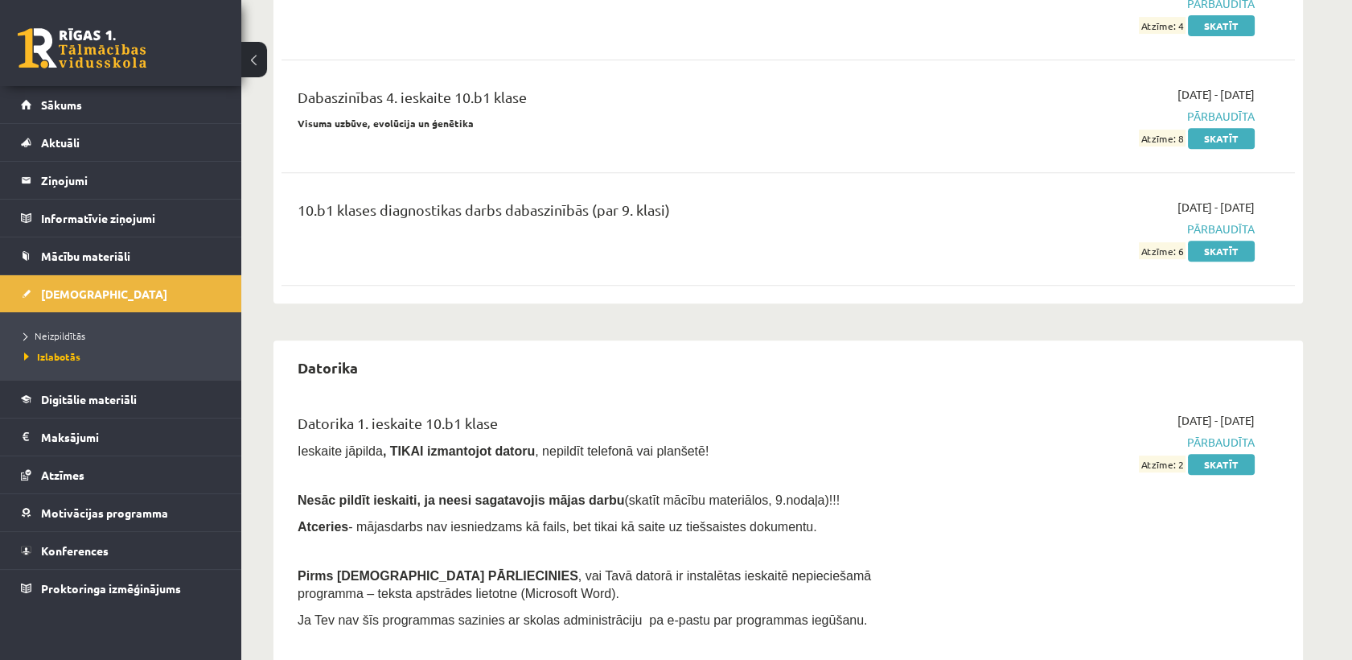
scroll to position [1355, 0]
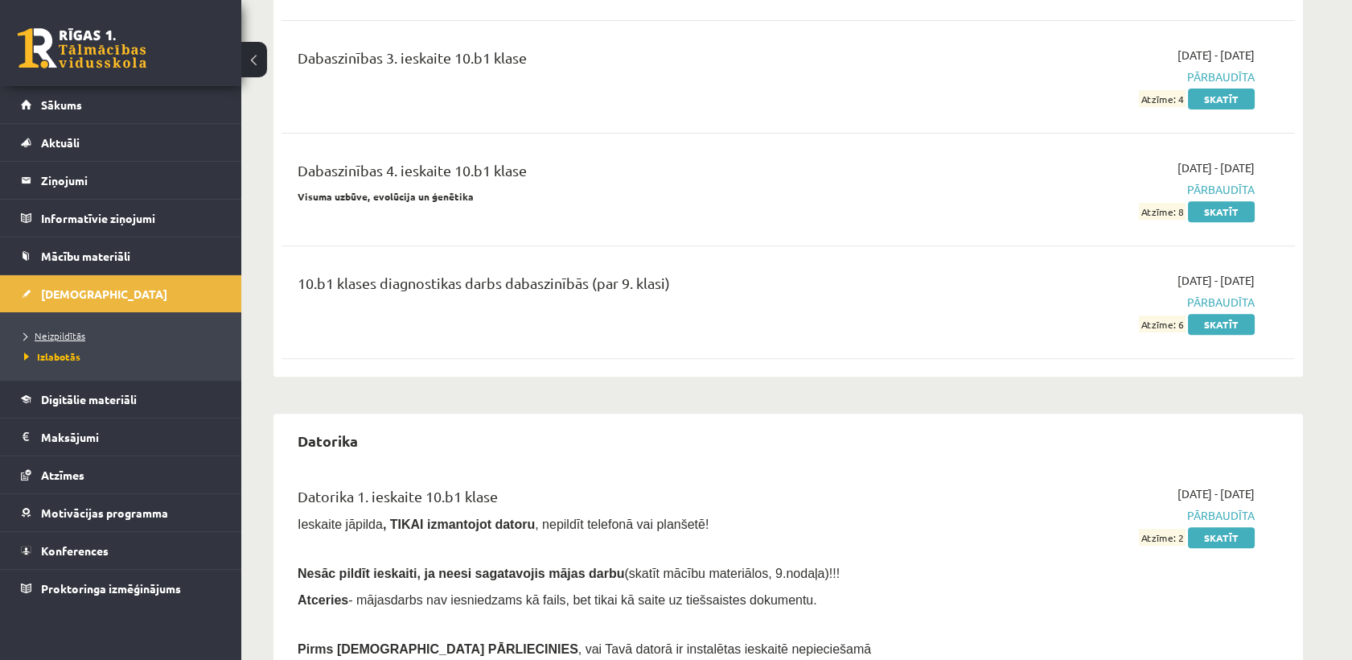
click at [64, 338] on span "Neizpildītās" at bounding box center [54, 335] width 61 height 13
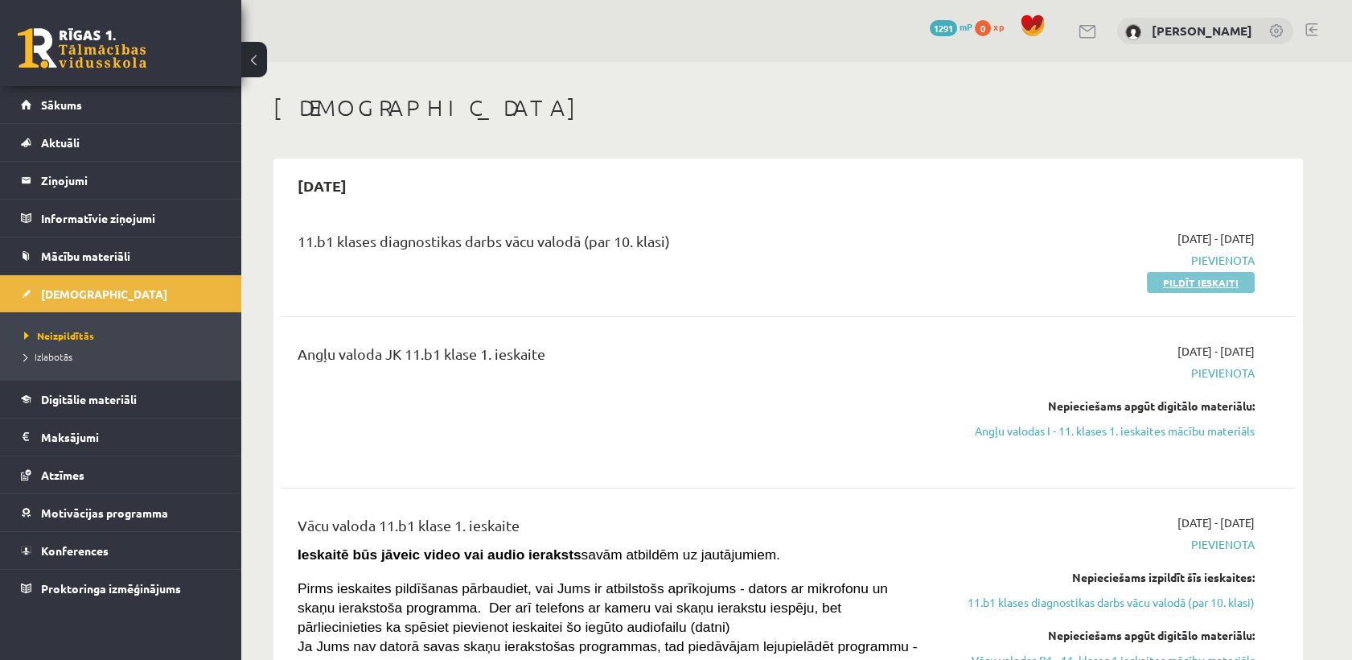
click at [1200, 289] on link "Pildīt ieskaiti" at bounding box center [1201, 282] width 108 height 21
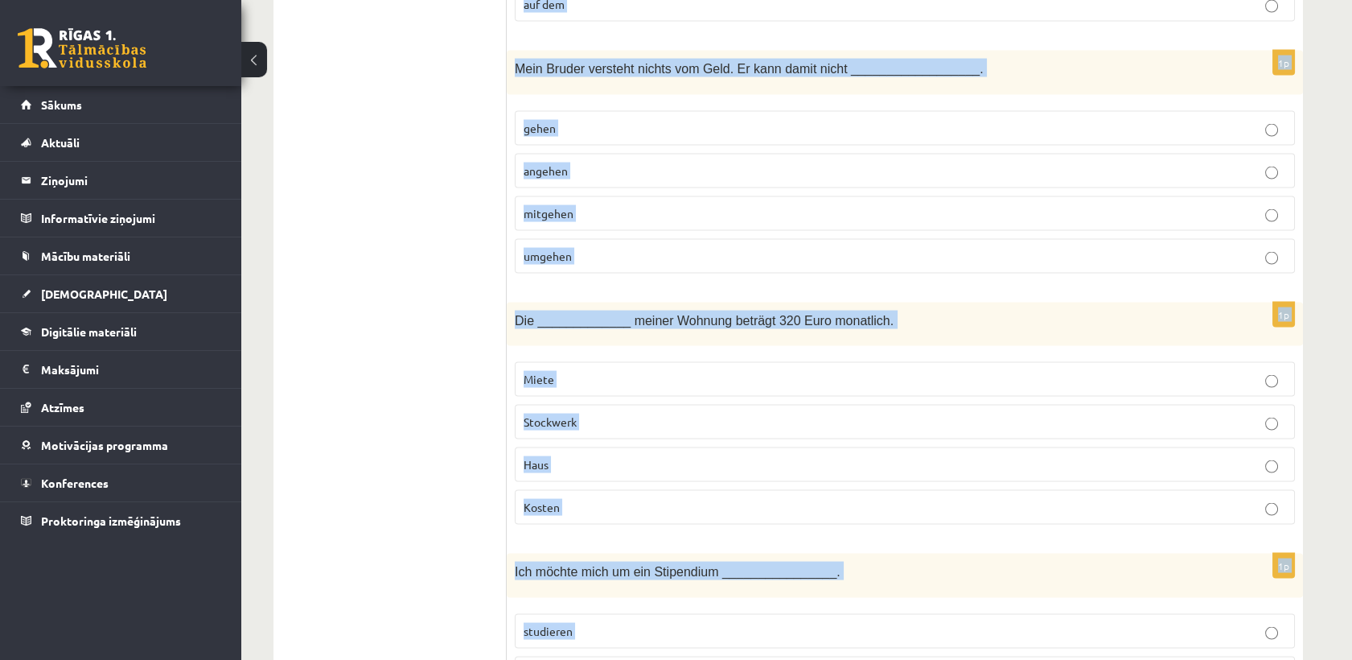
scroll to position [6940, 0]
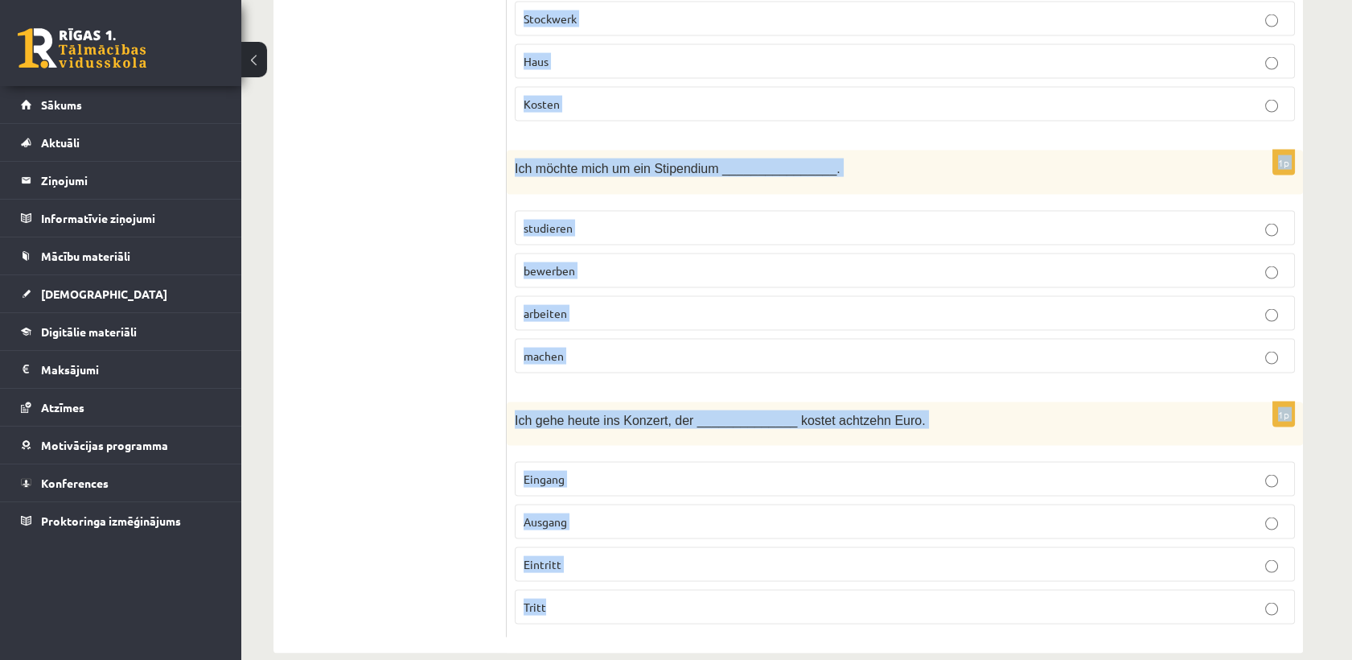
drag, startPoint x: 515, startPoint y: 324, endPoint x: 693, endPoint y: 587, distance: 317.9
copy form "Lor ipsu dol sit amet conse? Adi elitsedd eiusm Temporin ut Laboreet. Dol magna…"
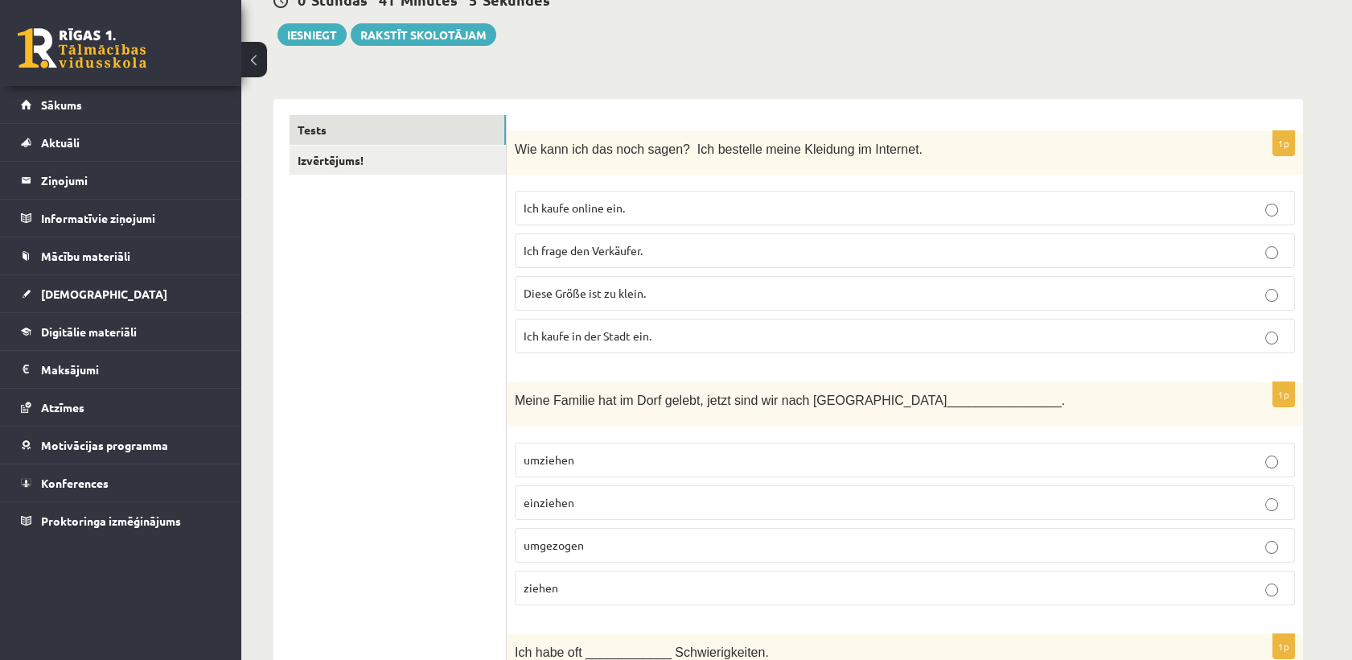
scroll to position [197, 0]
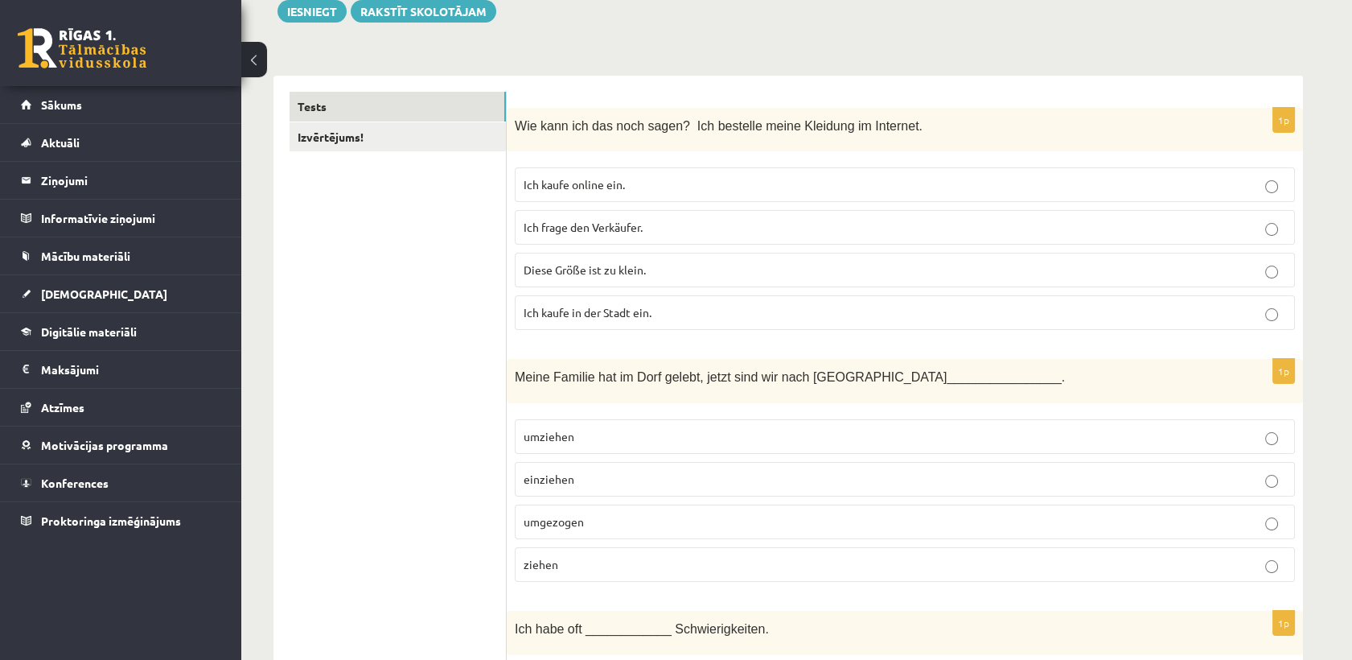
click at [608, 428] on p "umziehen" at bounding box center [905, 436] width 762 height 17
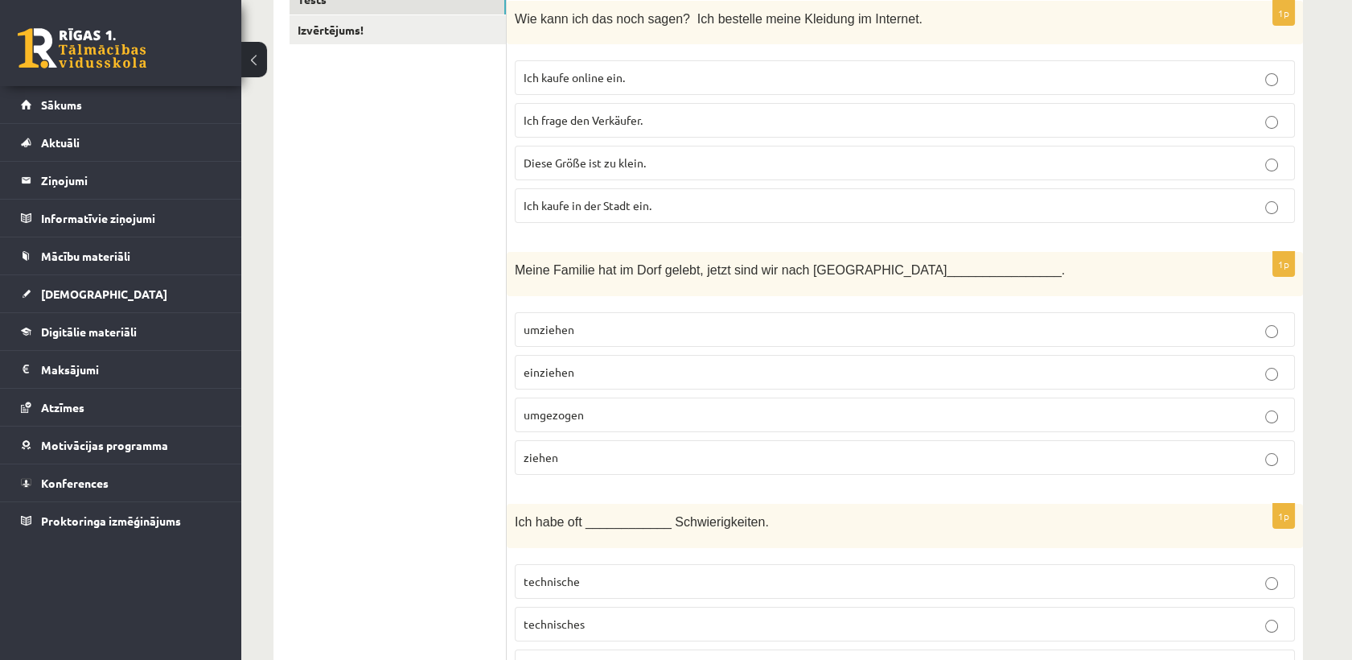
scroll to position [346, 0]
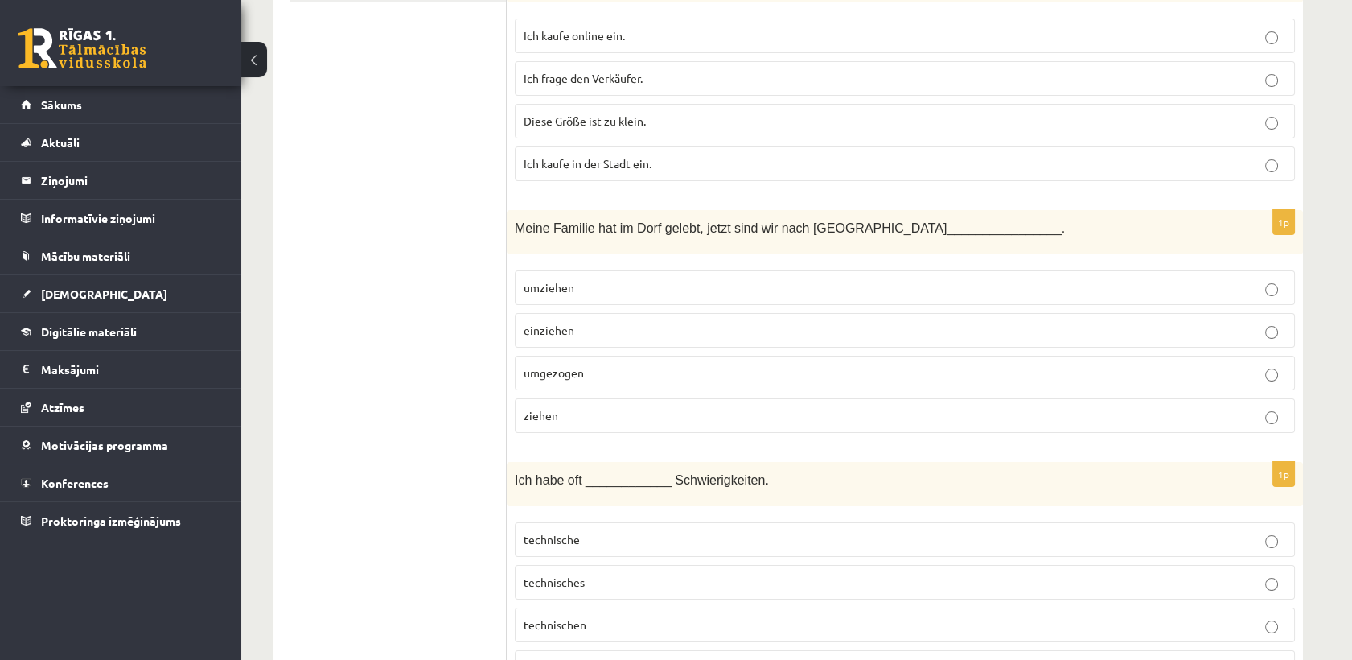
click at [549, 382] on label "umgezogen" at bounding box center [905, 372] width 780 height 35
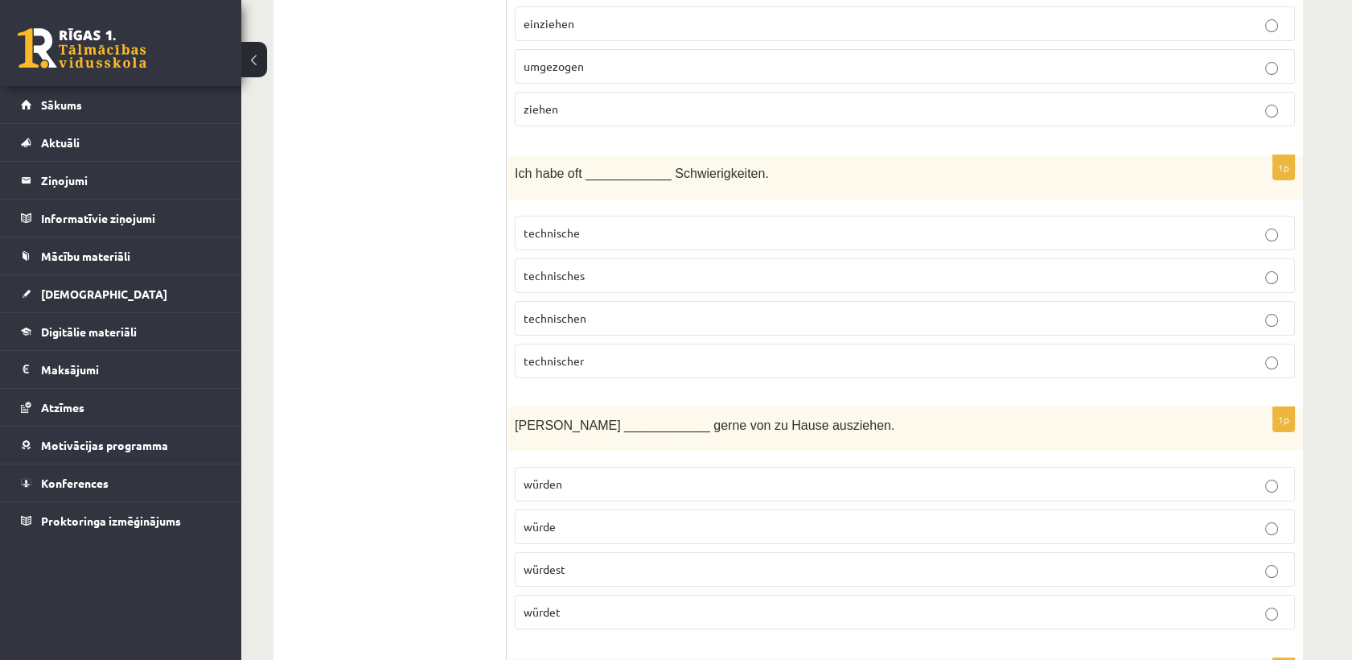
scroll to position [692, 0]
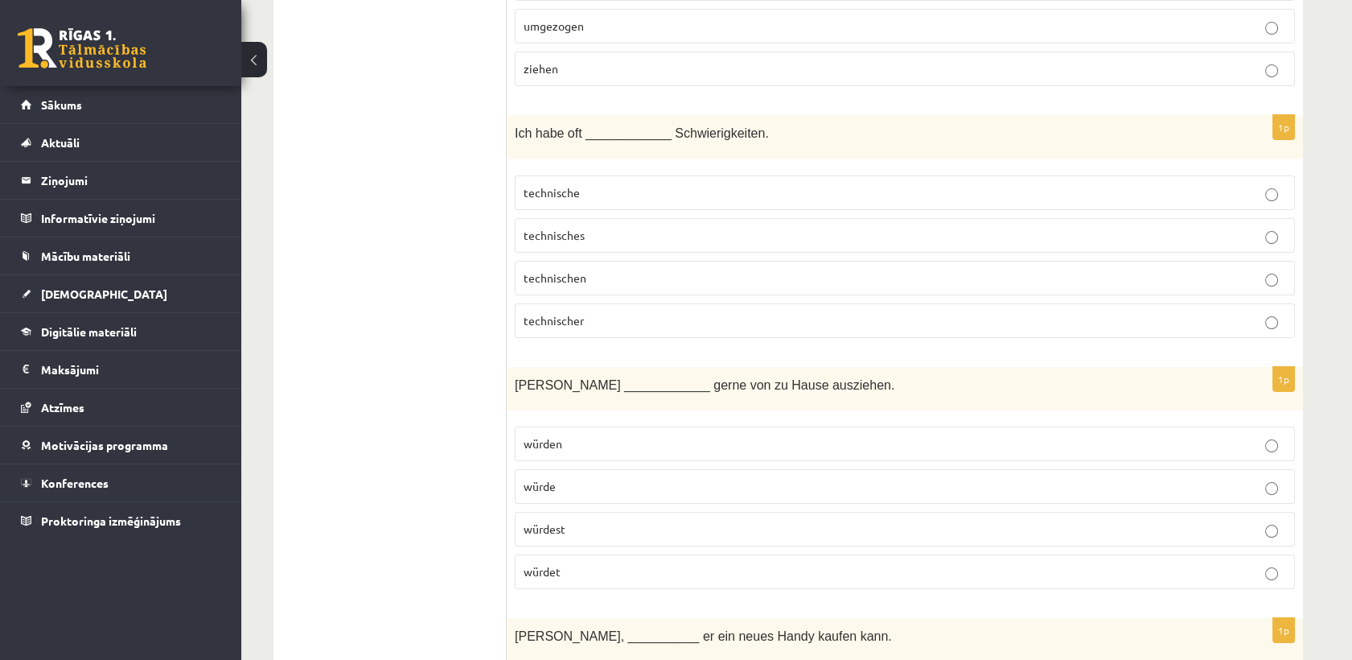
click at [549, 382] on span "Lisa ____________ gerne von zu Hause ausziehen." at bounding box center [705, 385] width 380 height 14
click at [586, 198] on p "technische" at bounding box center [905, 192] width 762 height 17
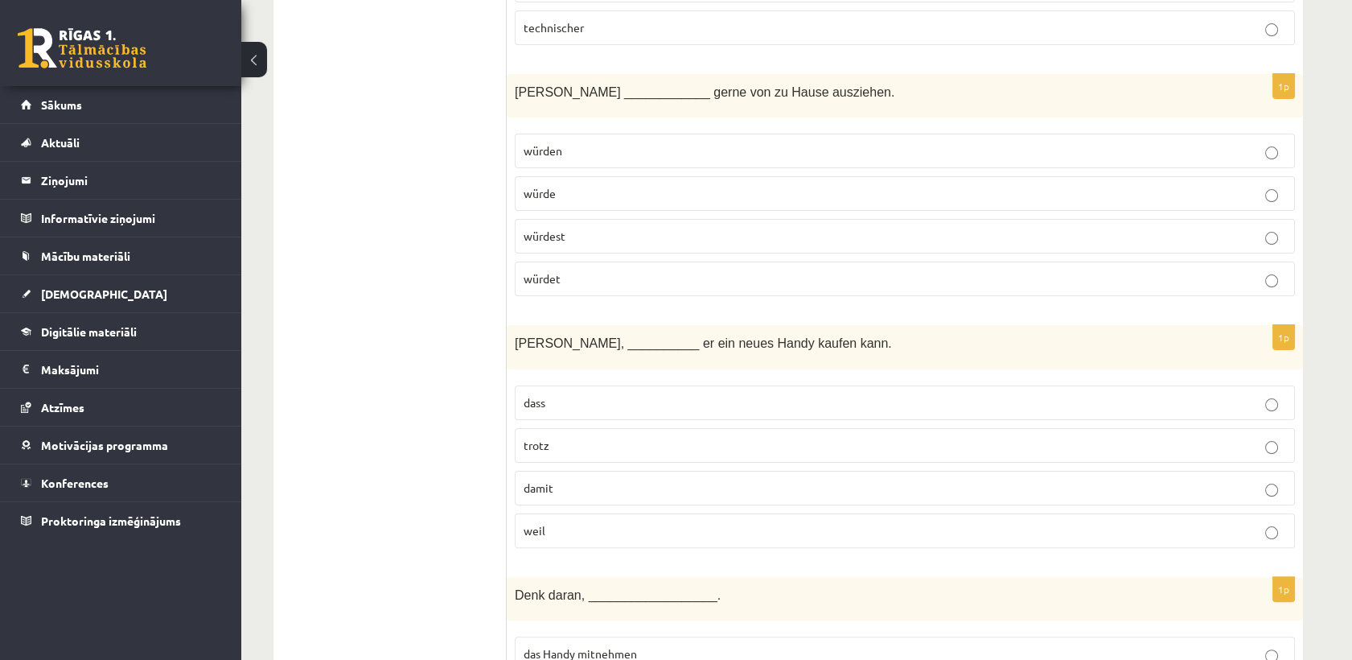
click at [610, 188] on p "würde" at bounding box center [905, 193] width 762 height 17
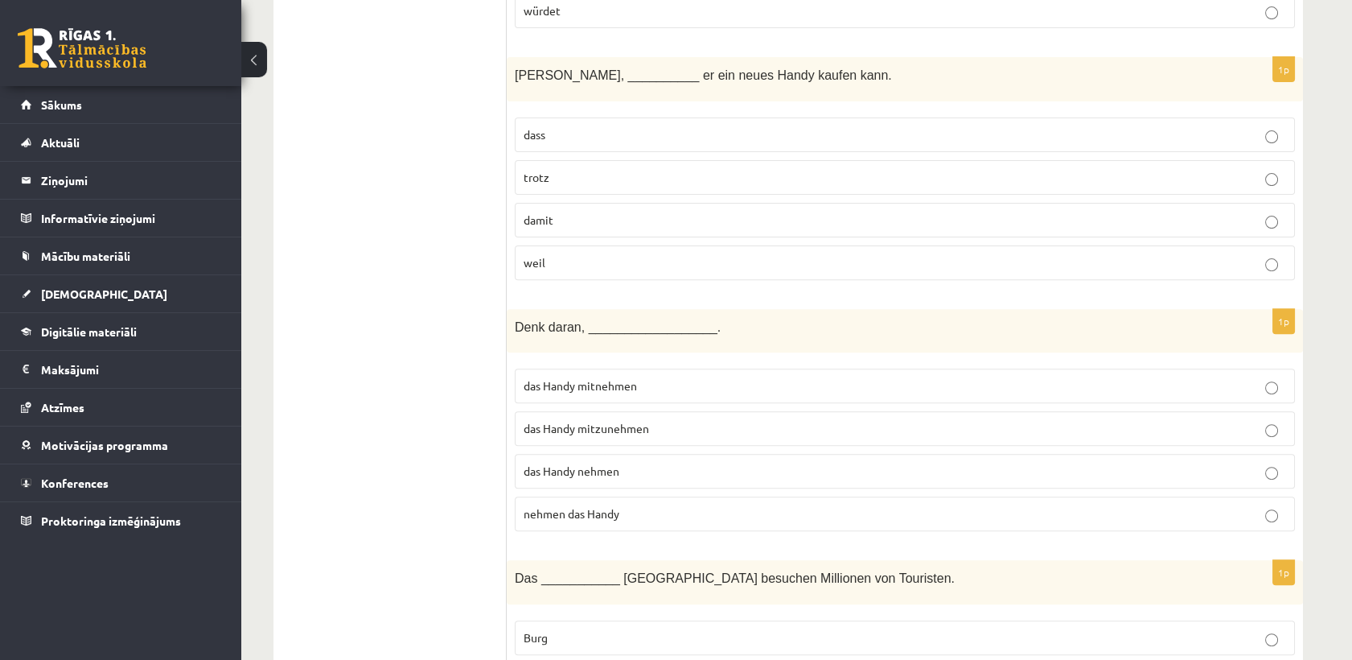
scroll to position [1254, 0]
click at [617, 211] on p "damit" at bounding box center [905, 219] width 762 height 17
click at [604, 429] on p "das Handy mitzunehmen" at bounding box center [905, 427] width 762 height 17
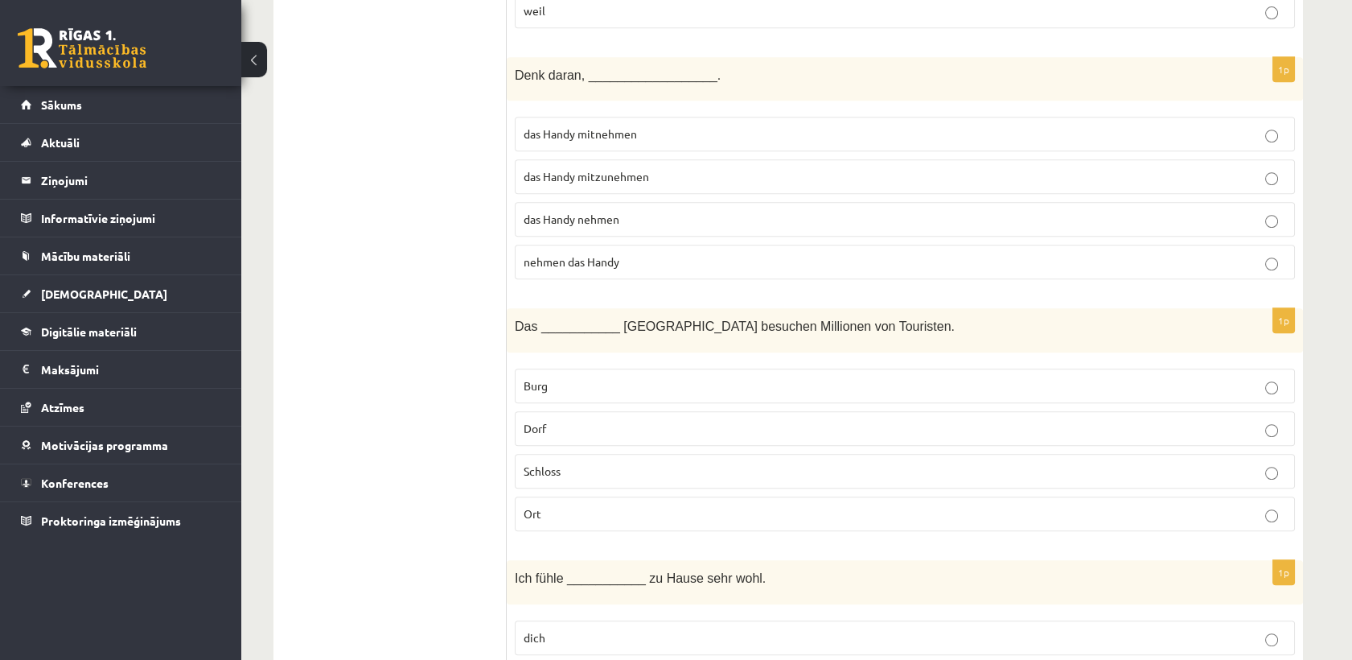
scroll to position [1633, 0]
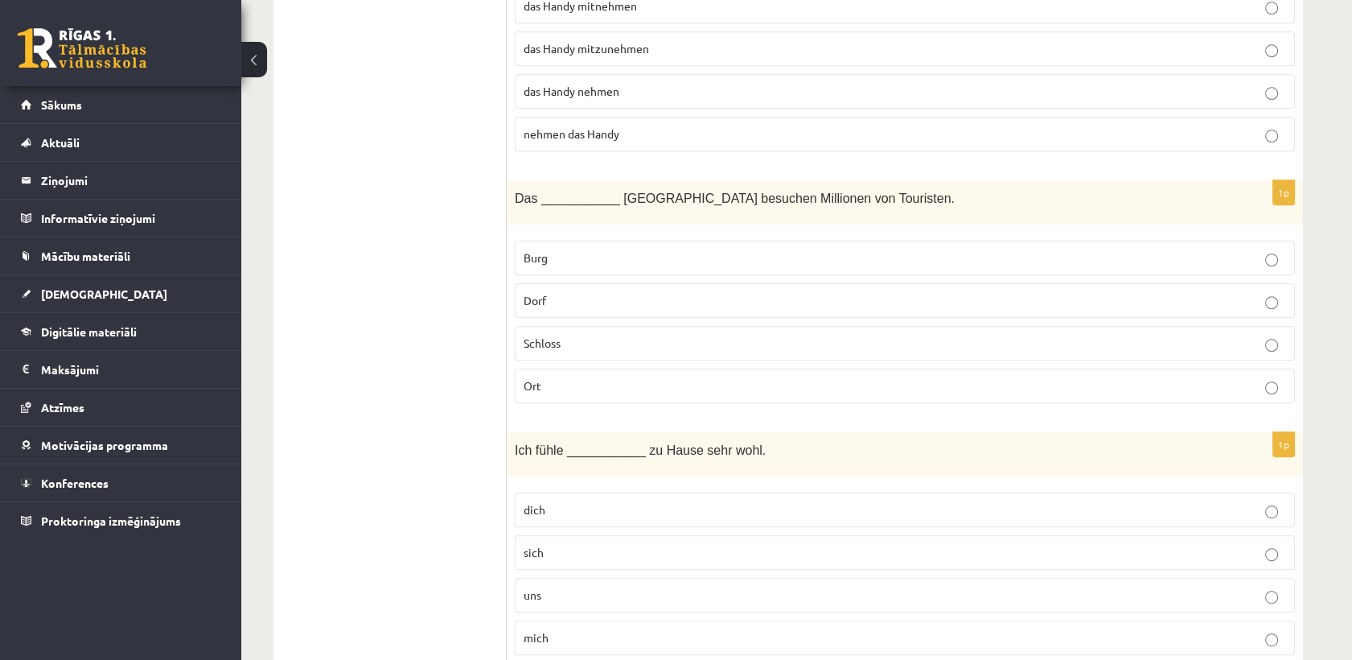
click at [540, 341] on span "Schloss" at bounding box center [542, 342] width 37 height 14
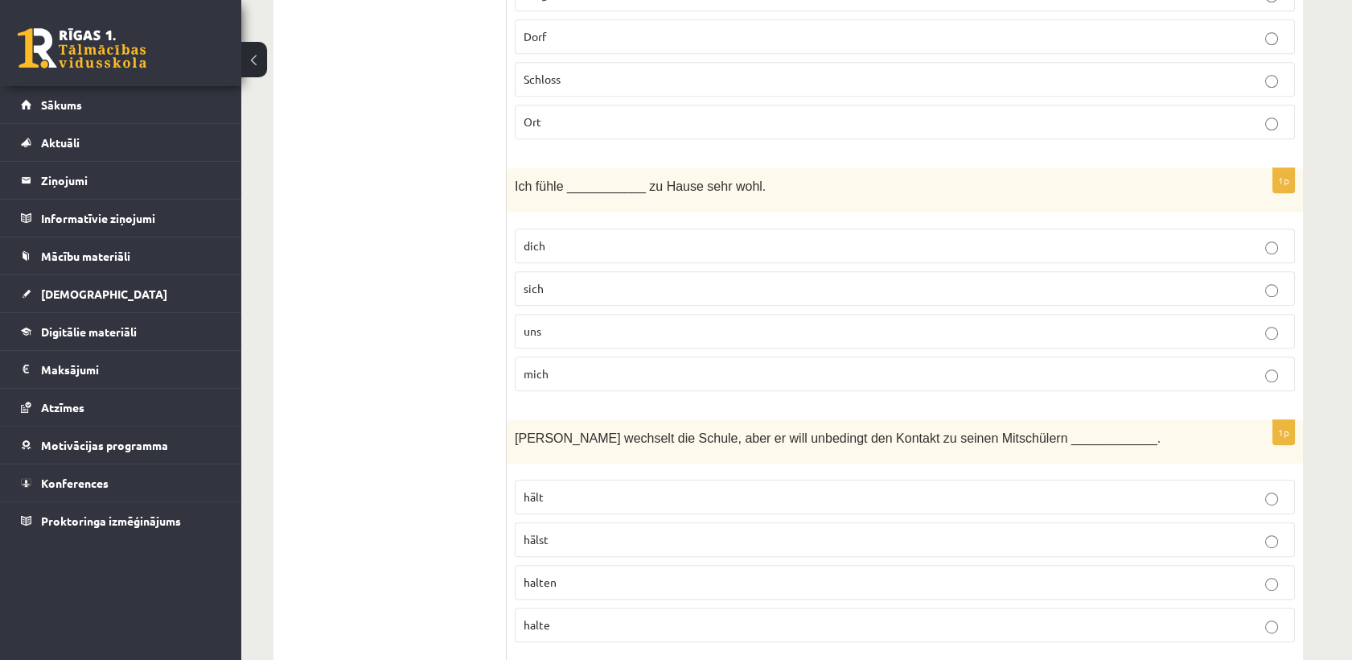
scroll to position [1937, 0]
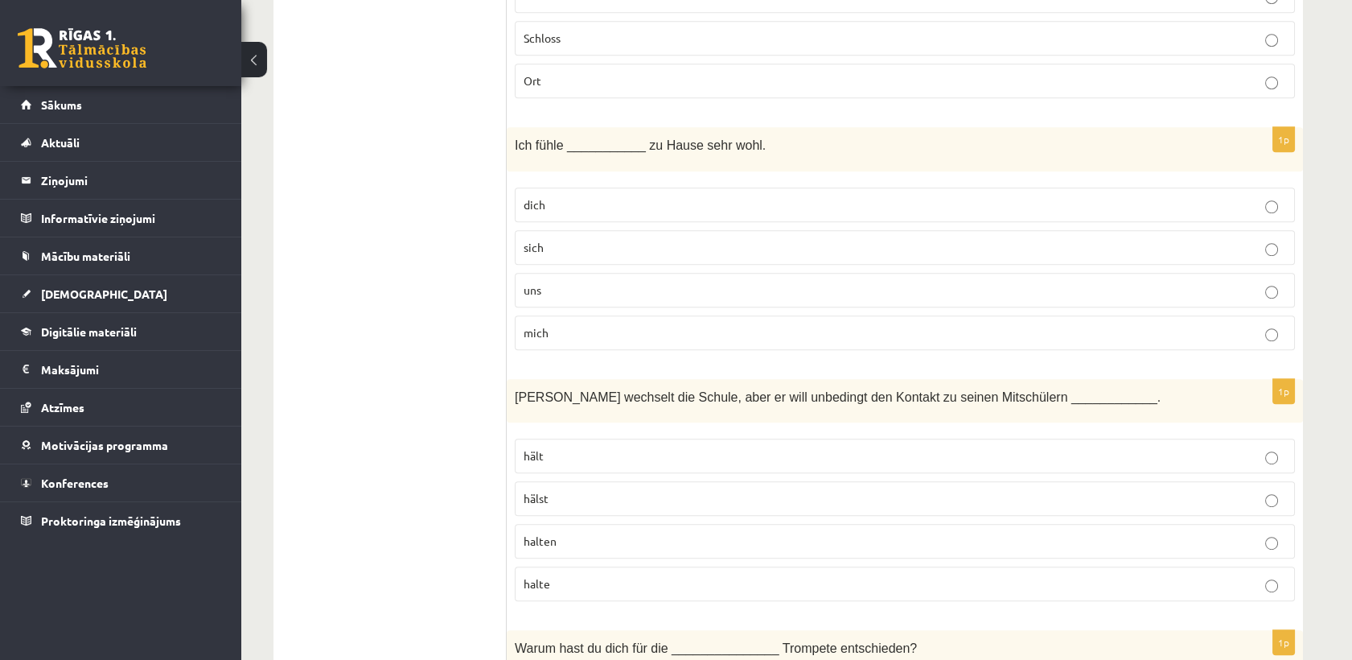
click at [581, 332] on p "mich" at bounding box center [905, 332] width 762 height 17
click at [587, 532] on p "halten" at bounding box center [905, 540] width 762 height 17
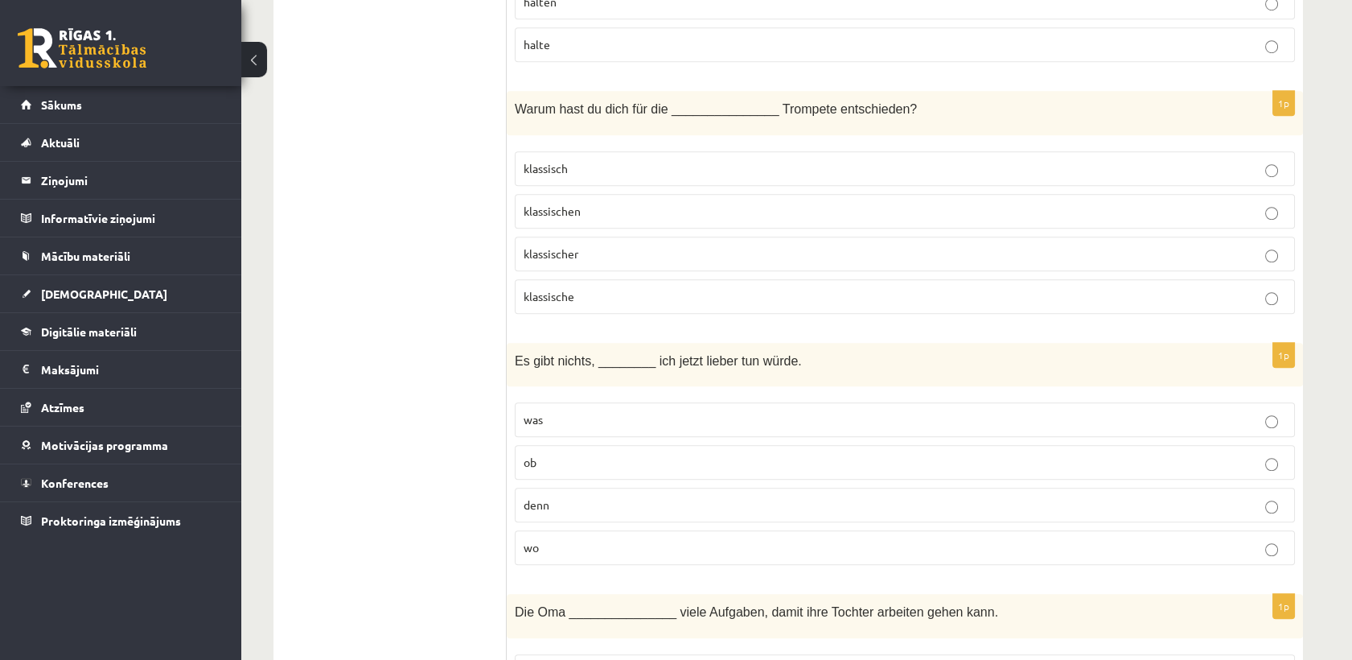
scroll to position [2477, 0]
click at [647, 401] on label "was" at bounding box center [905, 418] width 780 height 35
click at [553, 246] on span "klassischer" at bounding box center [551, 252] width 55 height 14
click at [640, 290] on p "klassische" at bounding box center [905, 295] width 762 height 17
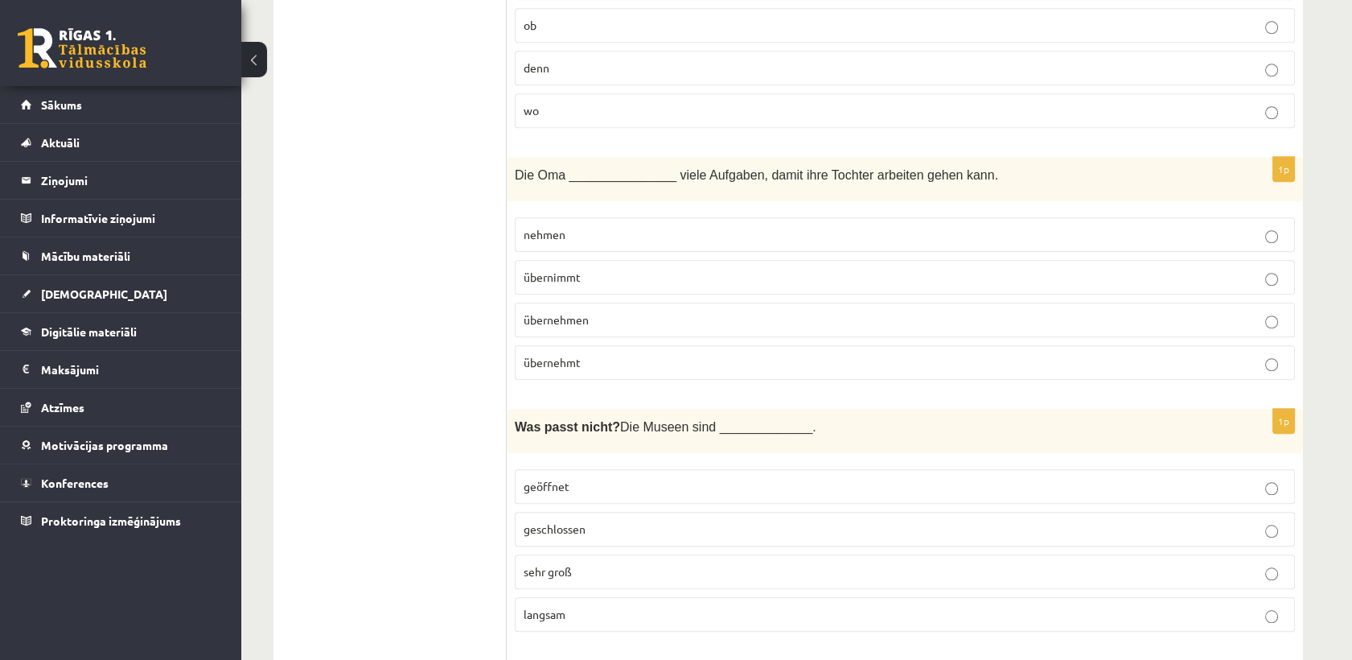
scroll to position [2914, 0]
click at [778, 268] on p "übernimmt" at bounding box center [905, 276] width 762 height 17
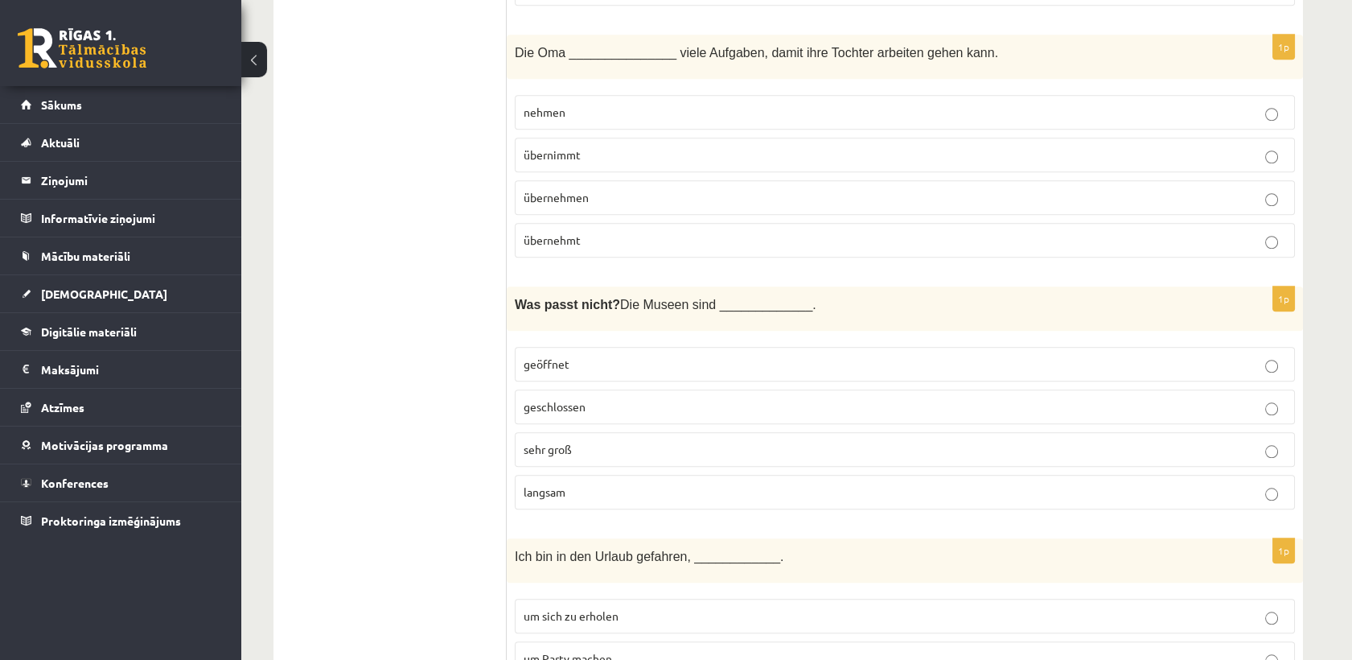
scroll to position [3038, 0]
click at [639, 481] on p "langsam" at bounding box center [905, 489] width 762 height 17
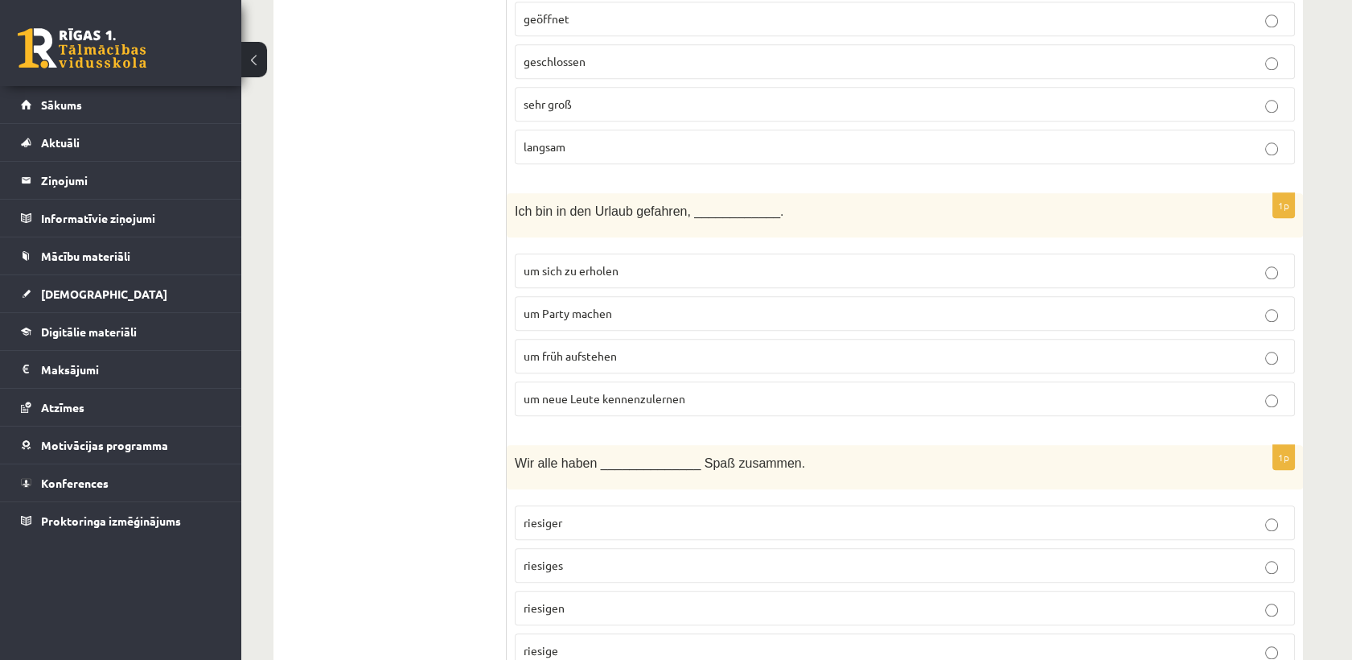
scroll to position [3381, 0]
click at [633, 380] on label "um neue Leute kennenzulernen" at bounding box center [905, 397] width 780 height 35
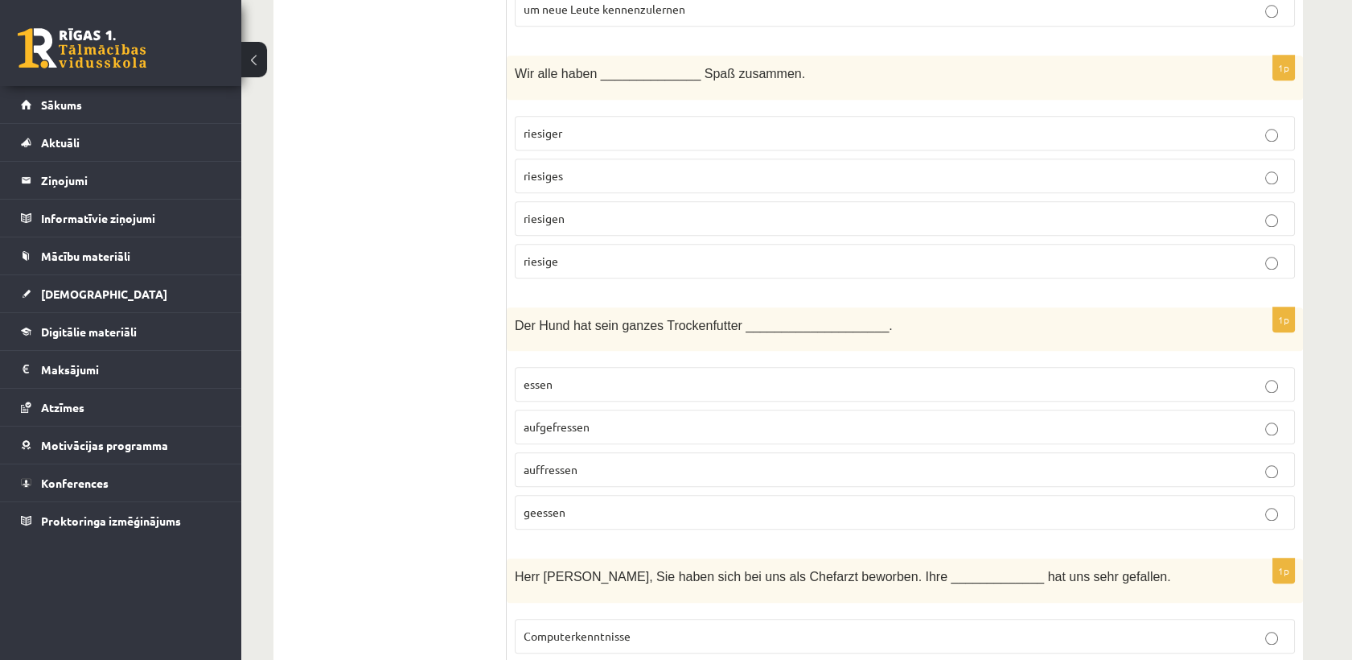
scroll to position [3770, 0]
click at [639, 209] on p "riesigen" at bounding box center [905, 217] width 762 height 17
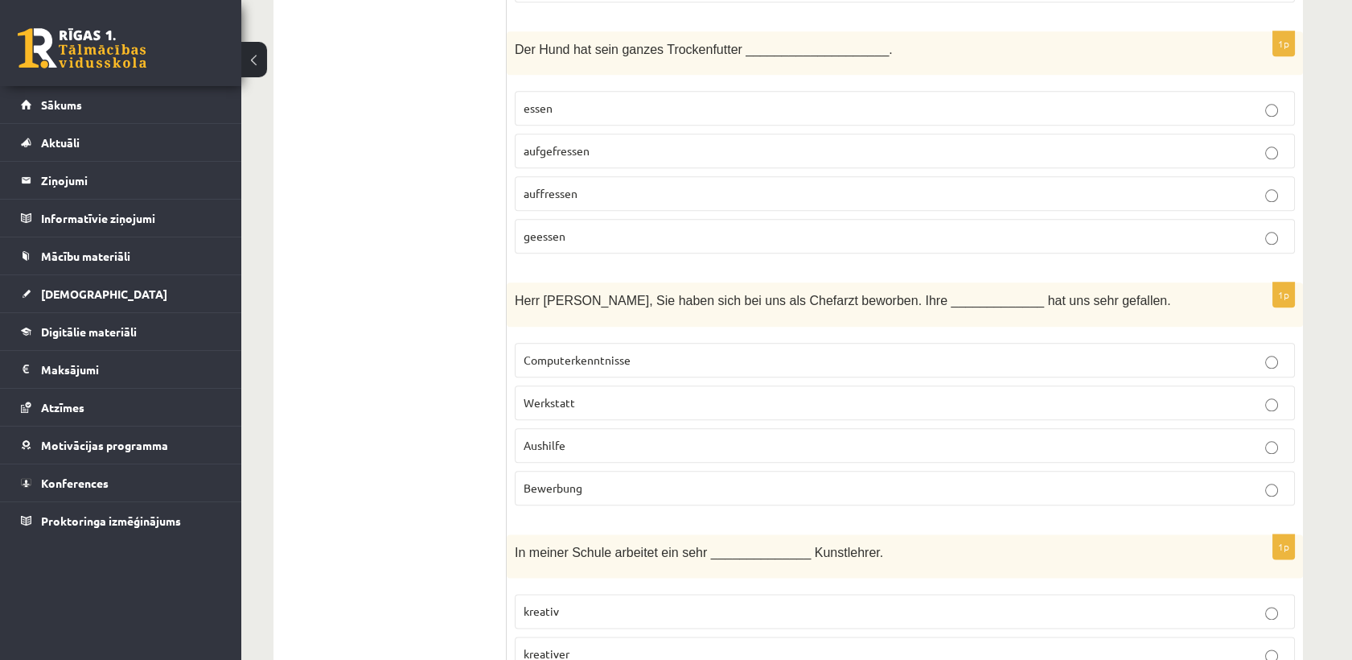
click at [558, 147] on label "aufgefressen" at bounding box center [905, 151] width 780 height 35
click at [608, 479] on p "Bewerbung" at bounding box center [905, 487] width 762 height 17
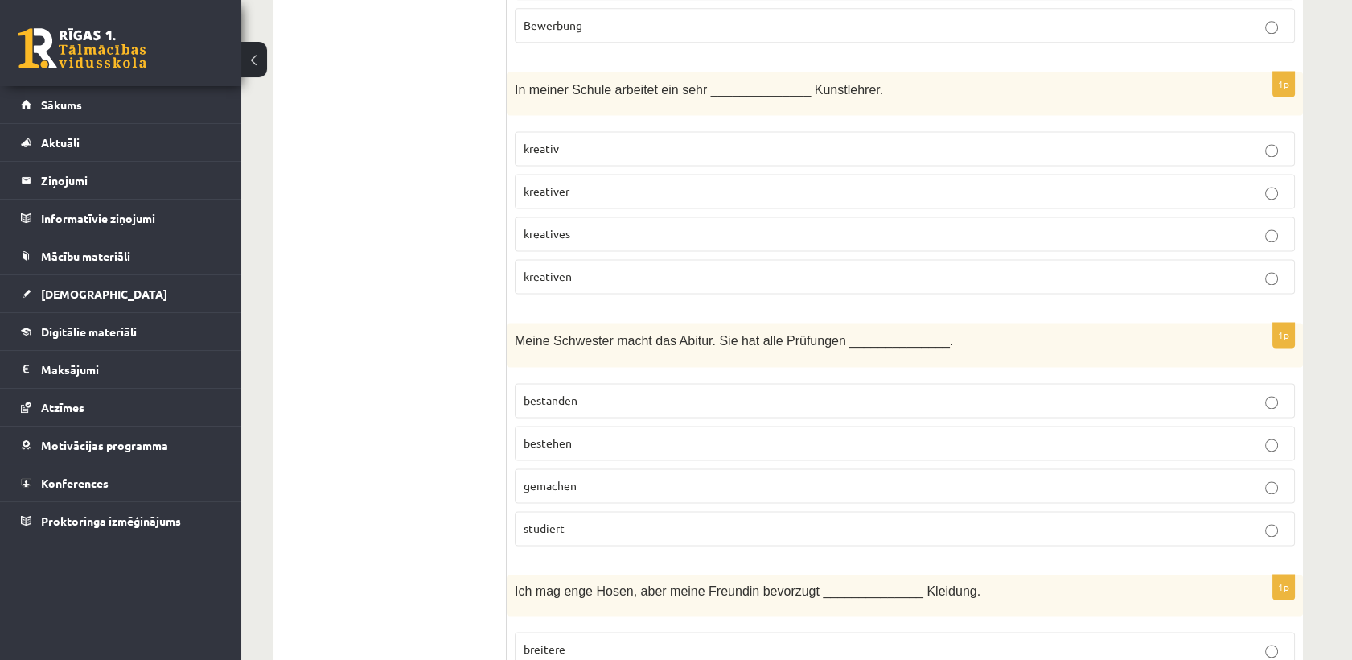
scroll to position [4518, 0]
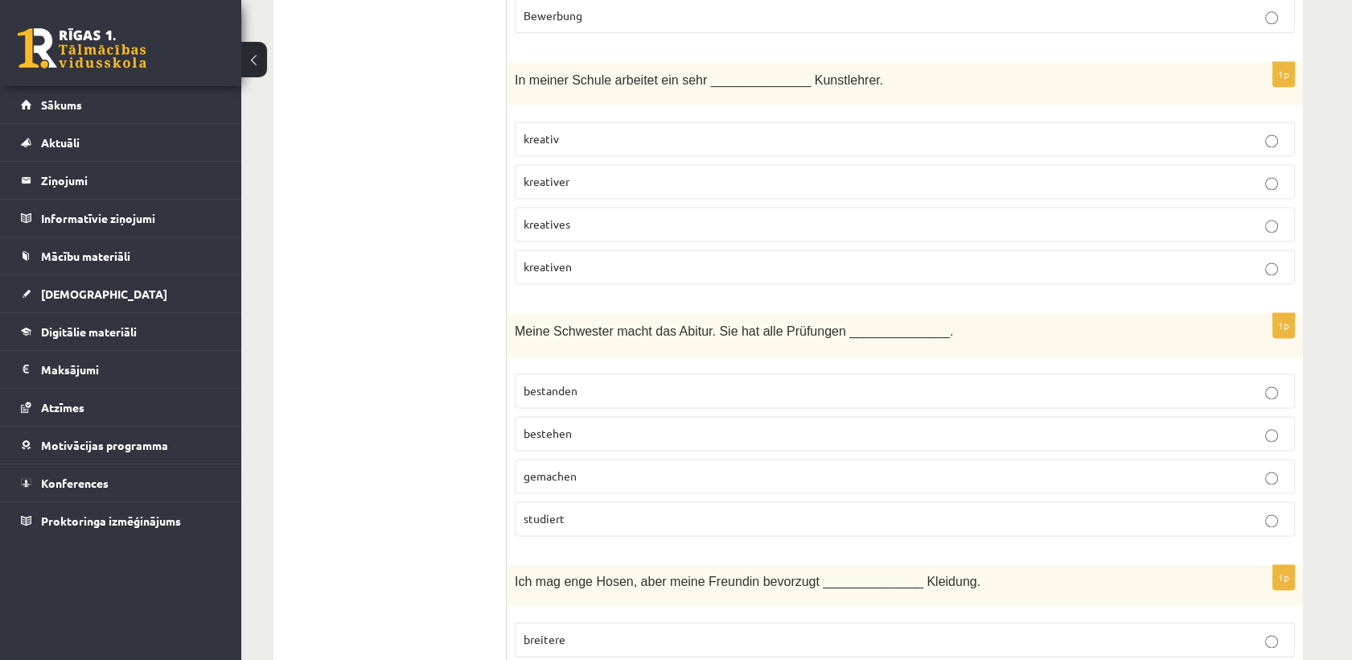
click at [635, 173] on p "kreativer" at bounding box center [905, 181] width 762 height 17
click at [596, 382] on p "bestanden" at bounding box center [905, 390] width 762 height 17
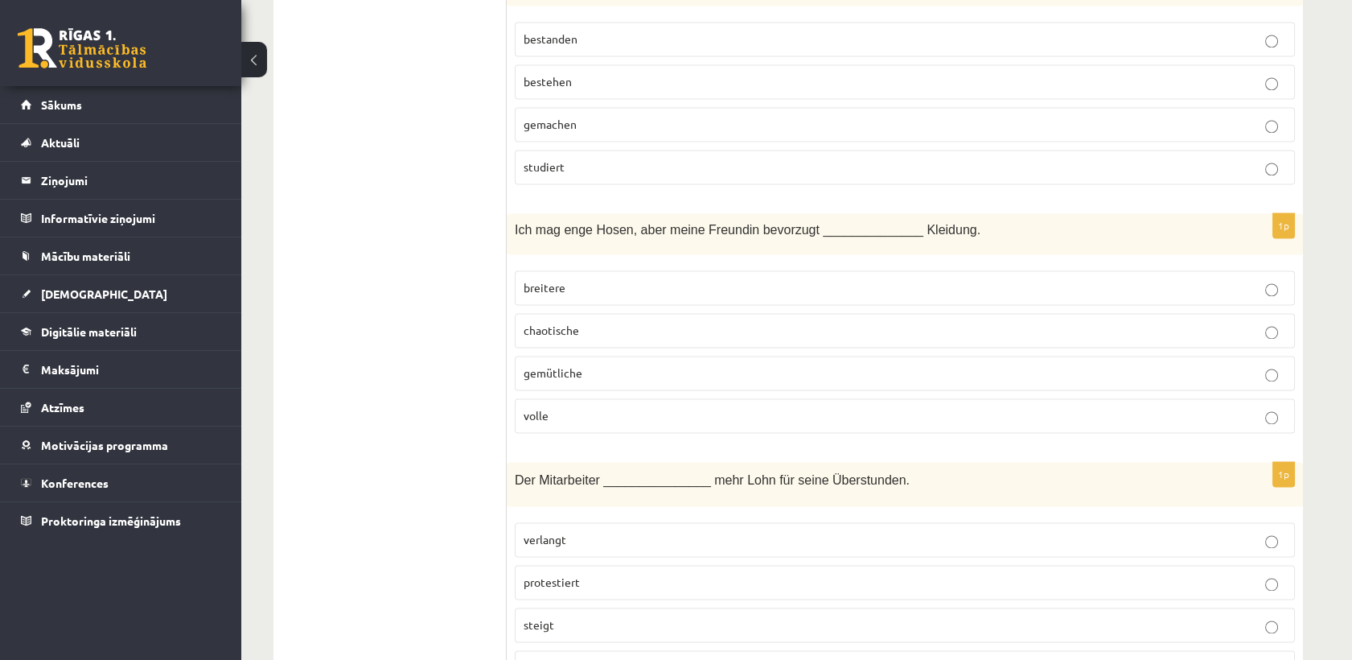
scroll to position [4871, 0]
click at [547, 364] on span "gemütliche" at bounding box center [553, 371] width 59 height 14
click at [573, 529] on p "verlangt" at bounding box center [905, 537] width 762 height 17
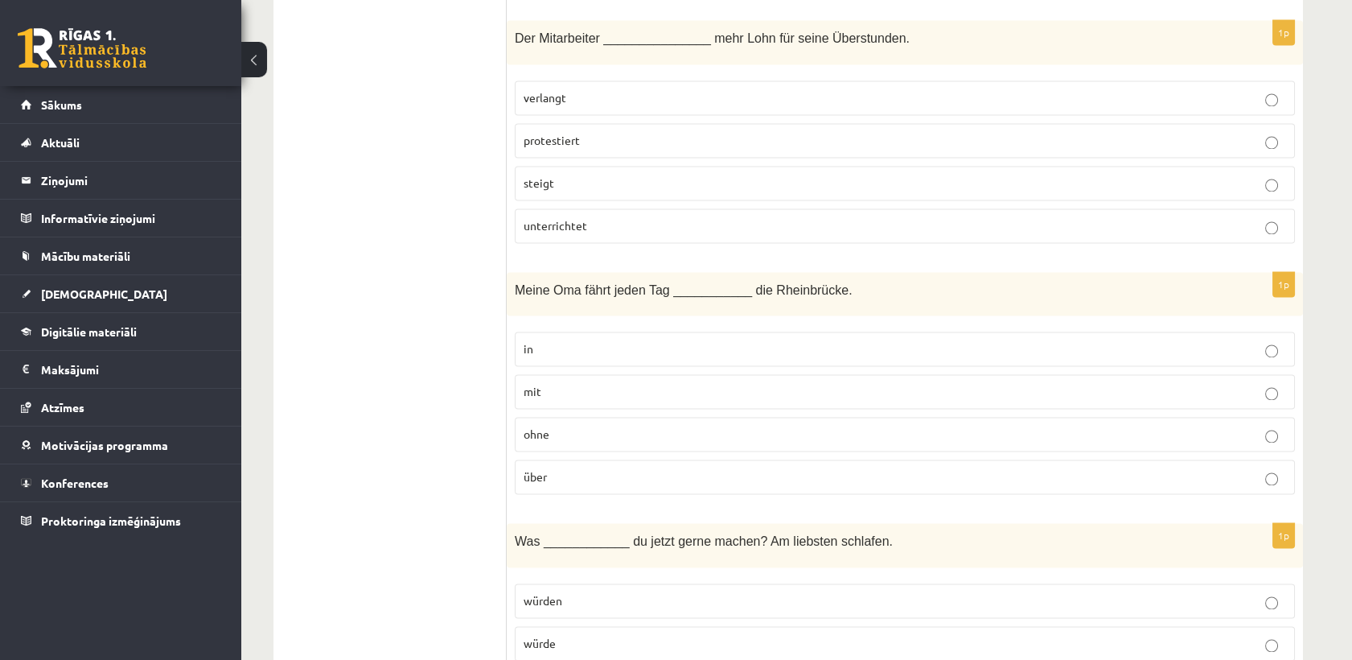
scroll to position [5321, 0]
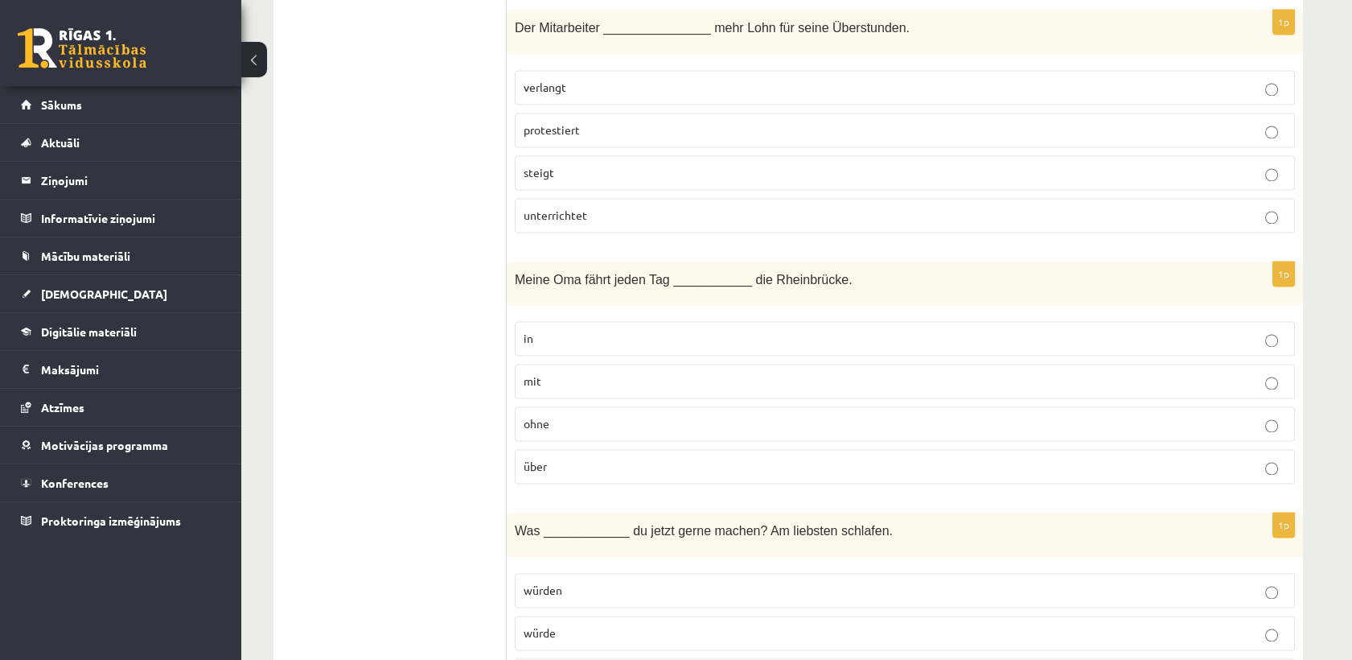
click at [588, 458] on p "über" at bounding box center [905, 466] width 762 height 17
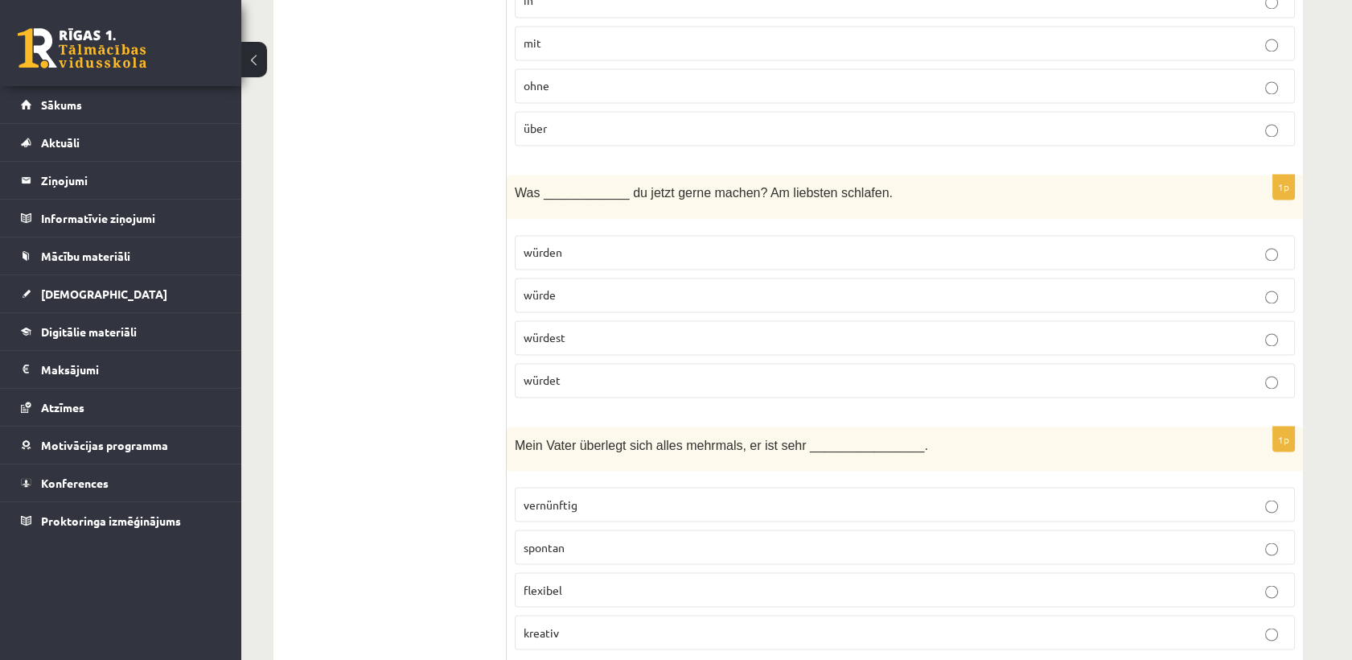
scroll to position [5804, 0]
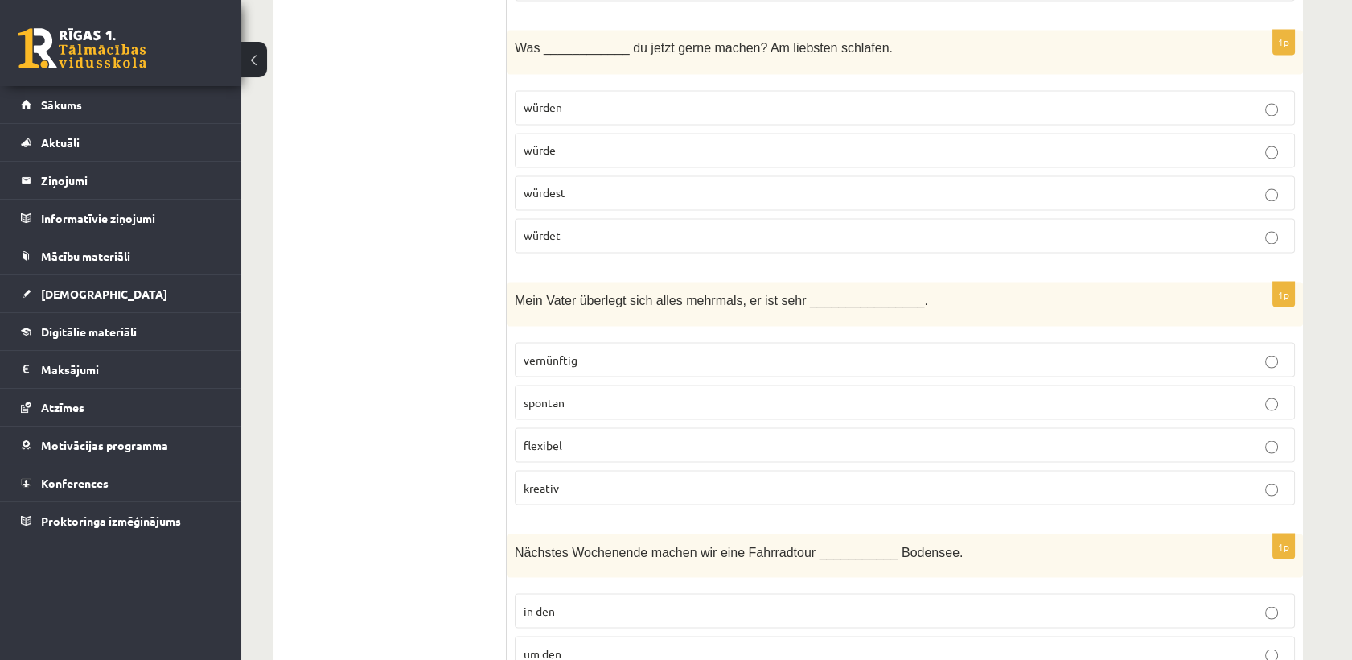
click at [593, 182] on label "würdest" at bounding box center [905, 192] width 780 height 35
click at [625, 351] on p "vernünftig" at bounding box center [905, 359] width 762 height 17
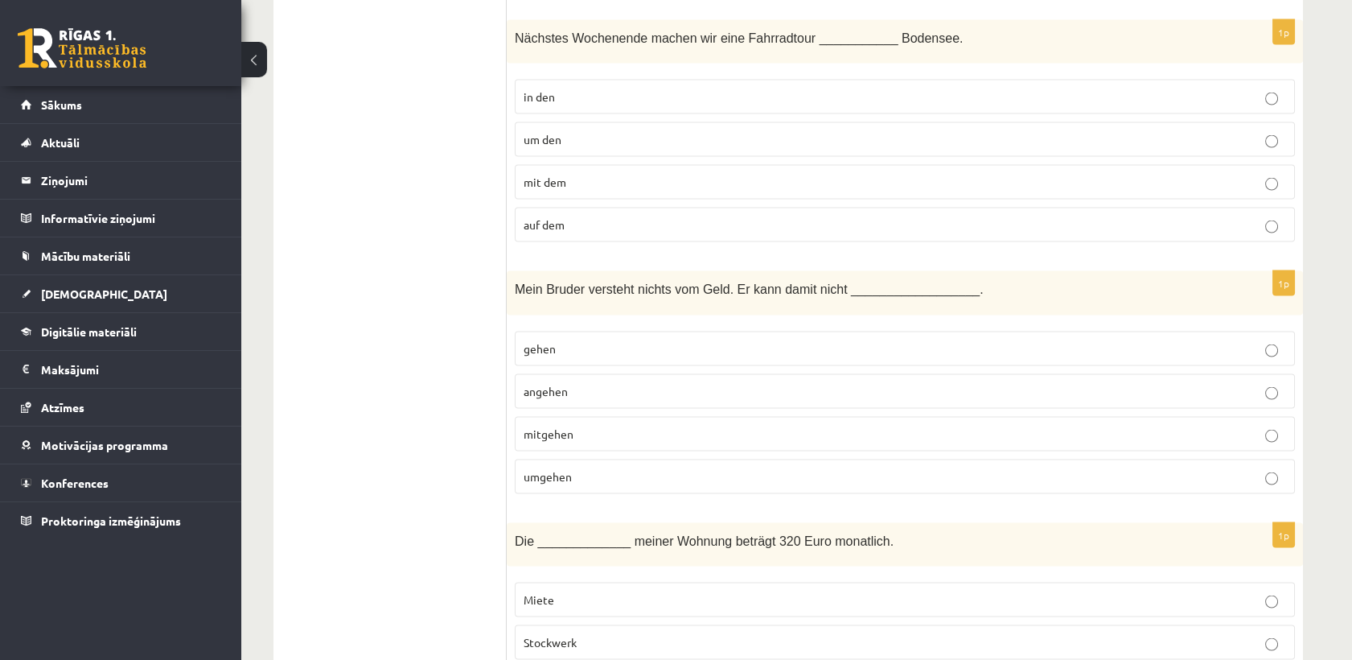
scroll to position [6315, 0]
click at [594, 129] on label "um den" at bounding box center [905, 141] width 780 height 35
click at [594, 470] on p "umgehen" at bounding box center [905, 478] width 762 height 17
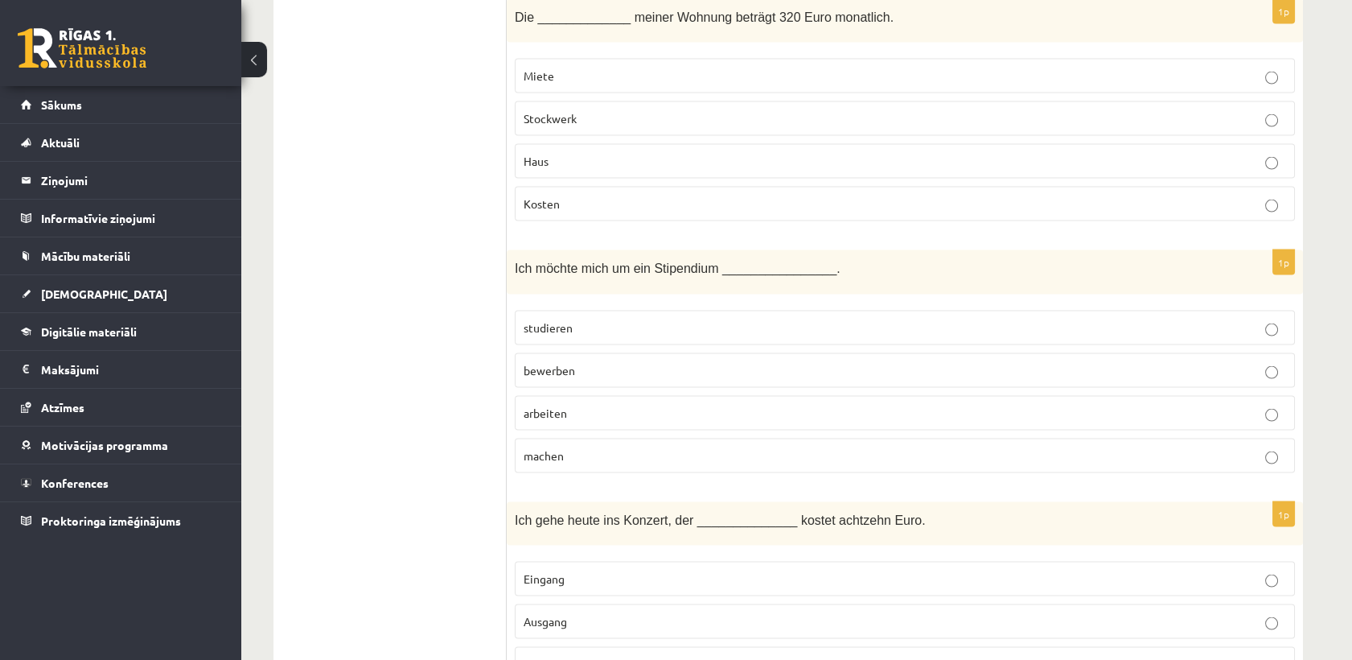
scroll to position [6841, 0]
click at [657, 58] on label "Miete" at bounding box center [905, 75] width 780 height 35
click at [564, 354] on label "bewerben" at bounding box center [905, 369] width 780 height 35
click at [566, 655] on p "Eintritt" at bounding box center [905, 663] width 762 height 17
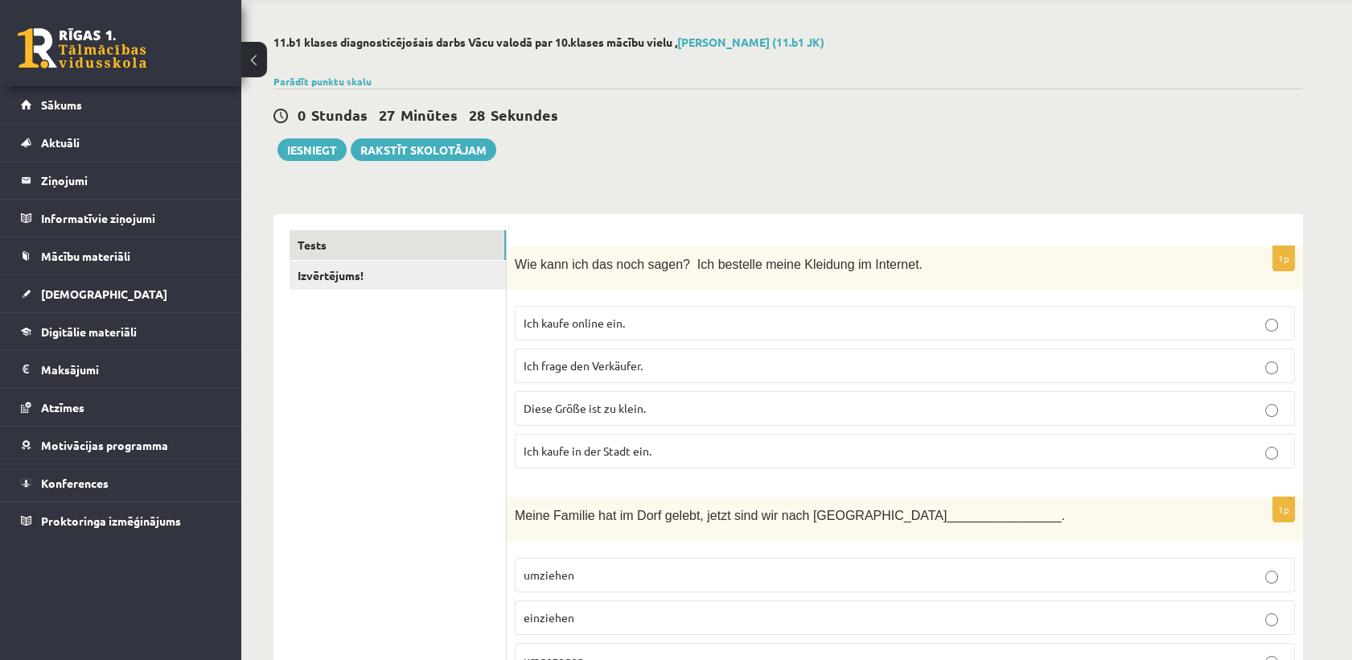
scroll to position [0, 0]
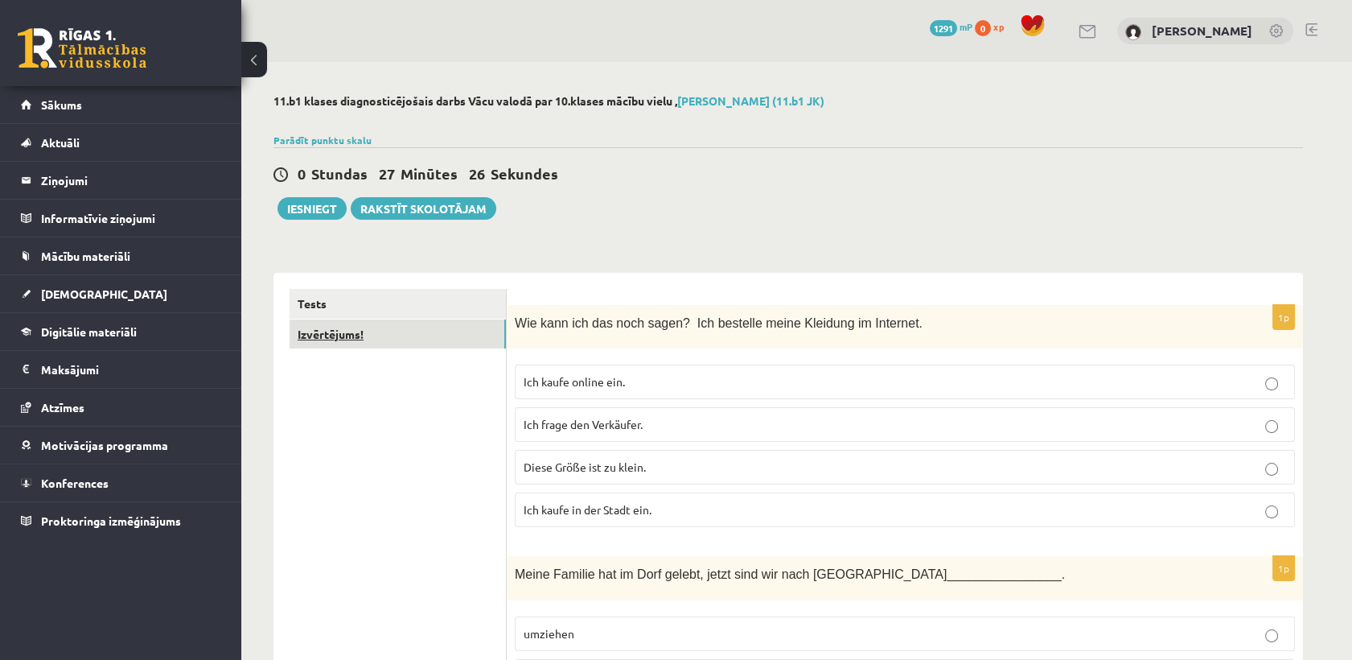
click at [453, 343] on link "Izvērtējums!" at bounding box center [398, 334] width 216 height 30
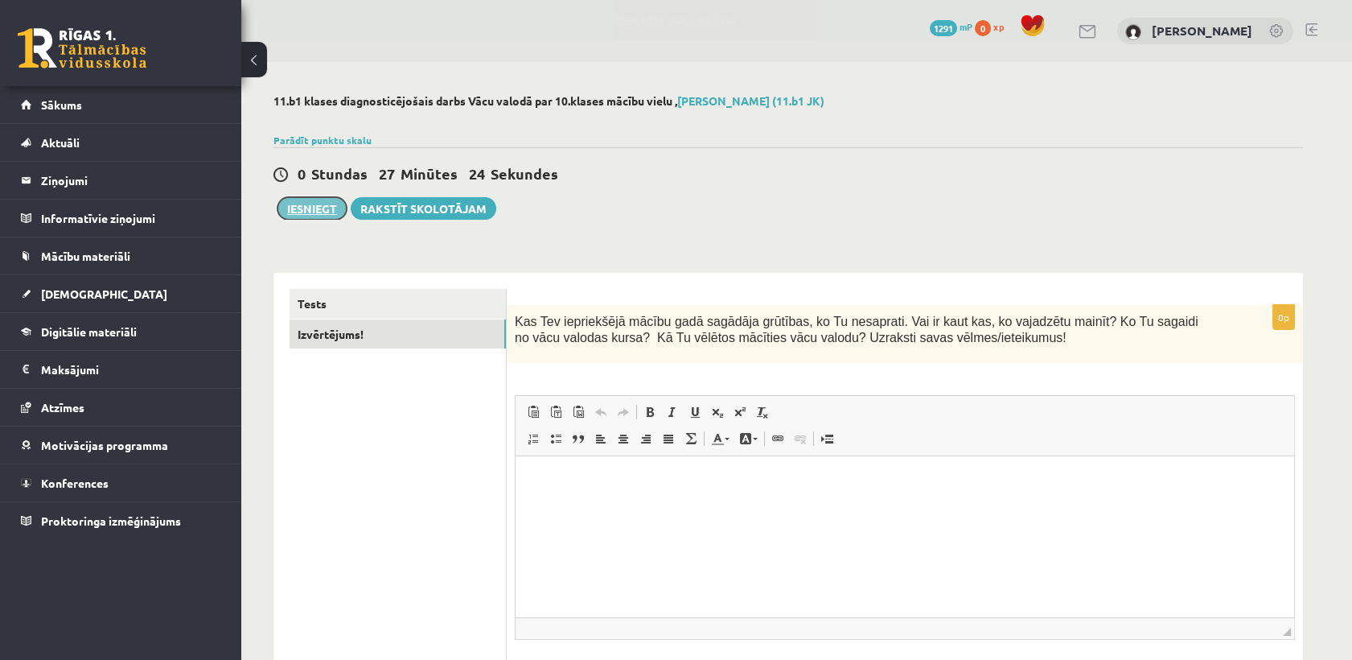
click at [331, 209] on button "Iesniegt" at bounding box center [311, 208] width 69 height 23
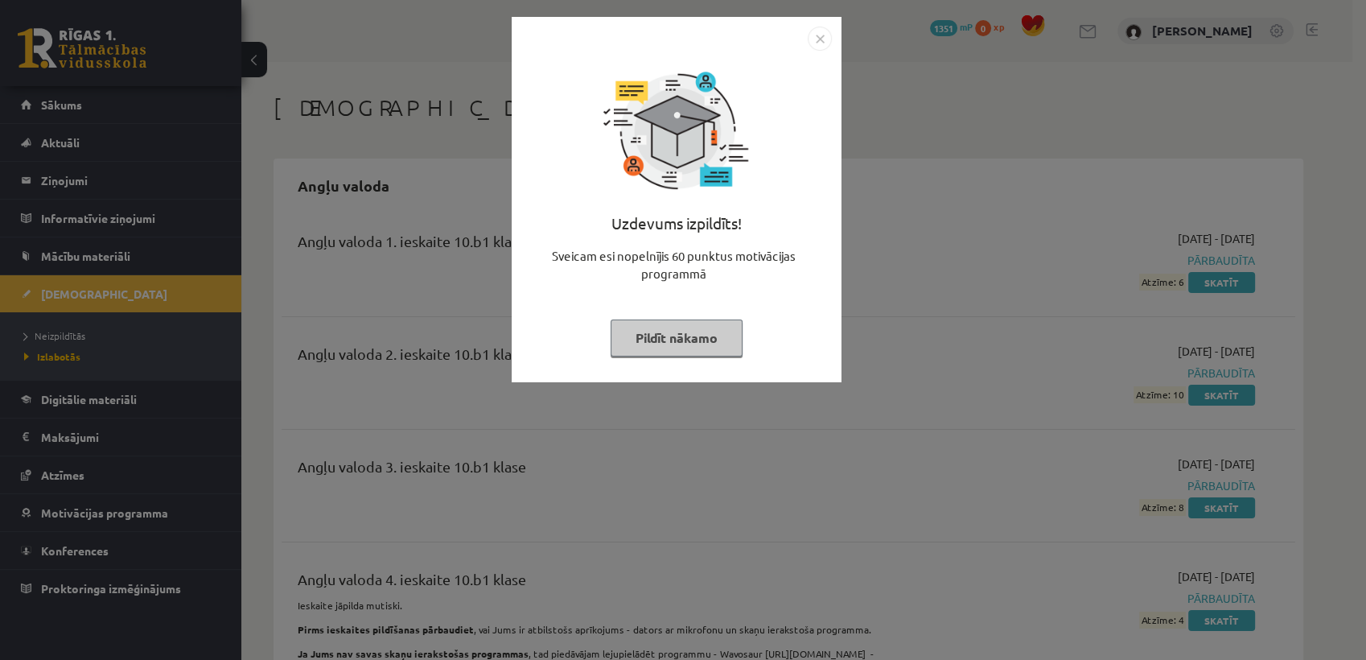
click at [688, 337] on button "Pildīt nākamo" at bounding box center [676, 337] width 132 height 37
